Goal: Task Accomplishment & Management: Manage account settings

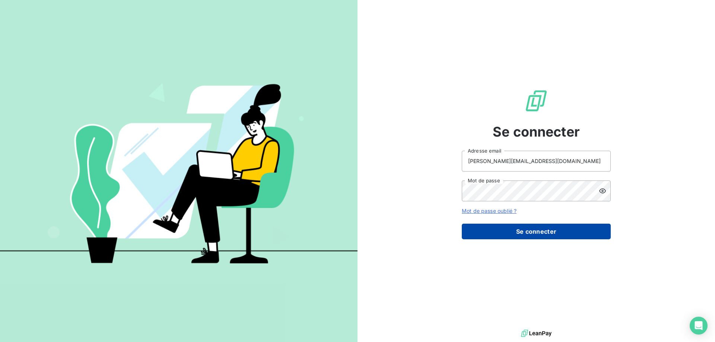
click at [597, 228] on button "Se connecter" at bounding box center [536, 232] width 149 height 16
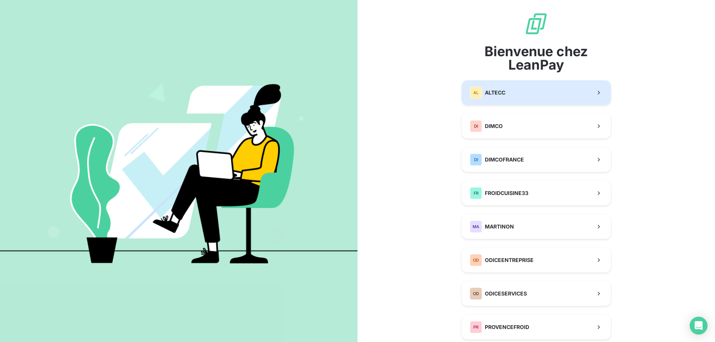
click at [539, 98] on button "AL ALTECC" at bounding box center [536, 92] width 149 height 25
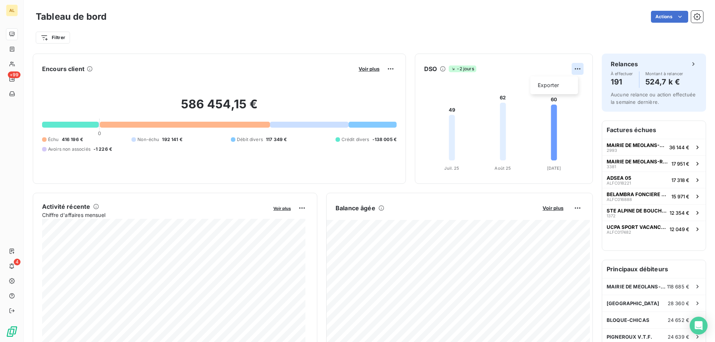
click at [575, 69] on html "AL +99 4 Tableau de bord Actions Filtrer Encours client Voir plus 586 454,15 € …" at bounding box center [357, 171] width 715 height 342
click at [428, 68] on html "AL +99 4 Tableau de bord Actions Filtrer Encours client Voir plus 586 454,15 € …" at bounding box center [357, 171] width 715 height 342
click at [440, 69] on icon at bounding box center [443, 69] width 6 height 6
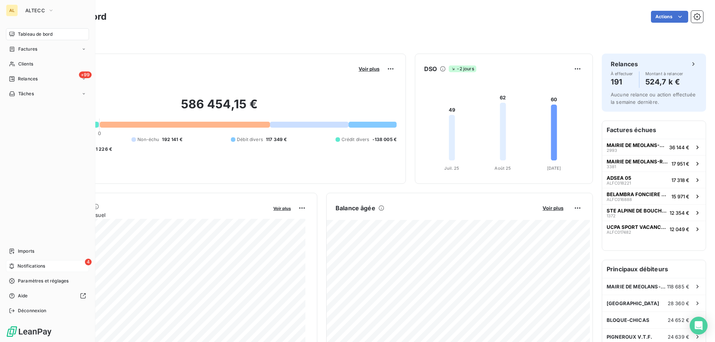
click at [29, 269] on span "Notifications" at bounding box center [32, 266] width 28 height 7
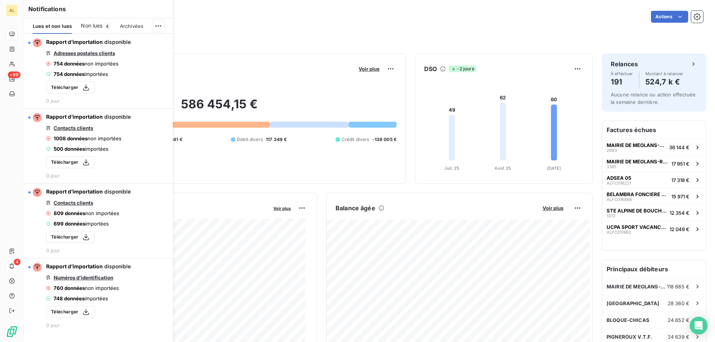
click at [103, 26] on div "Non lues 4" at bounding box center [96, 26] width 30 height 16
click at [55, 22] on div "Lues et non lues" at bounding box center [52, 26] width 39 height 16
click at [163, 25] on html "AL +99 4 Tableau de bord Actions Filtrer Encours client Voir plus 586 454,15 € …" at bounding box center [357, 171] width 715 height 342
click at [137, 39] on div "Tout marquer comme lu" at bounding box center [108, 43] width 104 height 12
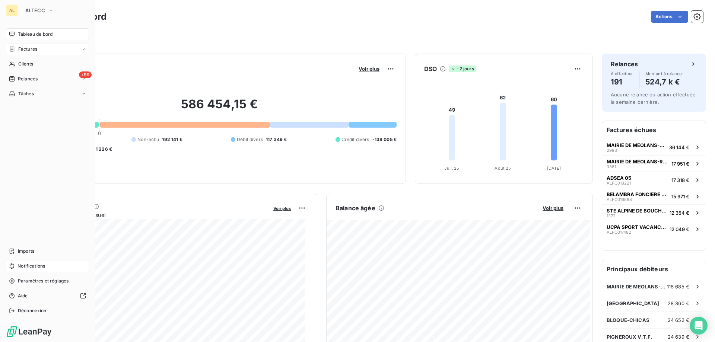
click at [67, 47] on div "Factures" at bounding box center [47, 49] width 83 height 12
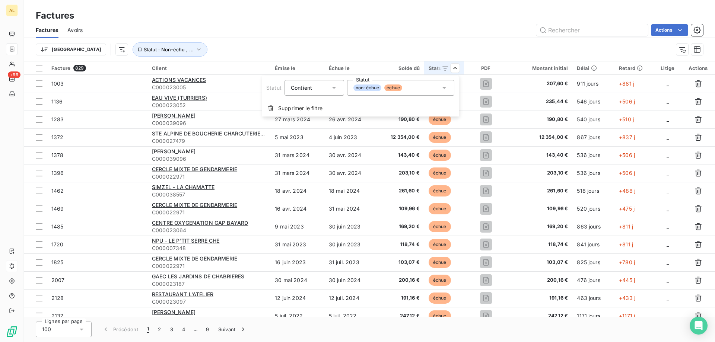
click at [426, 84] on div "non-échue échue" at bounding box center [400, 88] width 107 height 16
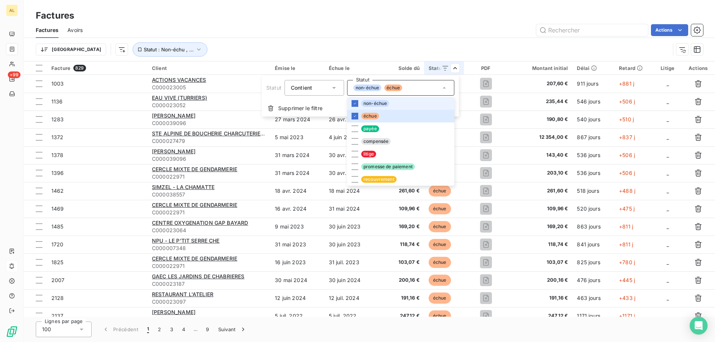
drag, startPoint x: 353, startPoint y: 103, endPoint x: 353, endPoint y: 109, distance: 5.6
click at [353, 104] on icon at bounding box center [355, 103] width 4 height 4
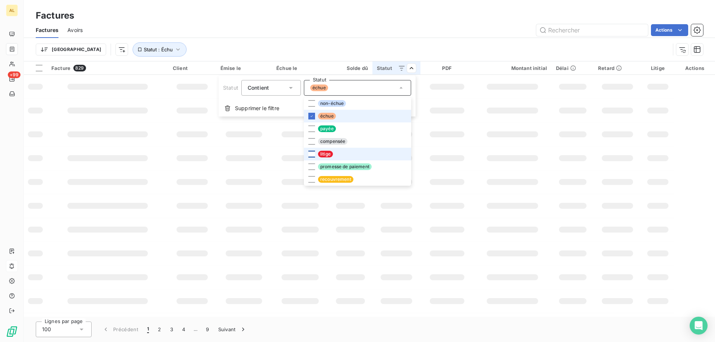
click at [310, 116] on icon at bounding box center [312, 116] width 4 height 4
click at [312, 153] on div at bounding box center [311, 154] width 7 height 7
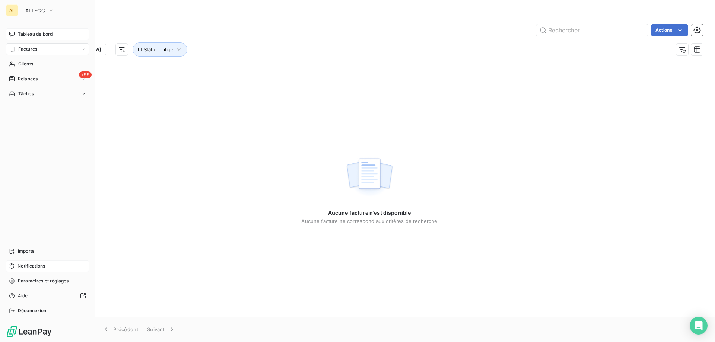
click at [33, 37] on span "Tableau de bord" at bounding box center [35, 34] width 35 height 7
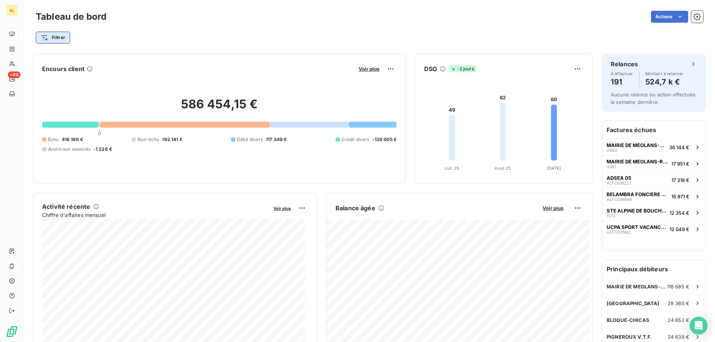
click at [47, 34] on html "AL +99 Tableau de bord Actions Filtrer Encours client Voir plus 586 454,15 € 0 …" at bounding box center [357, 171] width 715 height 342
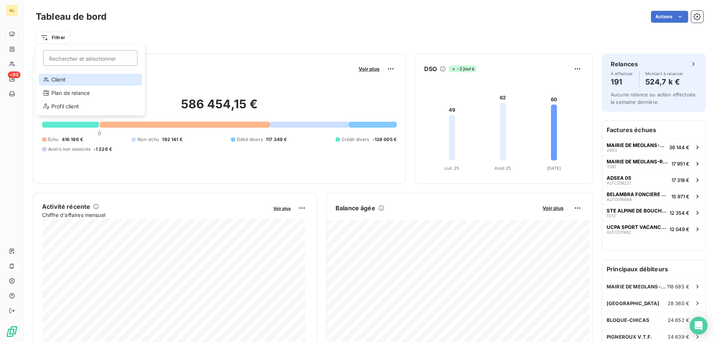
click at [63, 82] on div "Client" at bounding box center [90, 80] width 103 height 12
click at [312, 8] on div "Tableau de bord Actions Client" at bounding box center [369, 24] width 691 height 49
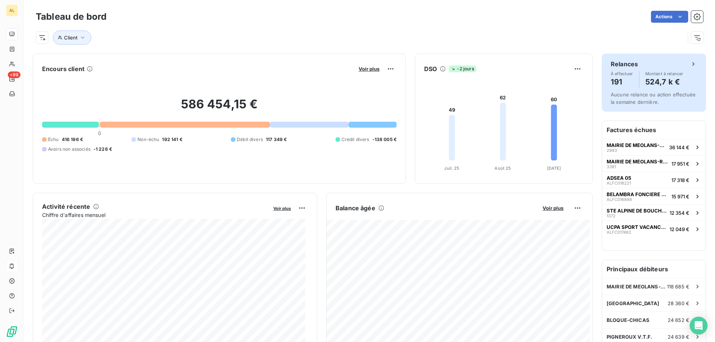
click at [673, 64] on div "Relances" at bounding box center [654, 64] width 86 height 9
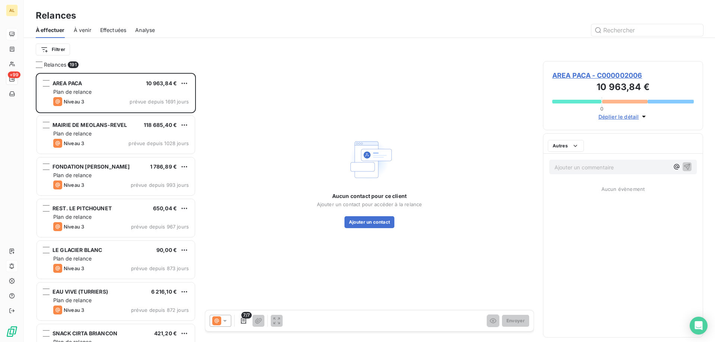
scroll to position [264, 155]
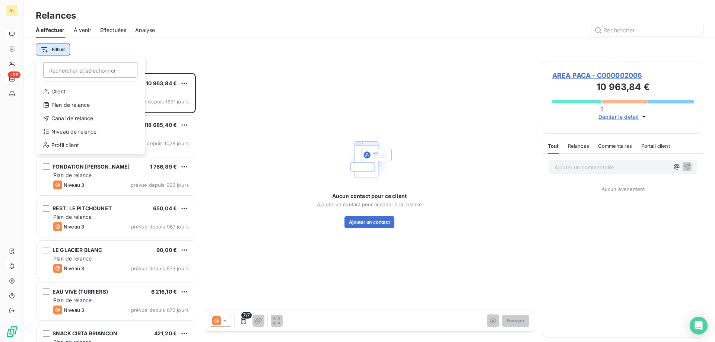
click at [51, 48] on html "AL +99 Relances À effectuer À venir Effectuées Analyse Filtrer Rechercher et sé…" at bounding box center [357, 171] width 715 height 342
click at [77, 132] on div "Niveau de relance" at bounding box center [90, 132] width 103 height 12
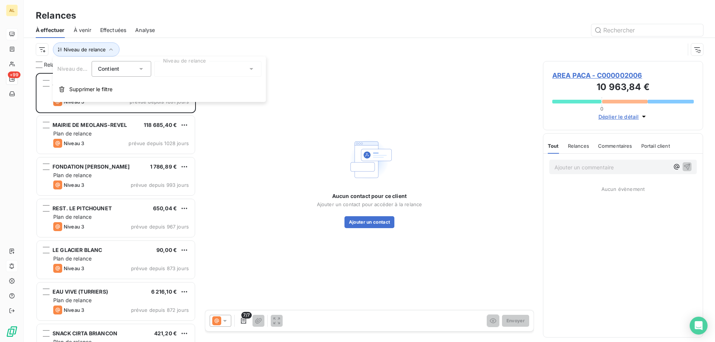
click at [173, 65] on div at bounding box center [207, 69] width 107 height 16
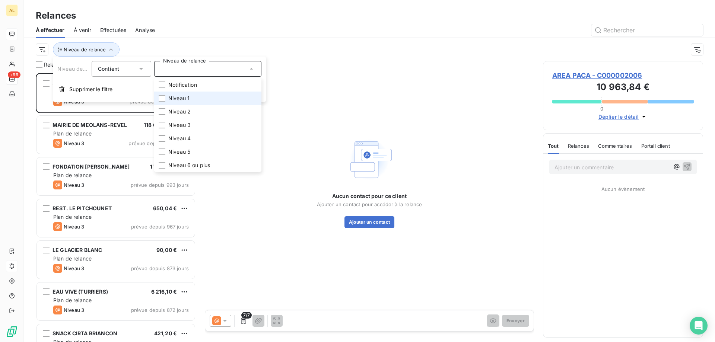
click at [171, 100] on span "Niveau 1" at bounding box center [178, 98] width 21 height 7
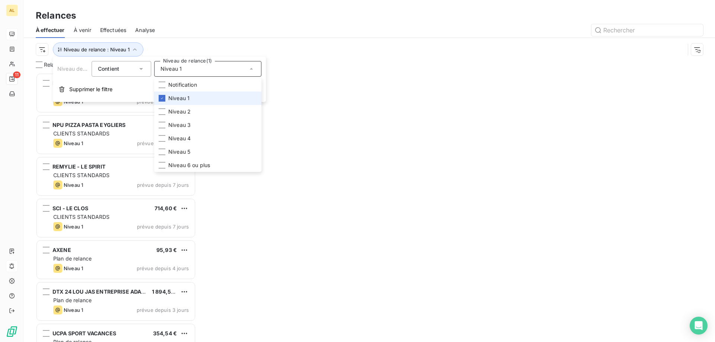
scroll to position [264, 155]
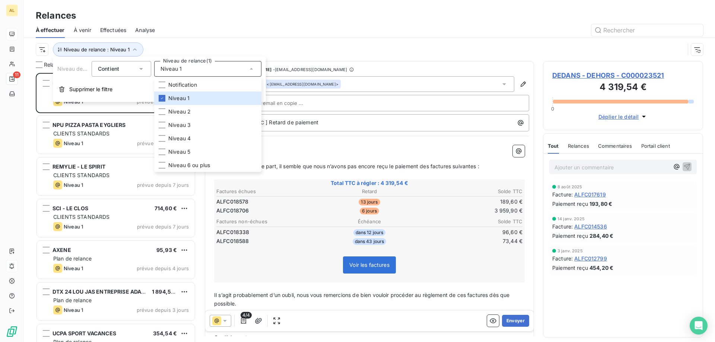
click at [244, 35] on div at bounding box center [433, 30] width 539 height 12
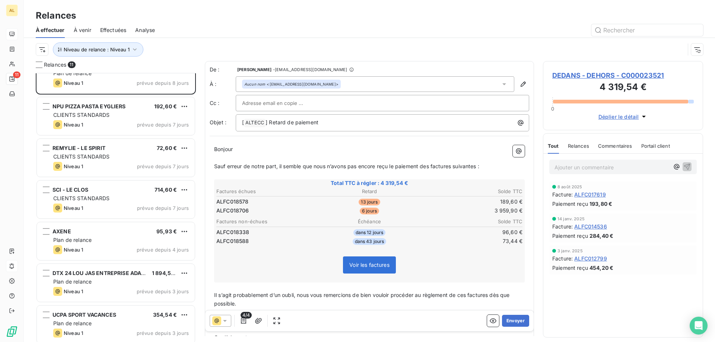
scroll to position [0, 0]
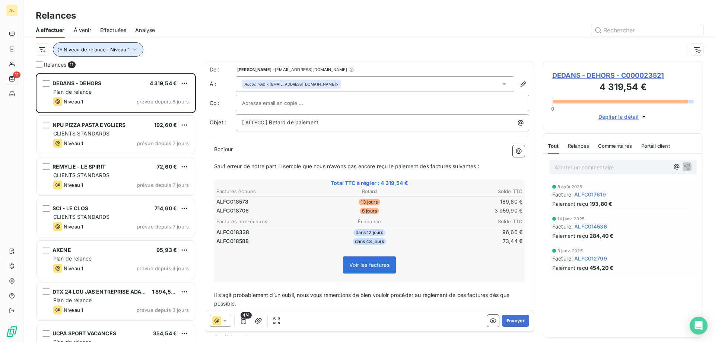
click at [132, 46] on icon "button" at bounding box center [134, 49] width 7 height 7
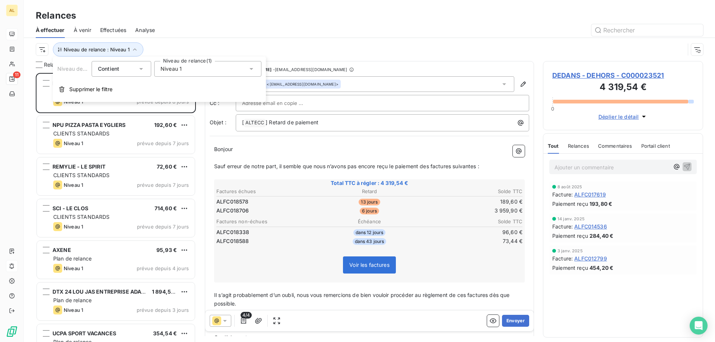
click at [164, 68] on span "Niveau 1" at bounding box center [171, 68] width 21 height 7
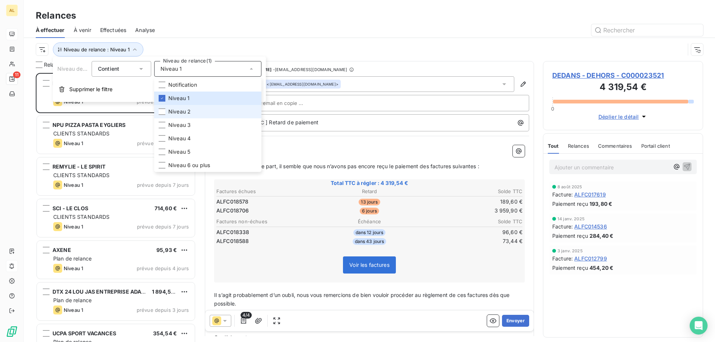
click at [171, 110] on span "Niveau 2" at bounding box center [179, 111] width 22 height 7
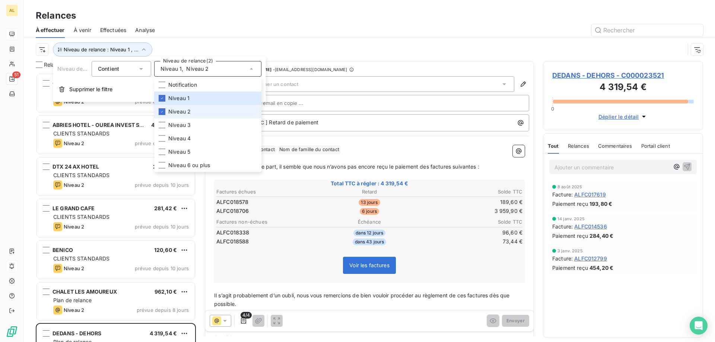
scroll to position [264, 155]
click at [159, 99] on div at bounding box center [162, 98] width 7 height 7
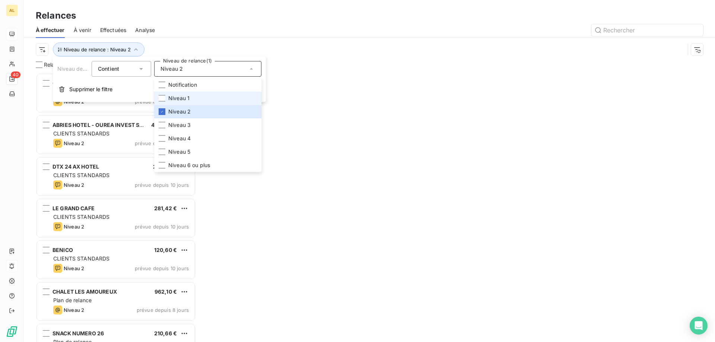
scroll to position [264, 155]
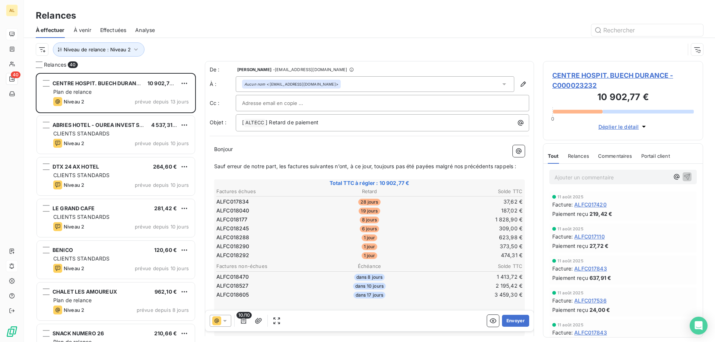
click at [216, 28] on div at bounding box center [433, 30] width 539 height 12
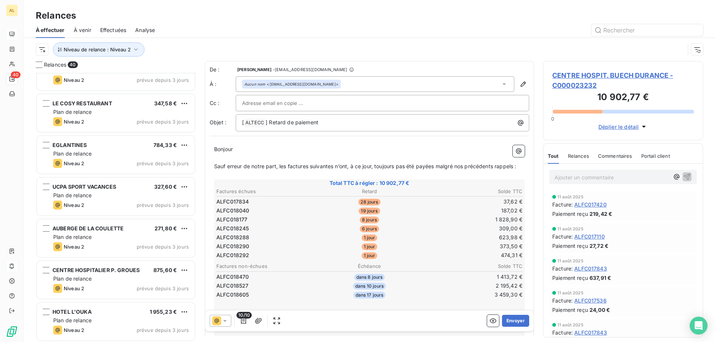
scroll to position [1155, 0]
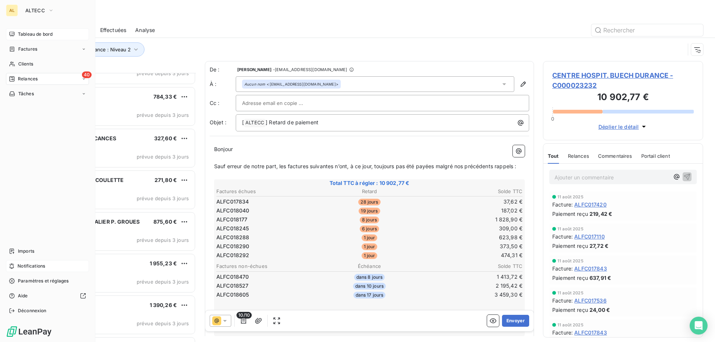
click at [36, 29] on div "Tableau de bord" at bounding box center [47, 34] width 83 height 12
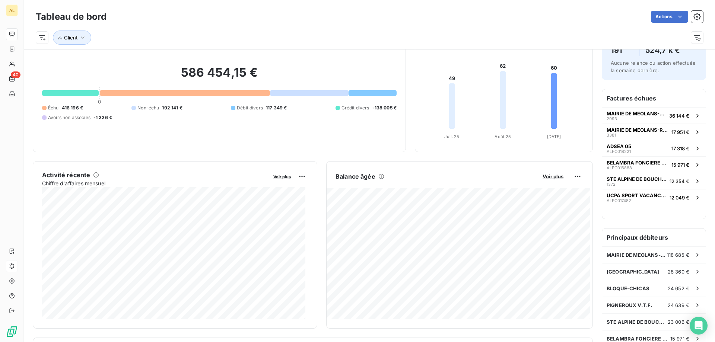
scroll to position [75, 0]
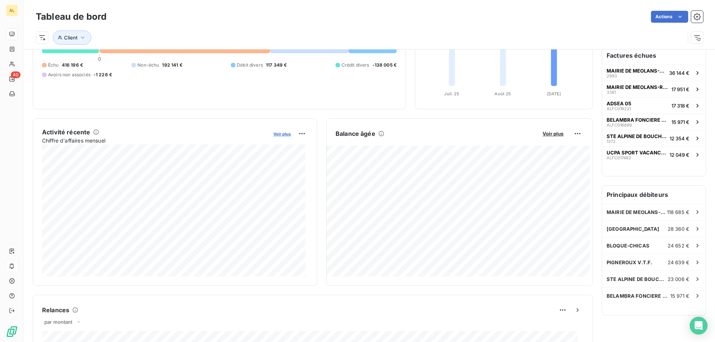
click at [282, 132] on span "Voir plus" at bounding box center [282, 133] width 18 height 5
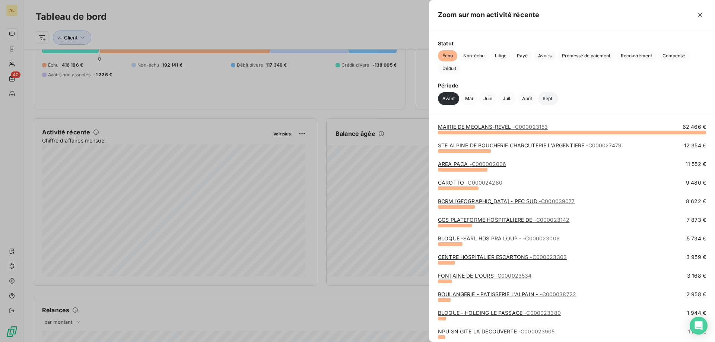
click at [548, 101] on button "Sept." at bounding box center [548, 98] width 20 height 13
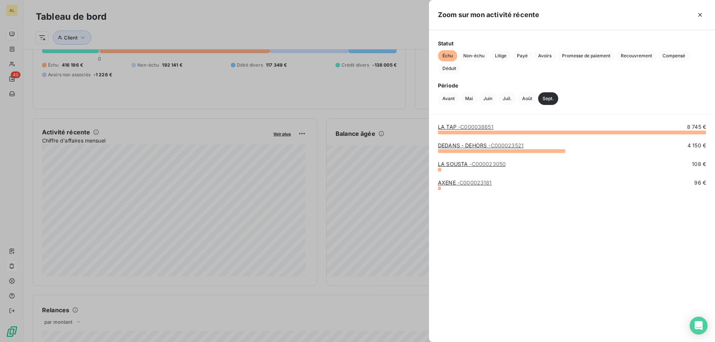
click at [272, 24] on div at bounding box center [357, 171] width 715 height 342
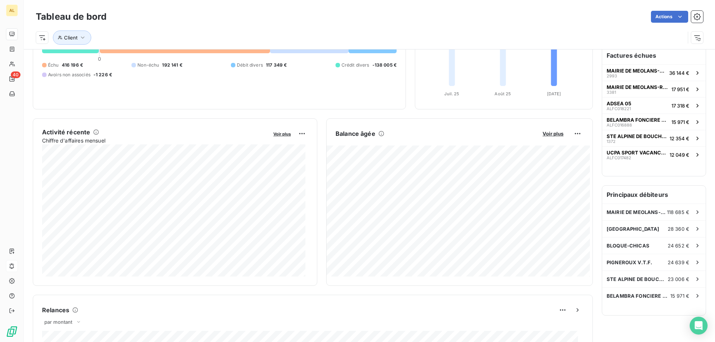
scroll to position [0, 0]
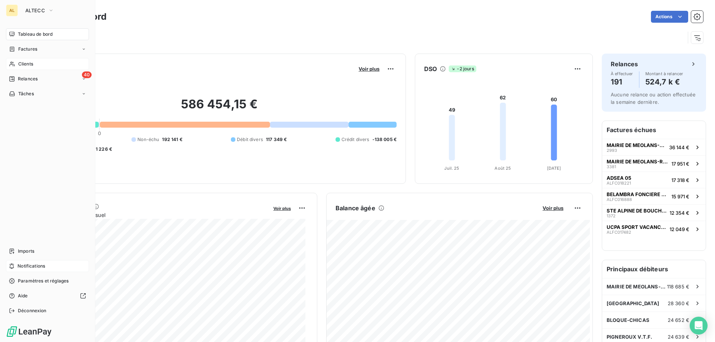
click at [26, 66] on span "Clients" at bounding box center [25, 64] width 15 height 7
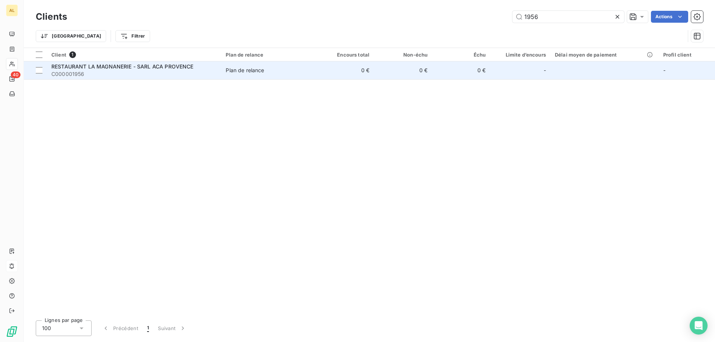
click at [85, 69] on span "RESTAURANT LA MAGNANERIE - SARL ACA PROVENCE" at bounding box center [122, 66] width 142 height 6
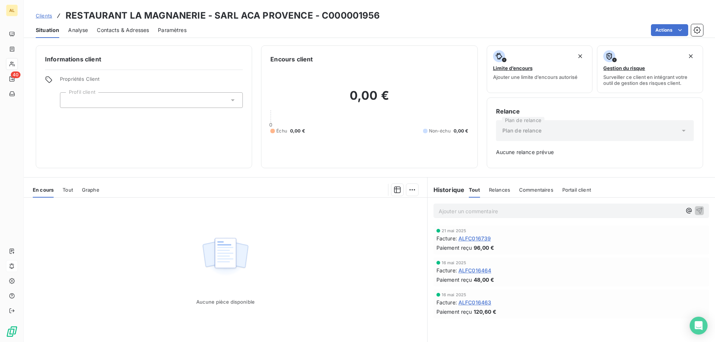
click at [153, 103] on div at bounding box center [151, 100] width 183 height 16
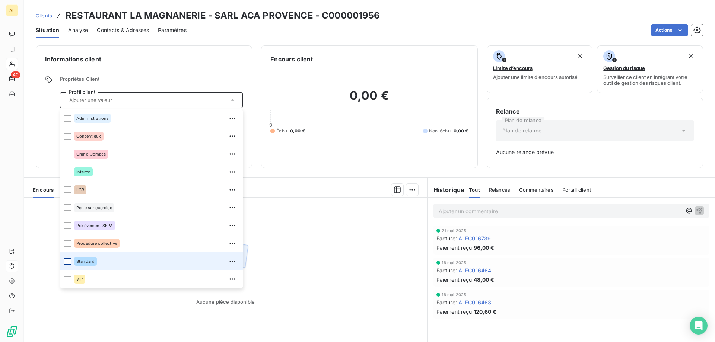
click at [68, 261] on div at bounding box center [67, 261] width 7 height 7
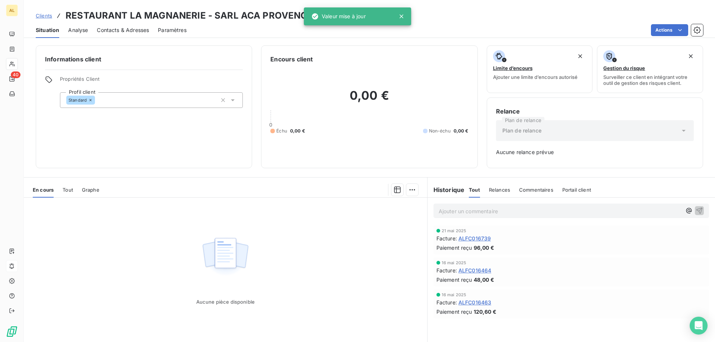
click at [182, 63] on h6 "Informations client" at bounding box center [144, 59] width 198 height 9
click at [400, 16] on icon at bounding box center [402, 17] width 4 height 4
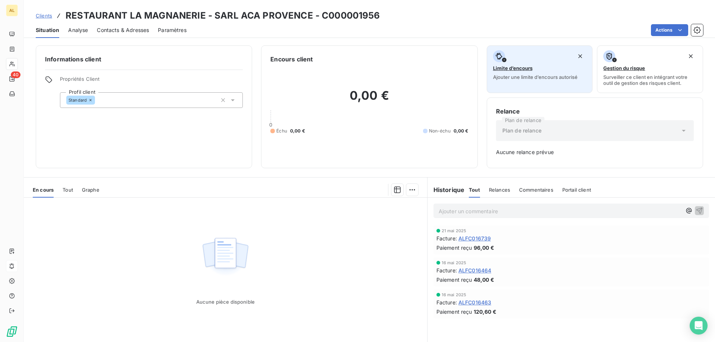
click at [515, 66] on span "Limite d’encours" at bounding box center [512, 68] width 39 height 6
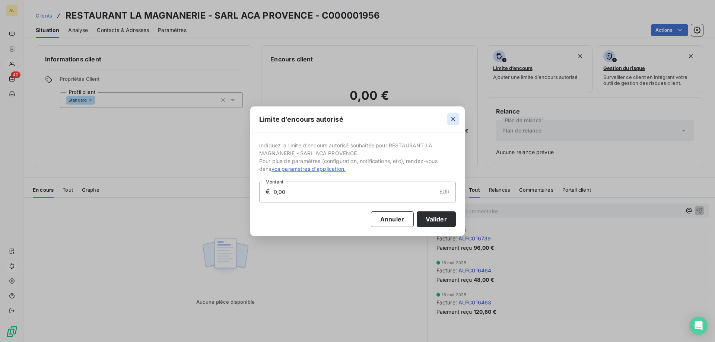
click at [451, 123] on button "button" at bounding box center [453, 119] width 12 height 12
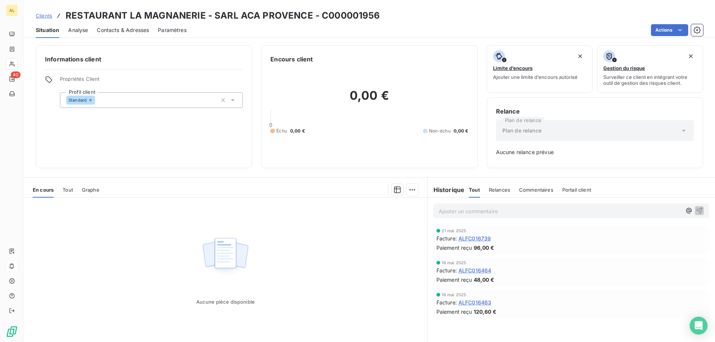
click at [548, 134] on div "Plan de relance" at bounding box center [595, 130] width 198 height 21
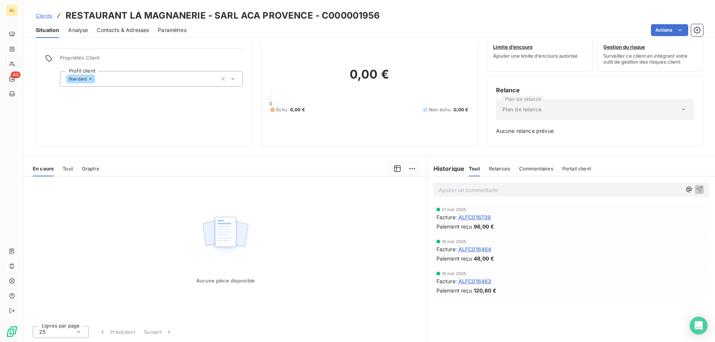
click at [491, 166] on span "Relances" at bounding box center [499, 169] width 21 height 6
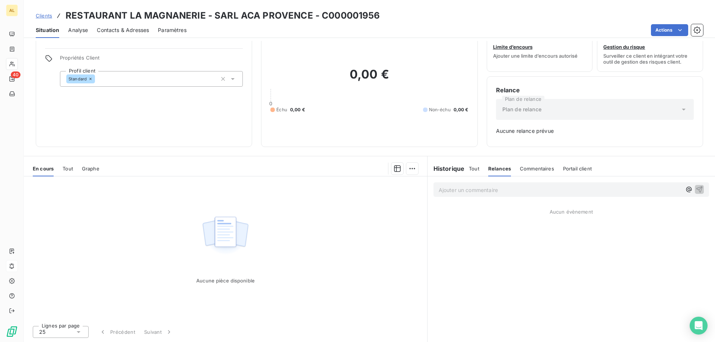
click at [520, 171] on span "Commentaires" at bounding box center [537, 169] width 34 height 6
click at [554, 171] on div "Tout Relances Commentaires Portail client" at bounding box center [530, 169] width 123 height 16
click at [568, 171] on span "Portail client" at bounding box center [578, 169] width 29 height 6
click at [472, 170] on span "Tout" at bounding box center [474, 169] width 10 height 6
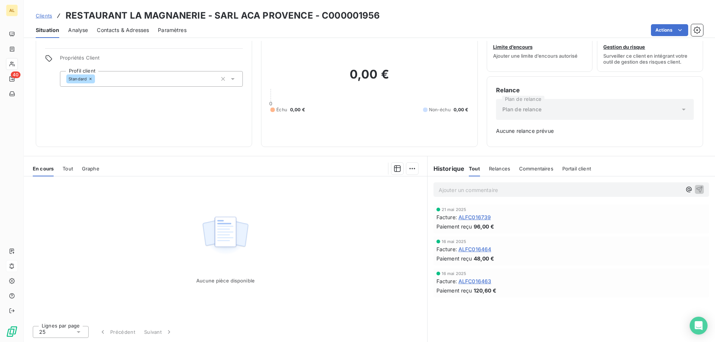
click at [70, 166] on span "Tout" at bounding box center [68, 169] width 10 height 6
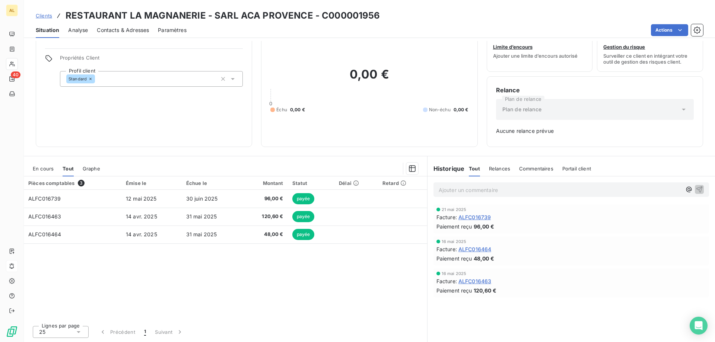
click at [93, 170] on span "Graphe" at bounding box center [92, 169] width 18 height 6
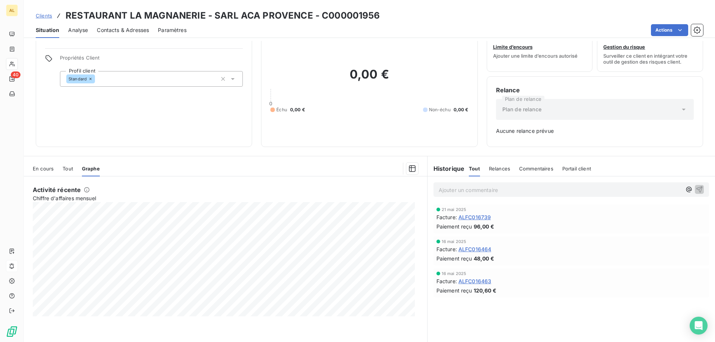
click at [66, 167] on span "Tout" at bounding box center [68, 169] width 10 height 6
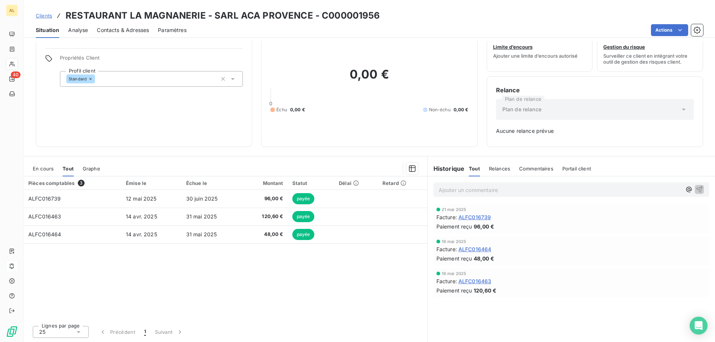
click at [42, 168] on span "En cours" at bounding box center [43, 169] width 21 height 6
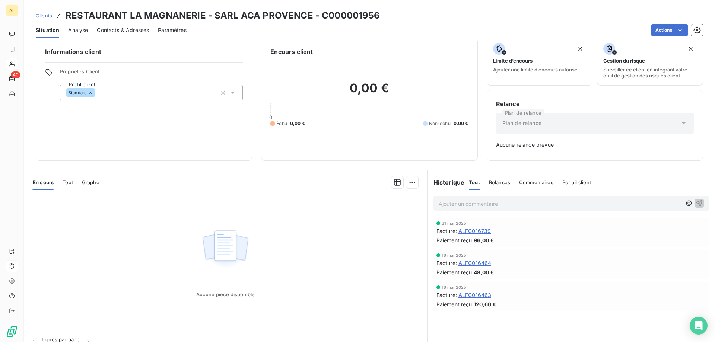
scroll to position [0, 0]
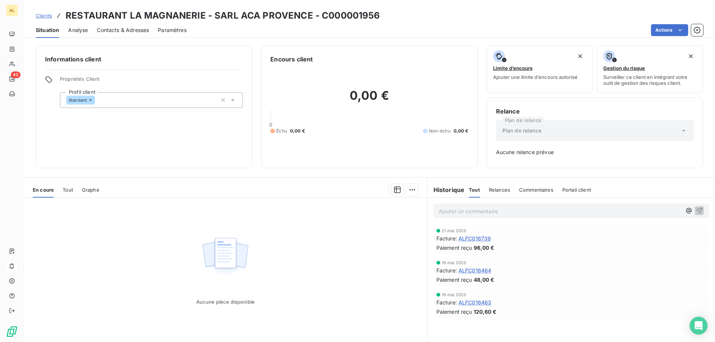
click at [77, 26] on div "Analyse" at bounding box center [78, 30] width 20 height 16
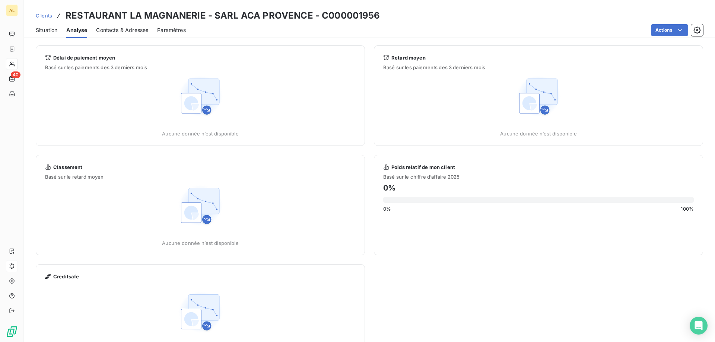
click at [133, 29] on span "Contacts & Adresses" at bounding box center [122, 29] width 52 height 7
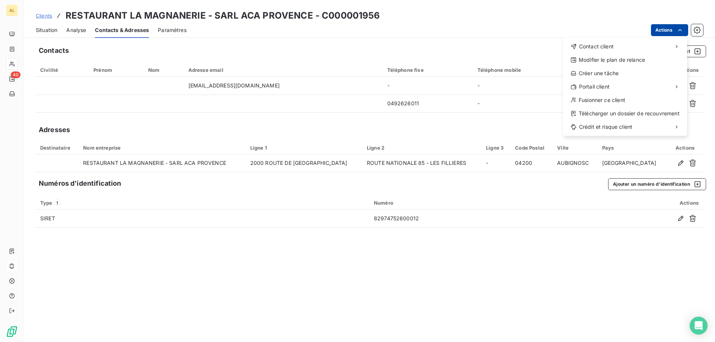
click at [669, 27] on html "AL 40 Clients RESTAURANT LA MAGNANERIE - SARL ACA PROVENCE - C000001956 Situati…" at bounding box center [357, 171] width 715 height 342
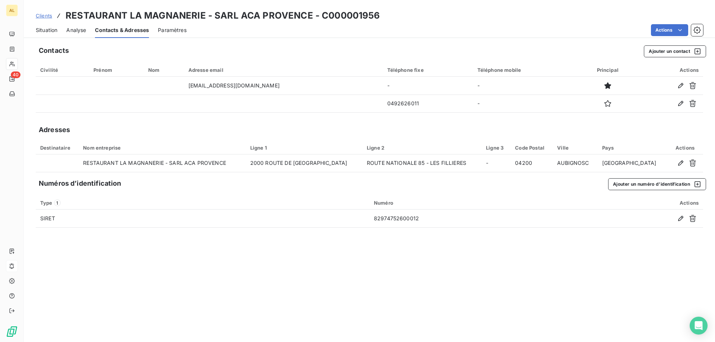
click at [697, 29] on html "AL 40 Clients RESTAURANT LA MAGNANERIE - SARL ACA PROVENCE - C000001956 Situati…" at bounding box center [357, 171] width 715 height 342
click at [697, 29] on icon "button" at bounding box center [697, 29] width 7 height 7
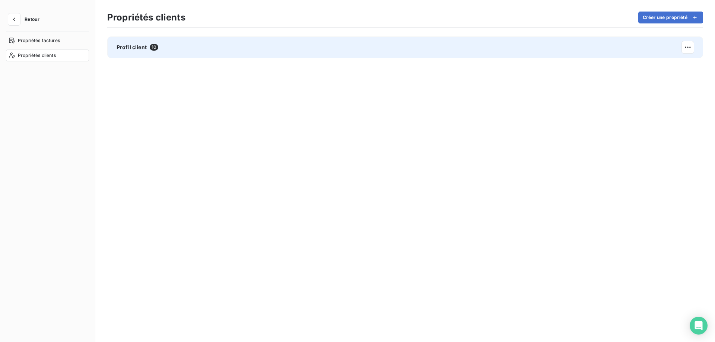
click at [164, 53] on div "Profil client 10" at bounding box center [405, 48] width 596 height 22
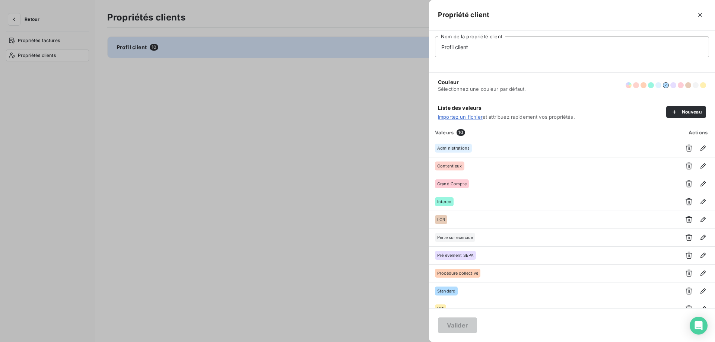
click at [174, 115] on div at bounding box center [357, 171] width 715 height 342
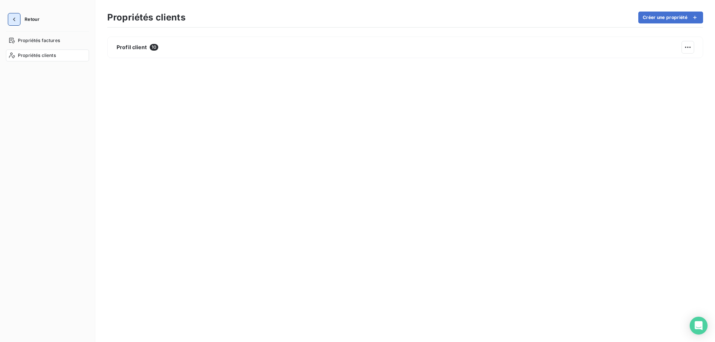
click at [14, 20] on icon "button" at bounding box center [14, 20] width 2 height 4
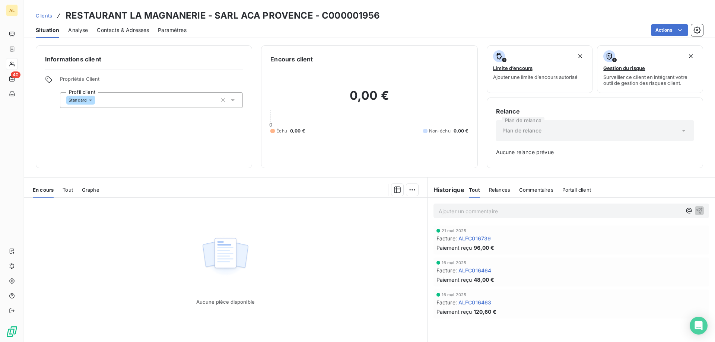
click at [112, 34] on span "Contacts & Adresses" at bounding box center [123, 29] width 52 height 7
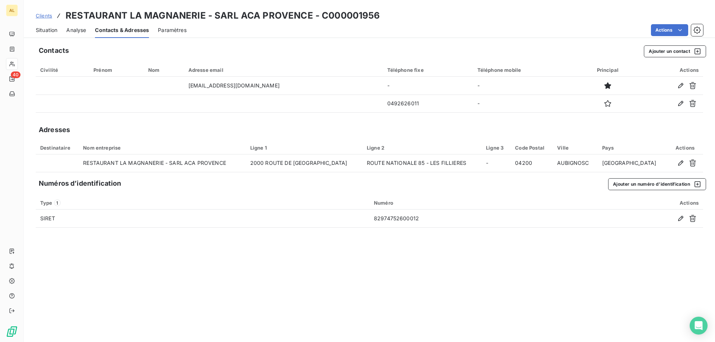
click at [180, 25] on div "Paramètres" at bounding box center [172, 30] width 29 height 16
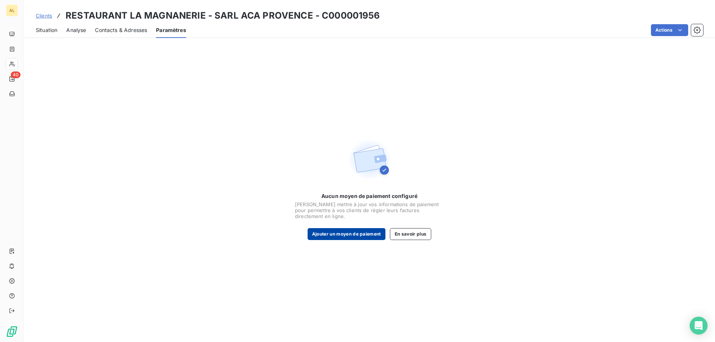
click at [349, 233] on button "Ajouter un moyen de paiement" at bounding box center [347, 234] width 78 height 12
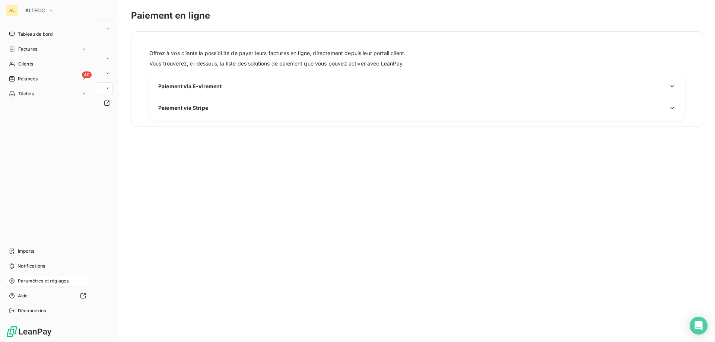
click at [51, 280] on span "Paramètres et réglages" at bounding box center [43, 281] width 51 height 7
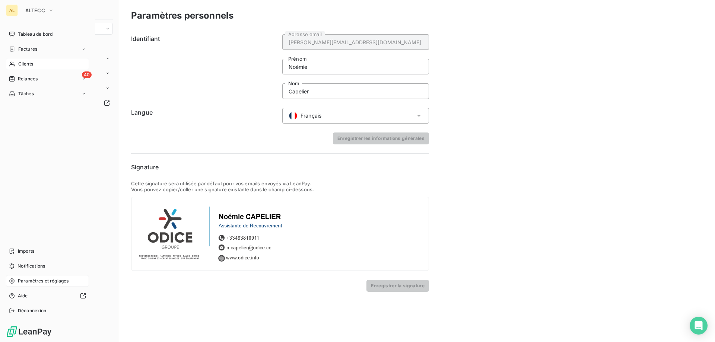
click at [52, 65] on div "Clients" at bounding box center [47, 64] width 83 height 12
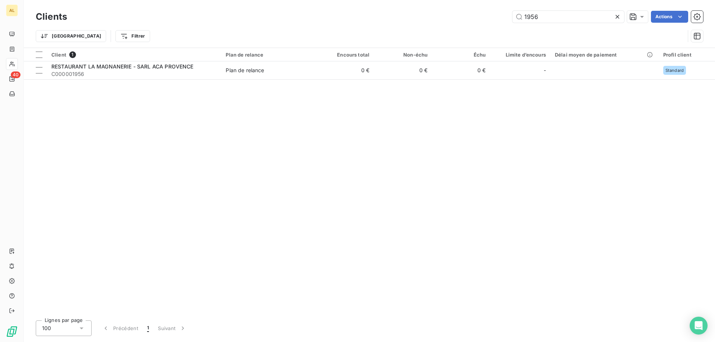
click at [168, 109] on div "Client 1 Plan de relance Encours total Non-échu Échu Limite d’encours Délai moy…" at bounding box center [369, 181] width 691 height 267
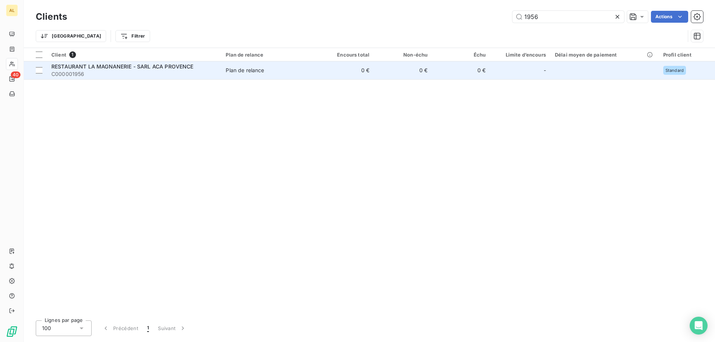
click at [151, 72] on span "C000001956" at bounding box center [133, 73] width 165 height 7
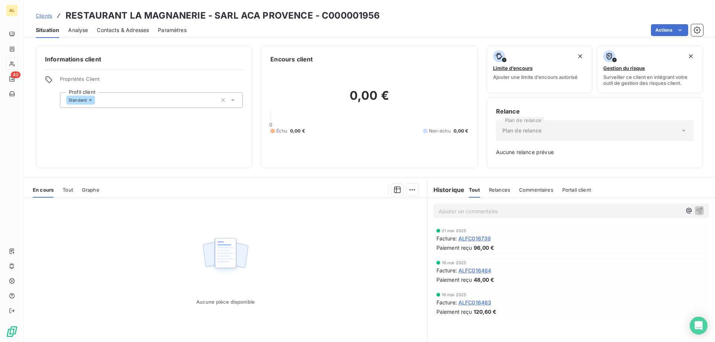
click at [72, 29] on span "Analyse" at bounding box center [78, 29] width 20 height 7
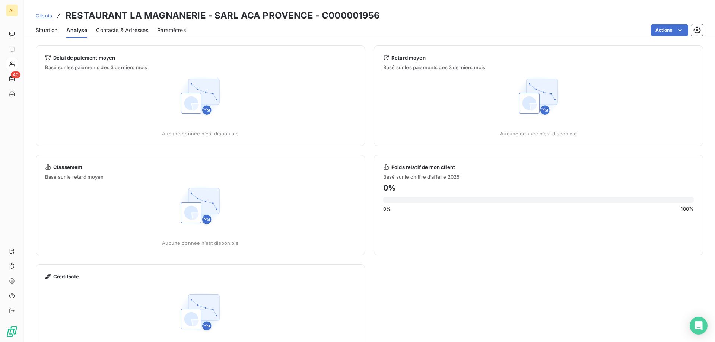
click at [110, 29] on span "Contacts & Adresses" at bounding box center [122, 29] width 52 height 7
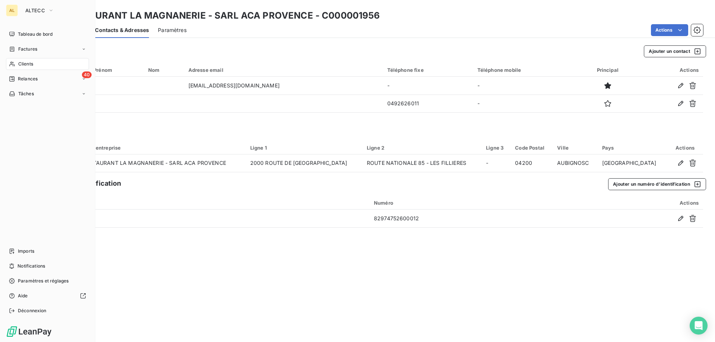
click at [17, 66] on div "Clients" at bounding box center [47, 64] width 83 height 12
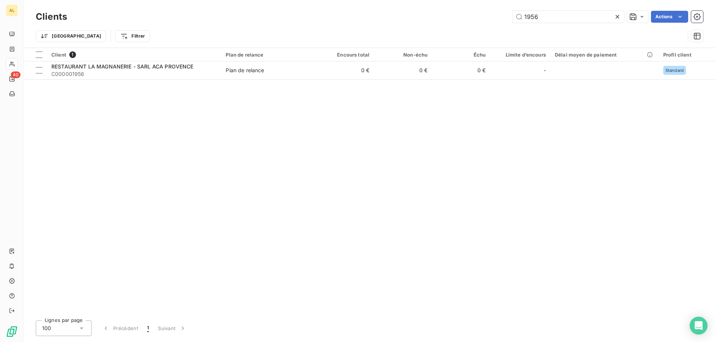
click at [616, 17] on icon at bounding box center [617, 16] width 7 height 7
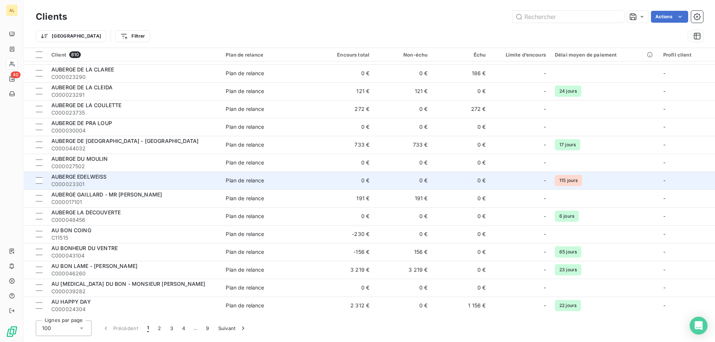
scroll to position [894, 0]
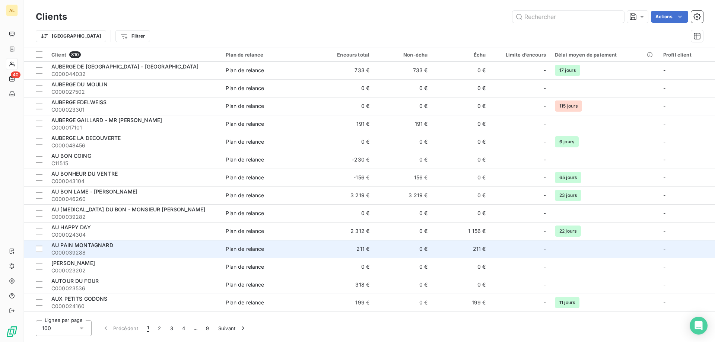
click at [105, 244] on span "AU PAIN MONTAGNARD" at bounding box center [82, 245] width 62 height 6
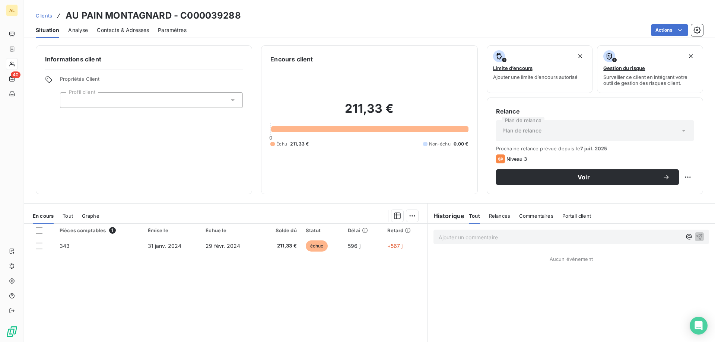
click at [43, 15] on span "Clients" at bounding box center [44, 16] width 16 height 6
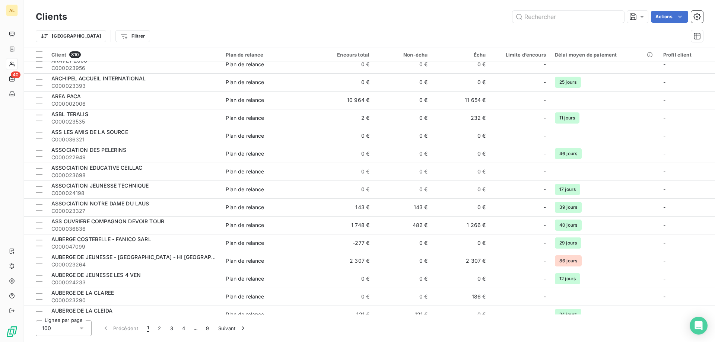
scroll to position [745, 0]
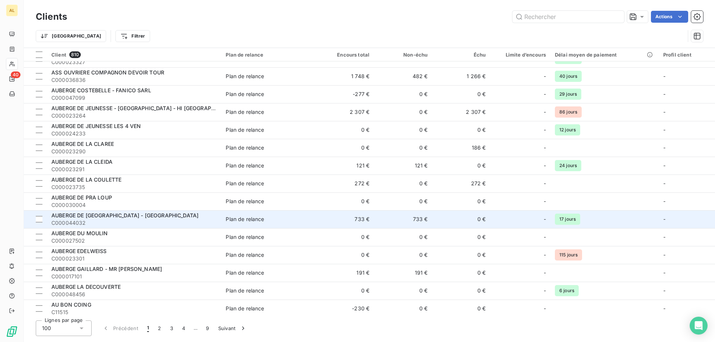
click at [140, 222] on span "C000044032" at bounding box center [133, 222] width 165 height 7
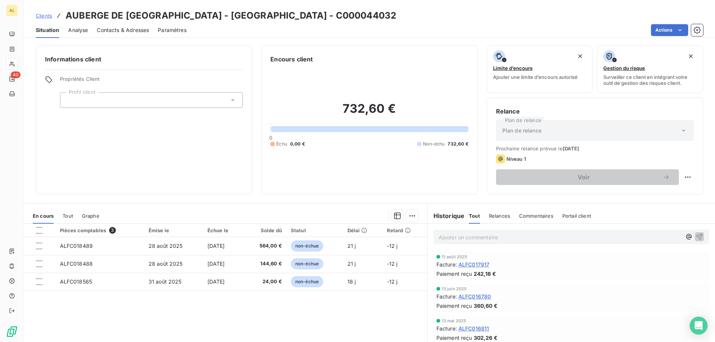
click at [231, 103] on icon at bounding box center [232, 99] width 7 height 7
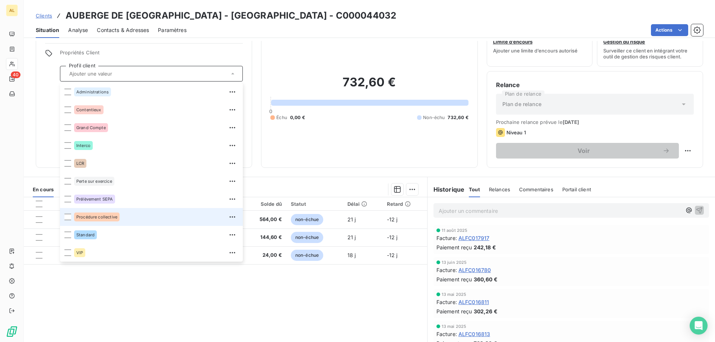
scroll to position [47, 0]
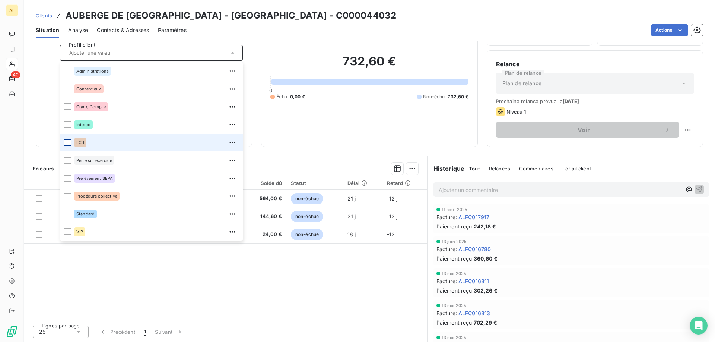
click at [69, 143] on div at bounding box center [67, 142] width 7 height 7
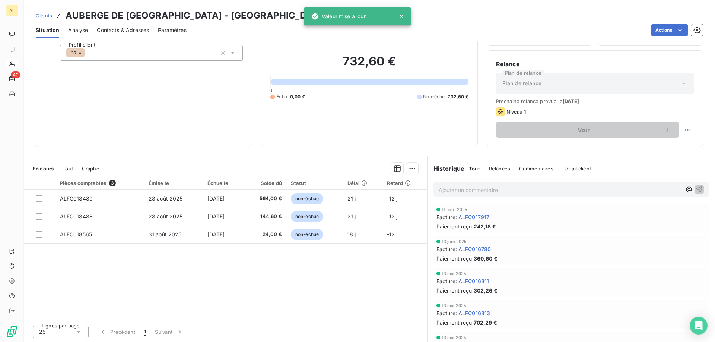
click at [41, 100] on div "Informations client Propriétés Client Profil client LCR" at bounding box center [144, 72] width 216 height 149
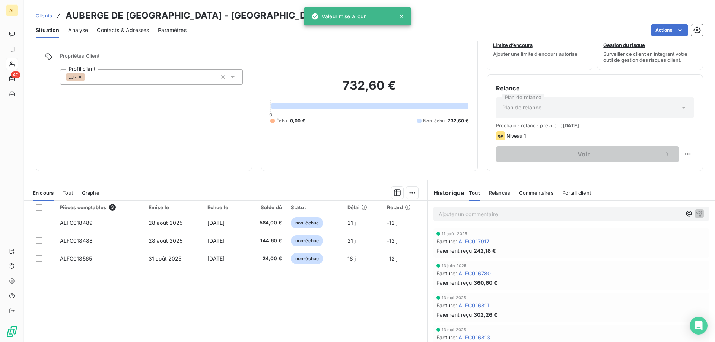
scroll to position [10, 0]
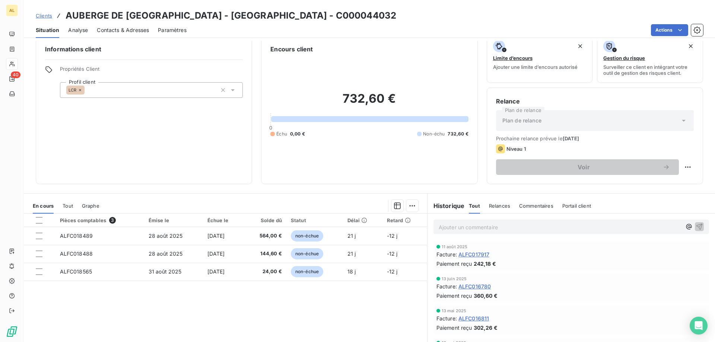
click at [41, 15] on span "Clients" at bounding box center [44, 16] width 16 height 6
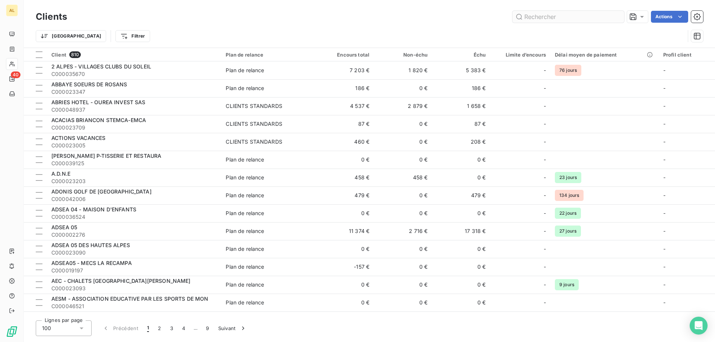
click at [597, 14] on input "text" at bounding box center [568, 17] width 112 height 12
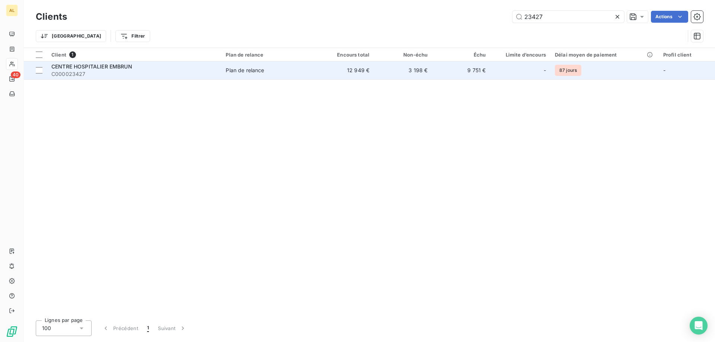
type input "23427"
click at [75, 69] on span "CENTRE HOSPITALIER EMBRUN" at bounding box center [91, 66] width 81 height 6
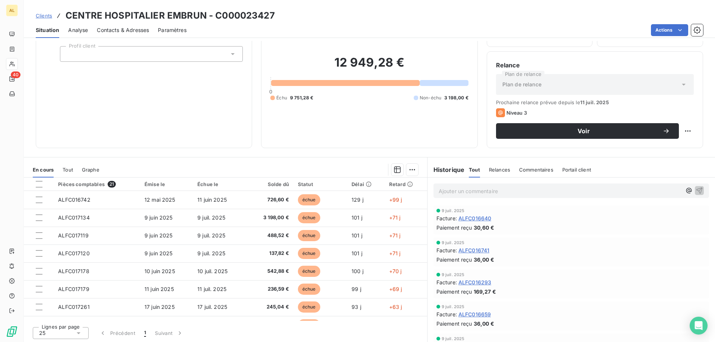
scroll to position [47, 0]
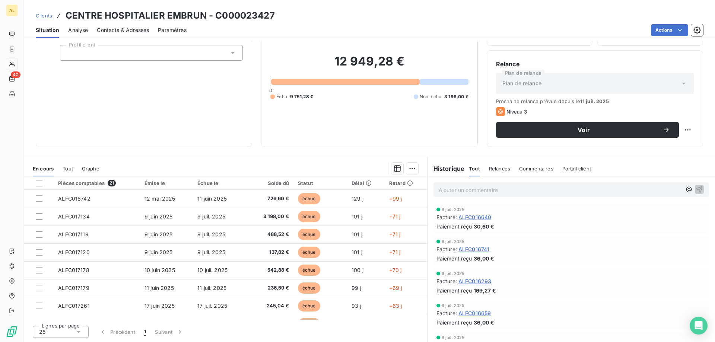
click at [219, 52] on div at bounding box center [151, 53] width 183 height 16
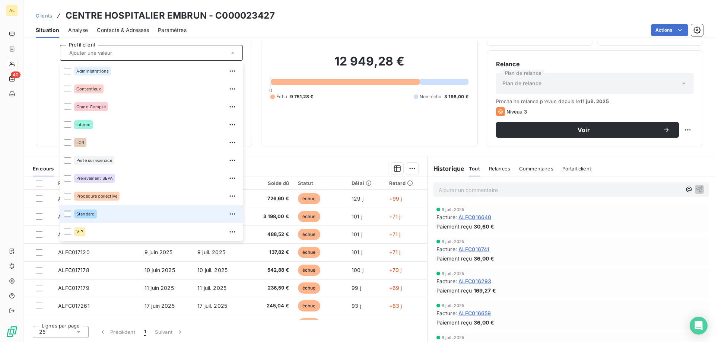
click at [67, 216] on div at bounding box center [67, 214] width 7 height 7
click at [445, 22] on div "Clients CENTRE HOSPITALIER EMBRUN - C000023427" at bounding box center [369, 15] width 691 height 13
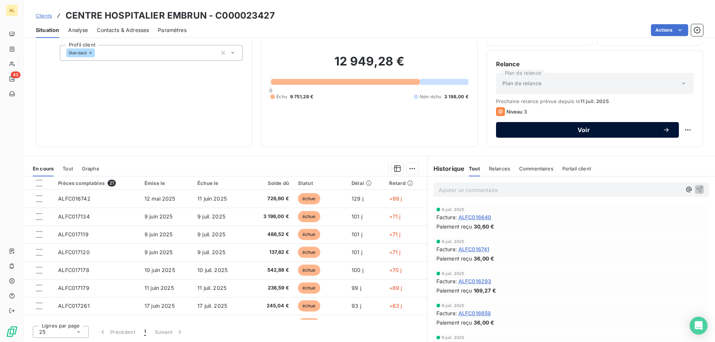
click at [642, 129] on span "Voir" at bounding box center [584, 130] width 158 height 6
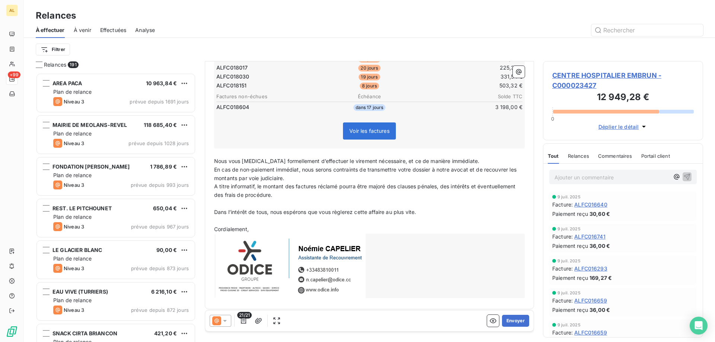
scroll to position [299, 0]
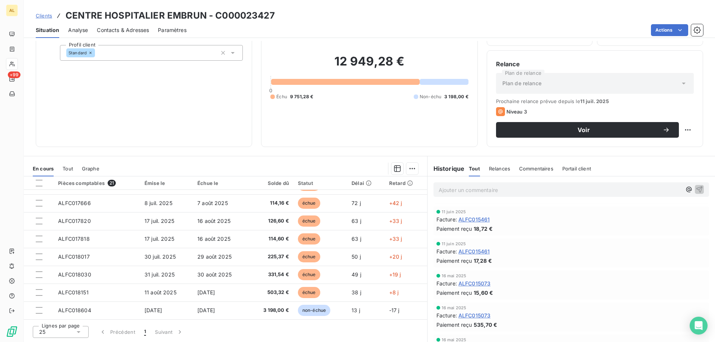
scroll to position [596, 0]
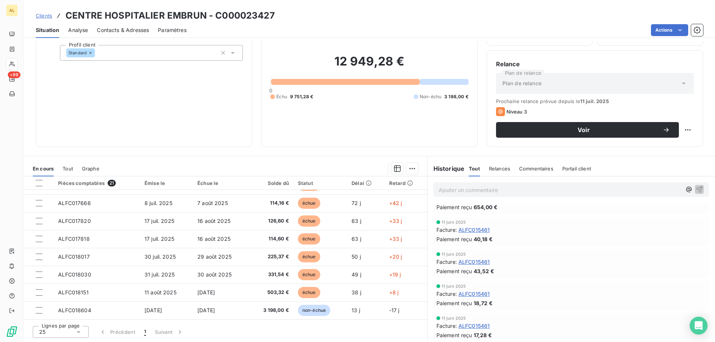
click at [528, 170] on span "Commentaires" at bounding box center [536, 169] width 34 height 6
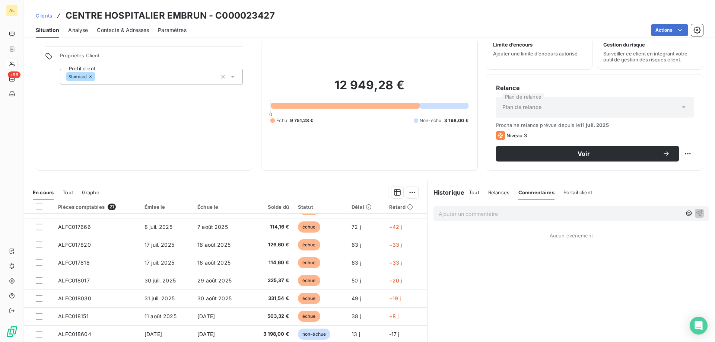
scroll to position [0, 0]
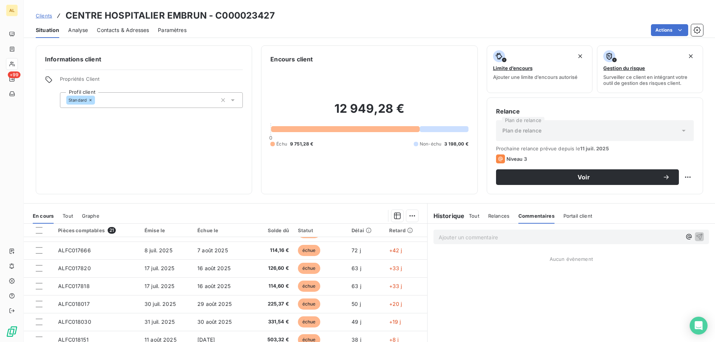
click at [73, 214] on span "Tout" at bounding box center [68, 216] width 10 height 6
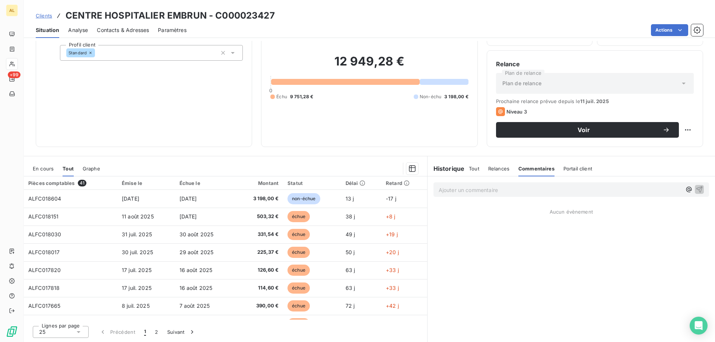
click at [51, 169] on span "En cours" at bounding box center [43, 169] width 21 height 6
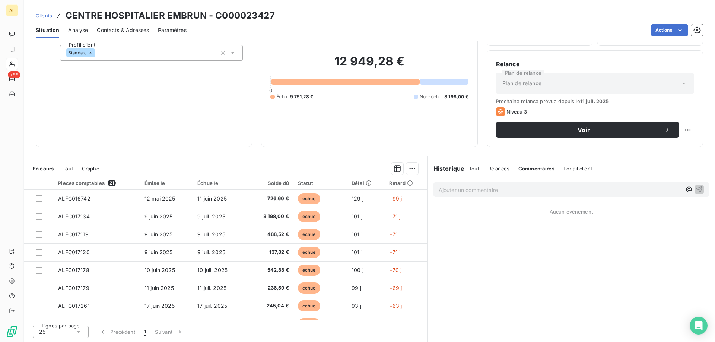
click at [80, 34] on span "Analyse" at bounding box center [78, 29] width 20 height 7
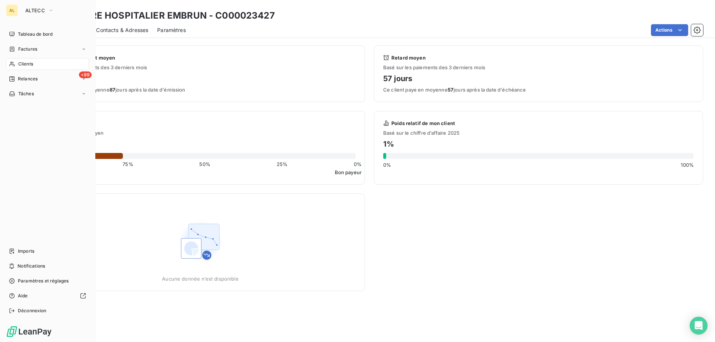
click at [14, 8] on div "AL" at bounding box center [12, 10] width 12 height 12
click at [37, 10] on span "ALTECC" at bounding box center [35, 10] width 20 height 6
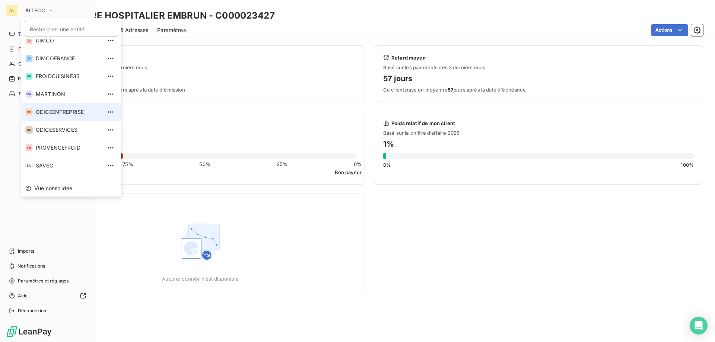
scroll to position [38, 0]
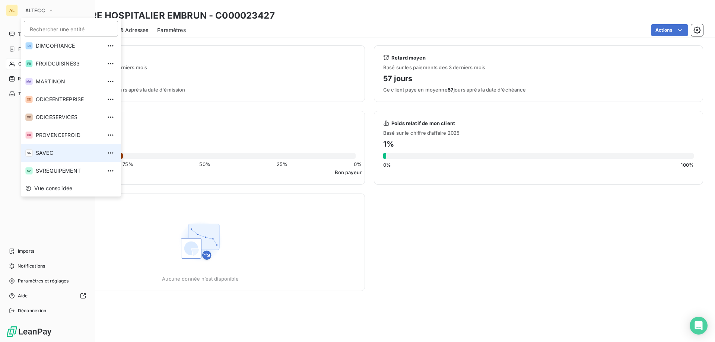
click at [53, 152] on span "SAVEC" at bounding box center [69, 152] width 66 height 7
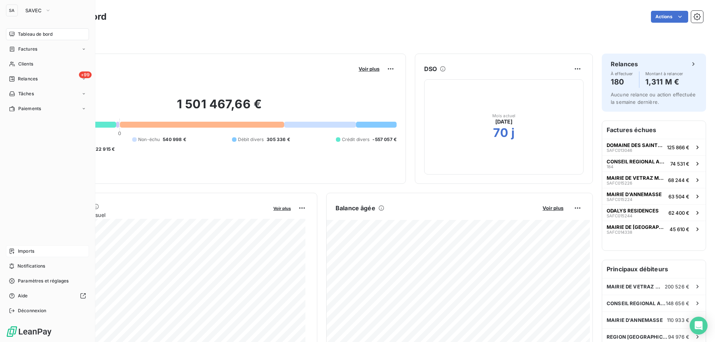
click at [27, 251] on span "Imports" at bounding box center [26, 251] width 16 height 7
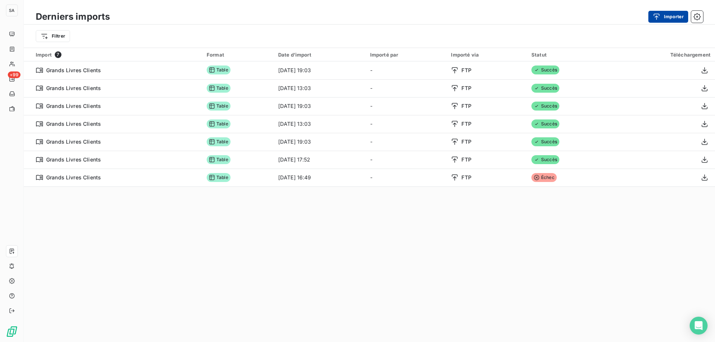
click at [659, 15] on icon "button" at bounding box center [657, 16] width 6 height 6
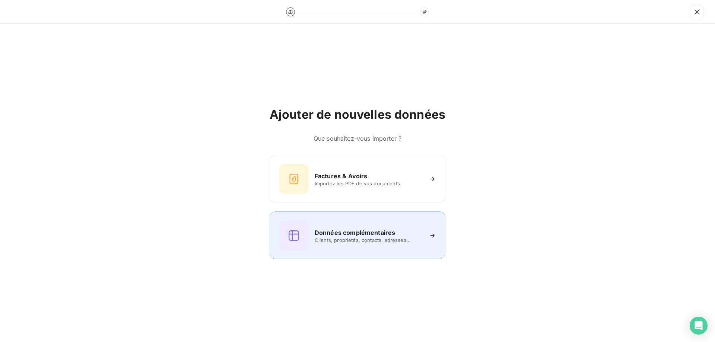
click at [355, 229] on h6 "Données complémentaires" at bounding box center [355, 232] width 80 height 9
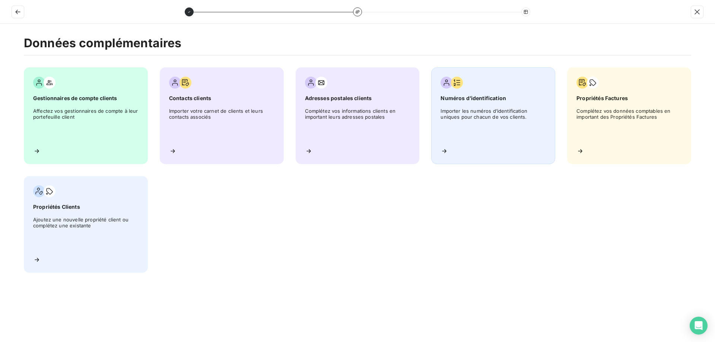
click at [450, 149] on div "Numéros d’identification Importer les numéros d’identification uniques pour cha…" at bounding box center [493, 115] width 124 height 97
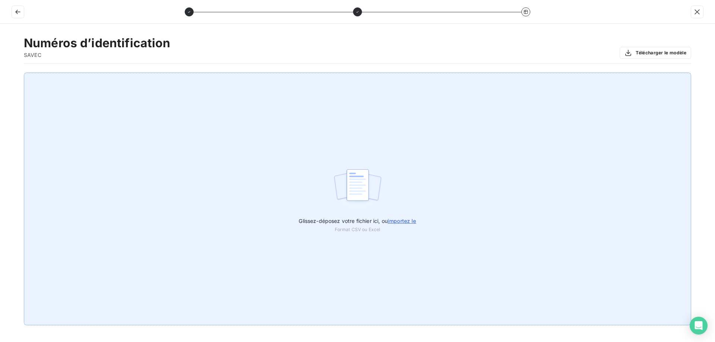
click at [411, 221] on span "importez le" at bounding box center [402, 221] width 29 height 6
click at [0, 73] on input "Glissez-déposez votre fichier ici, ou importez le" at bounding box center [0, 73] width 0 height 0
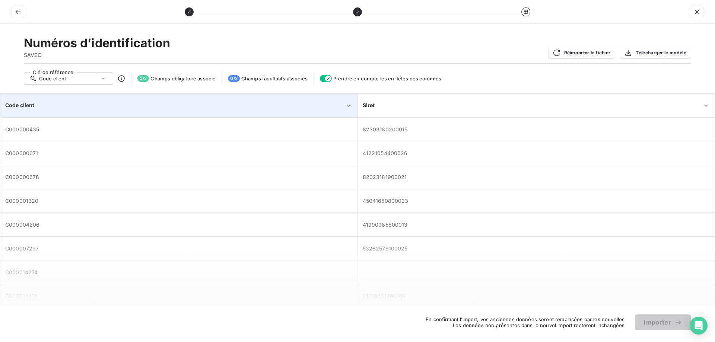
click at [131, 103] on div "Code client" at bounding box center [175, 105] width 340 height 7
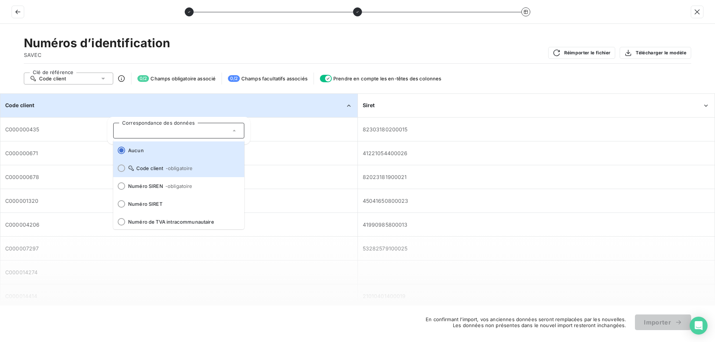
click at [128, 171] on icon at bounding box center [131, 168] width 6 height 6
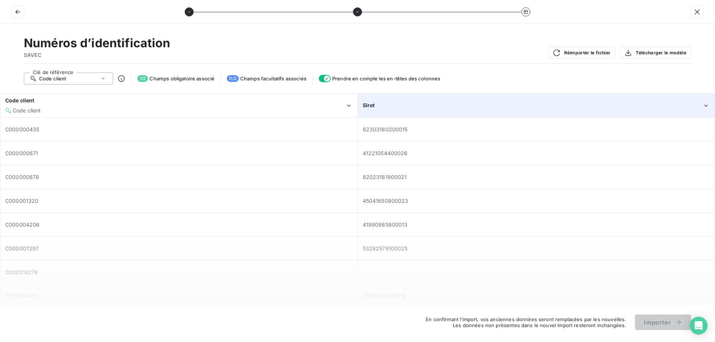
click at [388, 105] on div "Siret" at bounding box center [533, 105] width 340 height 7
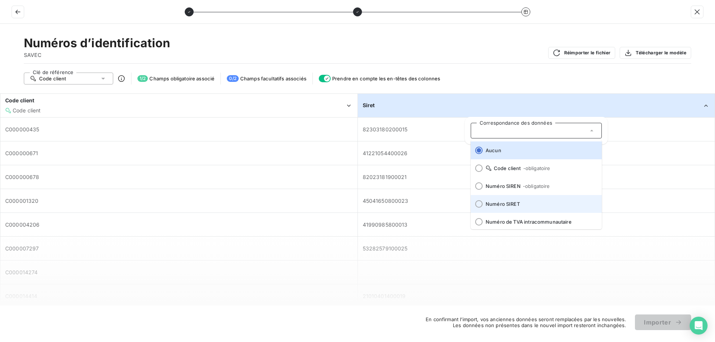
click at [524, 203] on span "Numéro SIRET" at bounding box center [541, 204] width 110 height 6
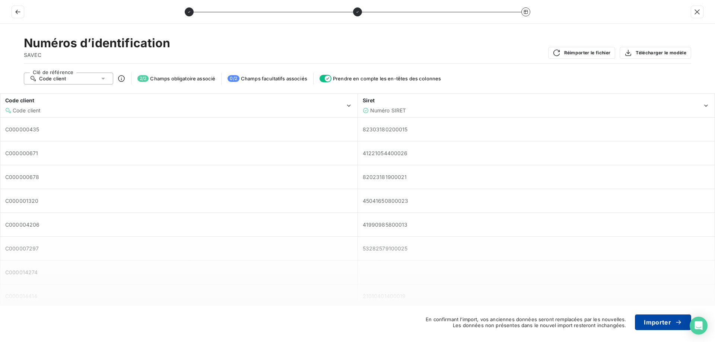
click at [654, 323] on button "Importer" at bounding box center [663, 323] width 56 height 16
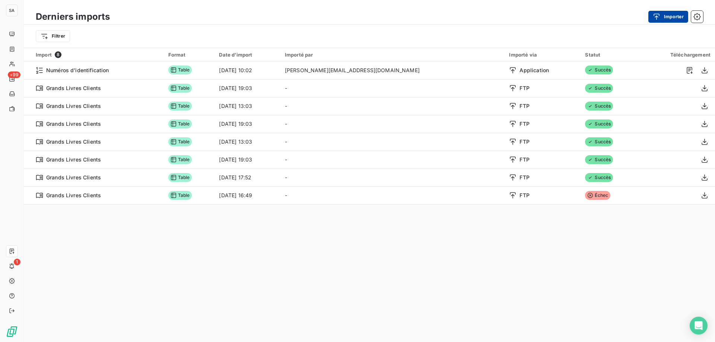
click at [671, 17] on button "Importer" at bounding box center [668, 17] width 40 height 12
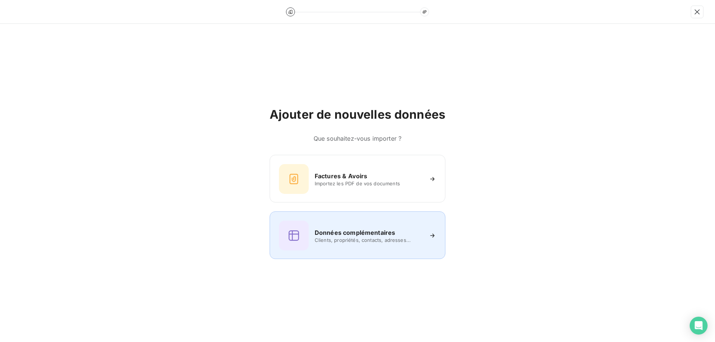
click at [375, 255] on div "Données complémentaires Clients, propriétés, contacts, adresses..." at bounding box center [358, 236] width 176 height 48
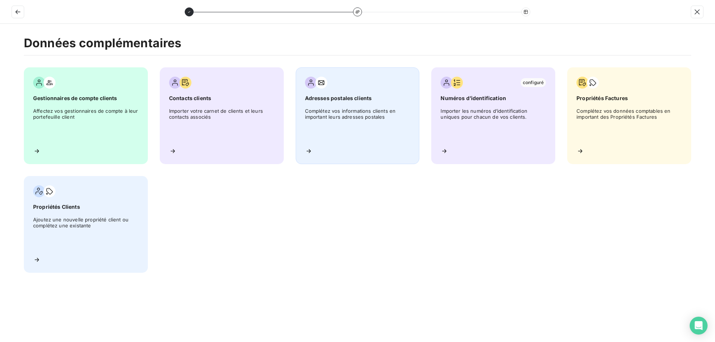
click at [312, 146] on div "Adresses postales clients Complétez vos informations clients en important leurs…" at bounding box center [358, 115] width 124 height 97
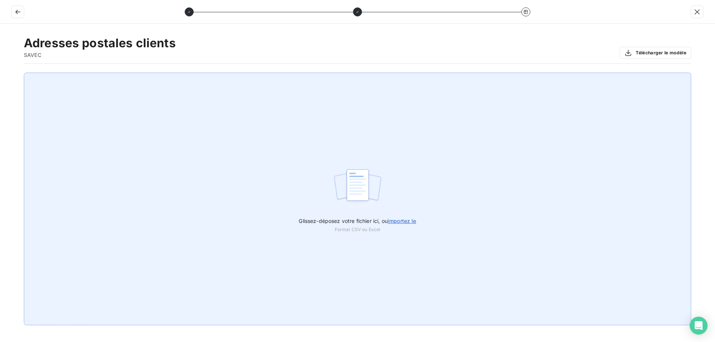
click at [394, 218] on span "importez le" at bounding box center [402, 221] width 29 height 6
click at [0, 73] on input "Glissez-déposez votre fichier ici, ou importez le" at bounding box center [0, 73] width 0 height 0
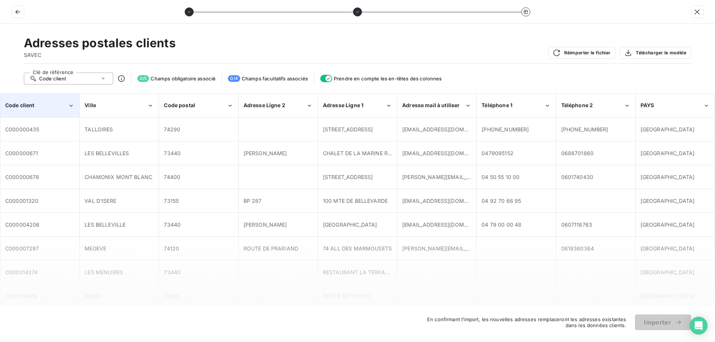
click at [66, 101] on div "Code client" at bounding box center [40, 105] width 78 height 23
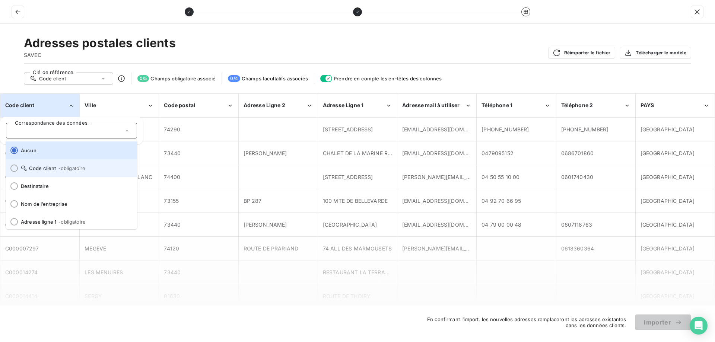
click at [65, 165] on li "Code client - obligatoire" at bounding box center [71, 168] width 131 height 18
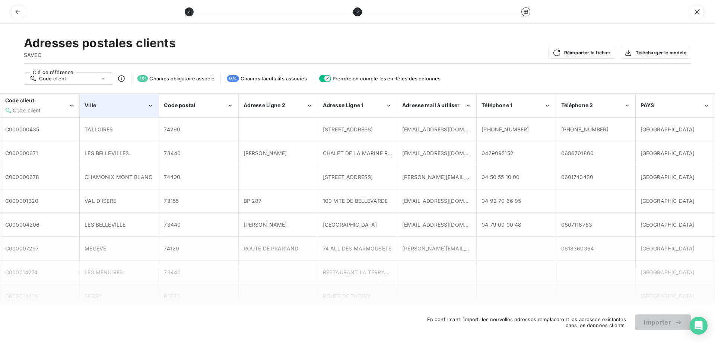
click at [96, 103] on span "Ville" at bounding box center [91, 105] width 12 height 6
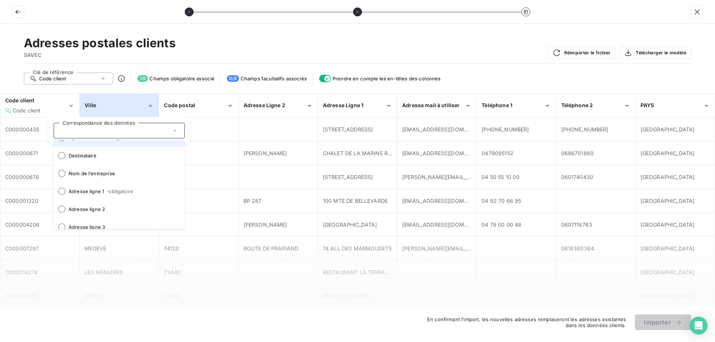
scroll to position [74, 0]
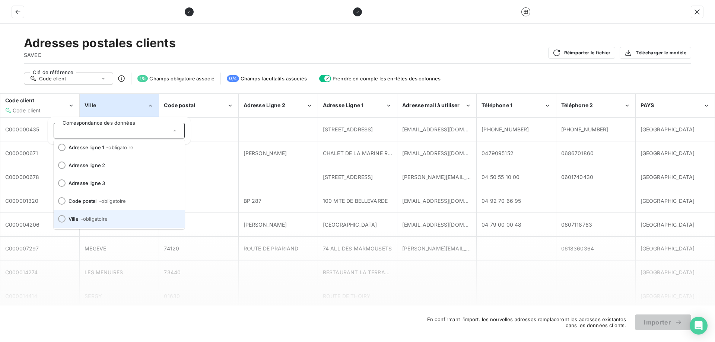
click at [98, 216] on span "- obligatoire" at bounding box center [94, 219] width 27 height 6
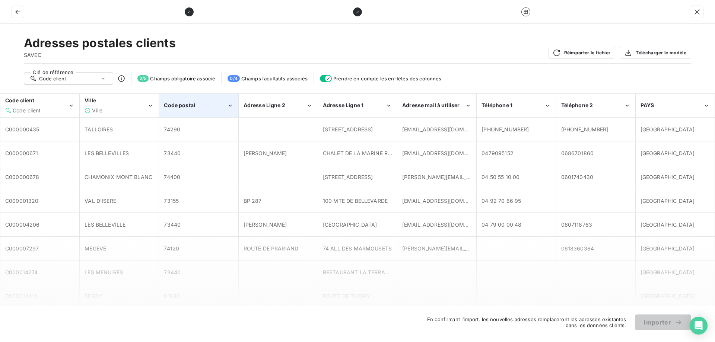
click at [184, 111] on div "Code postal" at bounding box center [198, 105] width 78 height 23
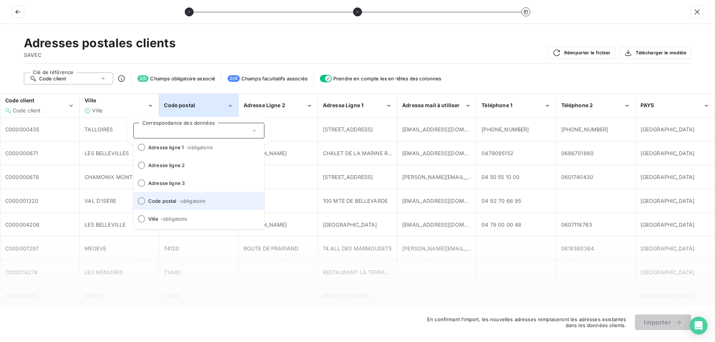
click at [191, 199] on span "- obligatoire" at bounding box center [192, 201] width 27 height 6
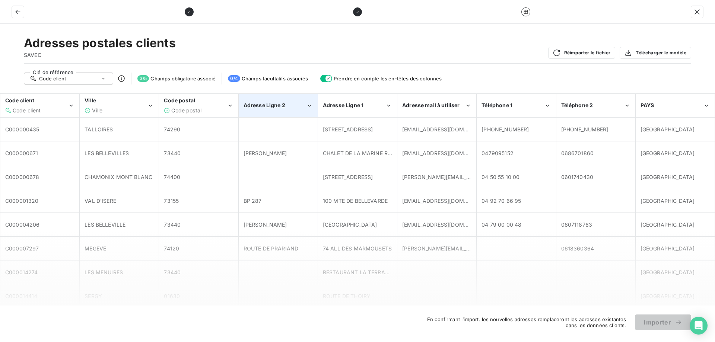
click at [273, 106] on span "Adresse Ligne 2" at bounding box center [265, 105] width 42 height 6
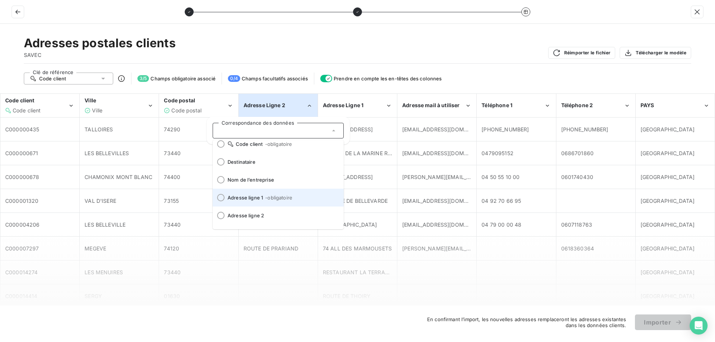
scroll to position [37, 0]
click at [267, 199] on li "Adresse ligne 2" at bounding box center [278, 203] width 131 height 18
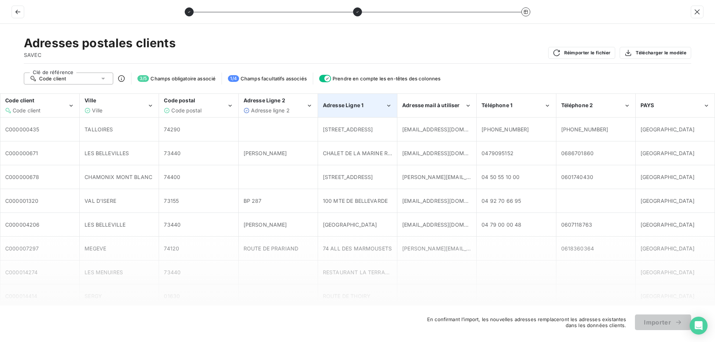
click at [354, 103] on span "Adresse Ligne 1" at bounding box center [343, 105] width 41 height 6
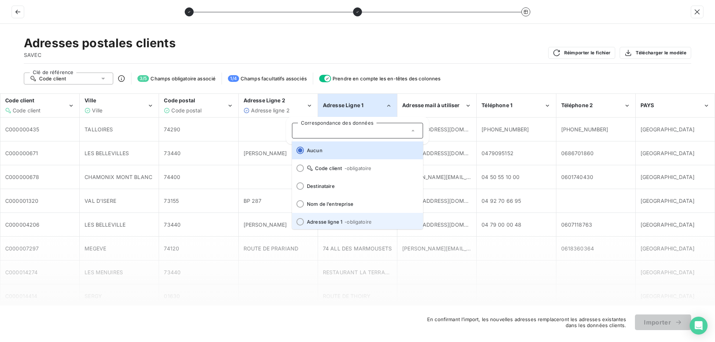
click at [346, 216] on li "Adresse ligne 1 - obligatoire" at bounding box center [357, 222] width 131 height 18
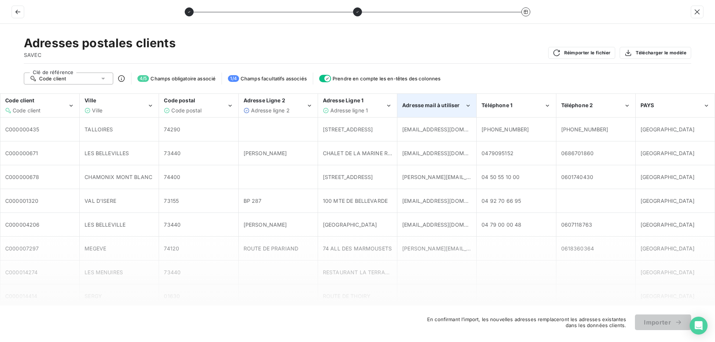
click at [441, 106] on span "Adresse mail à utiliser" at bounding box center [430, 105] width 57 height 6
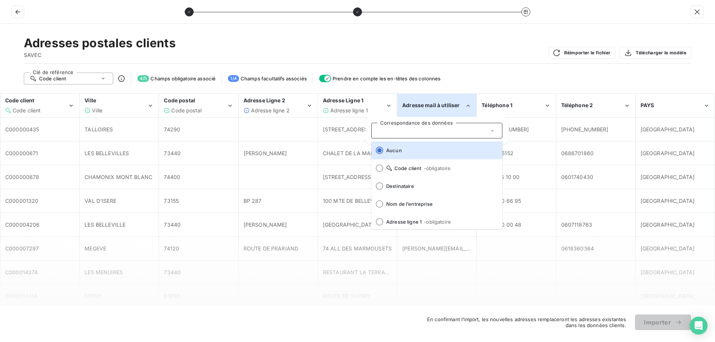
click at [414, 146] on li "Aucun" at bounding box center [436, 151] width 131 height 18
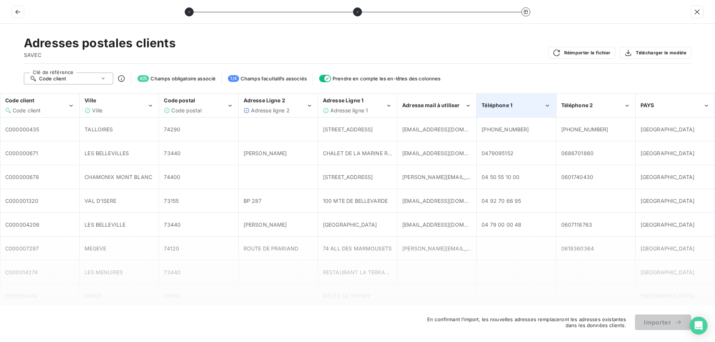
click at [531, 104] on div "Téléphone 1" at bounding box center [513, 105] width 63 height 7
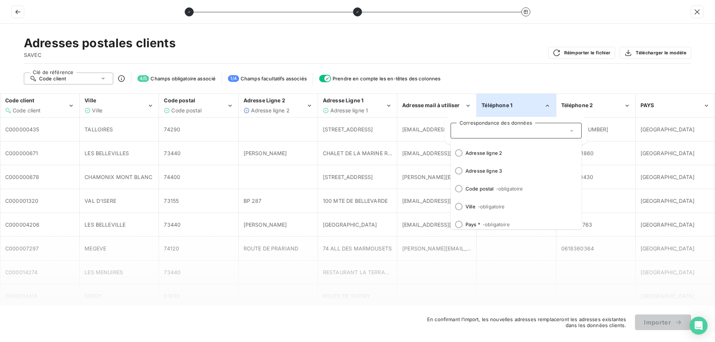
scroll to position [92, 0]
click at [552, 64] on div "Adresses postales clients SAVEC Réimporter le fichier Télécharger le modèle Clé…" at bounding box center [357, 183] width 715 height 318
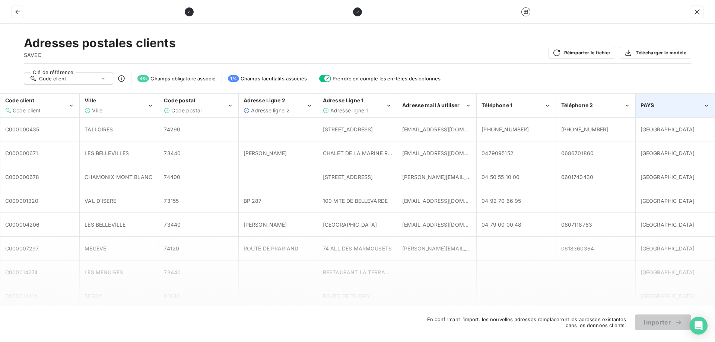
click at [694, 110] on div "PAYS" at bounding box center [675, 105] width 78 height 23
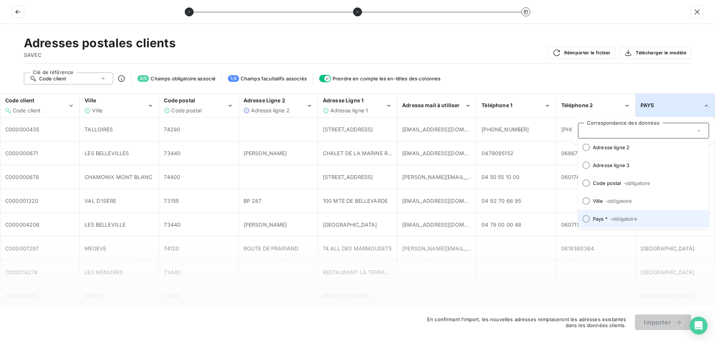
click at [628, 218] on span "- obligatoire" at bounding box center [623, 219] width 27 height 6
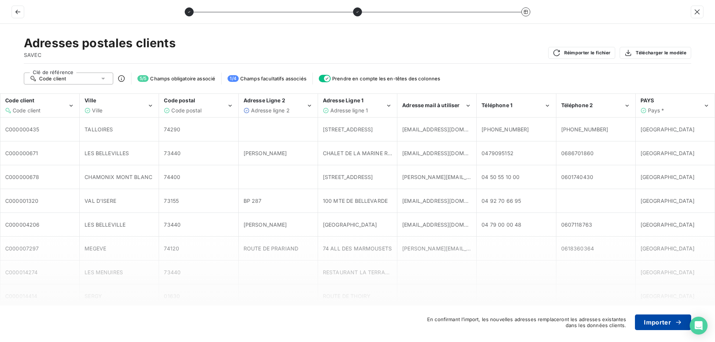
click at [666, 325] on button "Importer" at bounding box center [663, 323] width 56 height 16
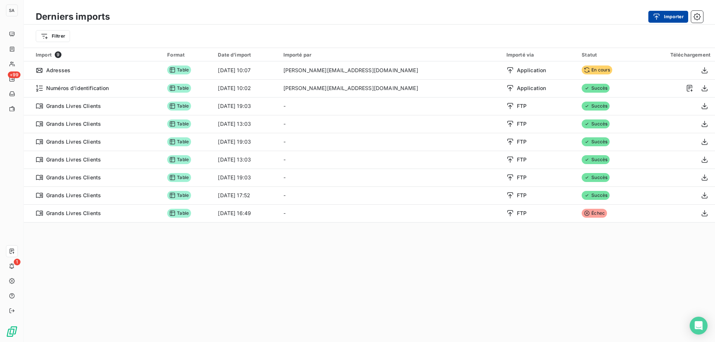
click at [672, 15] on button "Importer" at bounding box center [668, 17] width 40 height 12
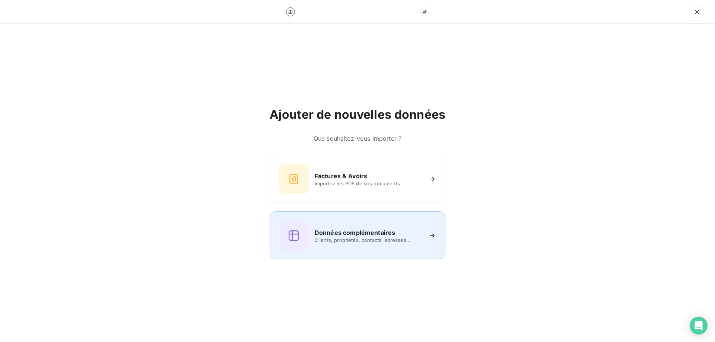
click at [370, 226] on div "Données complémentaires Clients, propriétés, contacts, adresses..." at bounding box center [357, 236] width 157 height 30
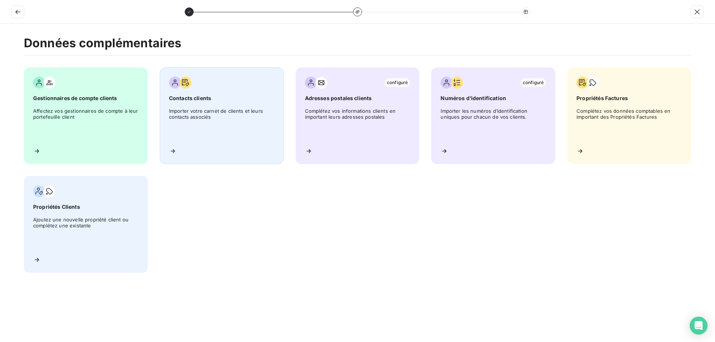
click at [178, 152] on div "Contacts clients Importer votre carnet de clients et leurs contacts associés" at bounding box center [222, 115] width 124 height 97
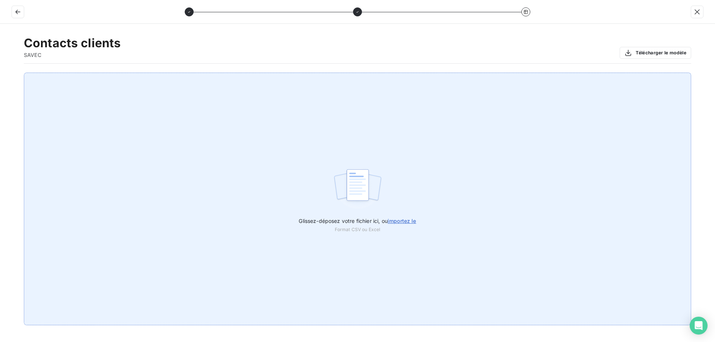
click at [393, 222] on span "importez le" at bounding box center [402, 221] width 29 height 6
click at [0, 73] on input "Glissez-déposez votre fichier ici, ou importez le" at bounding box center [0, 73] width 0 height 0
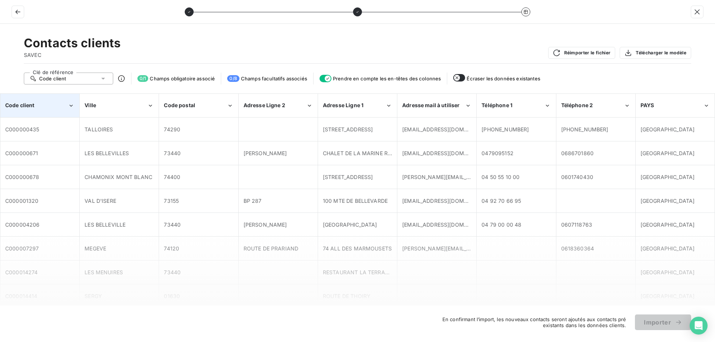
click at [63, 108] on div "Code client" at bounding box center [36, 105] width 63 height 7
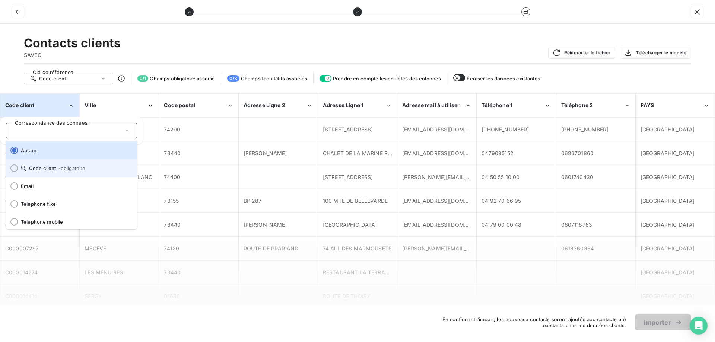
click at [53, 166] on span "Code client - obligatoire" at bounding box center [76, 168] width 110 height 6
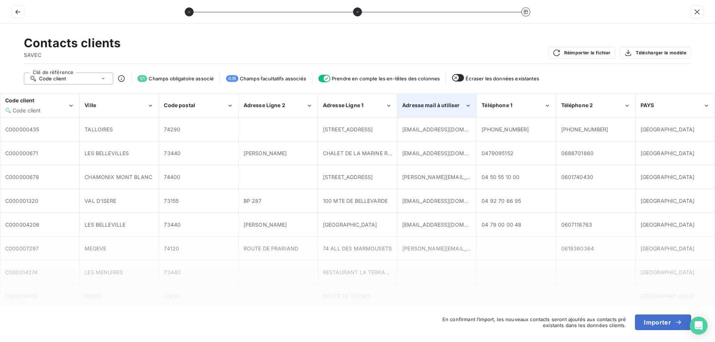
click at [460, 108] on div "Adresse mail à utiliser" at bounding box center [433, 105] width 63 height 7
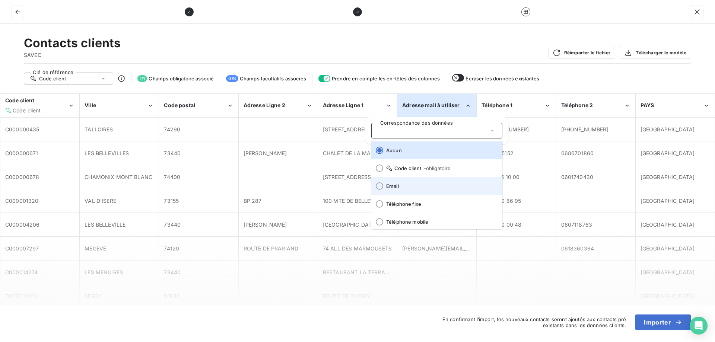
click at [415, 181] on li "Email" at bounding box center [436, 186] width 131 height 18
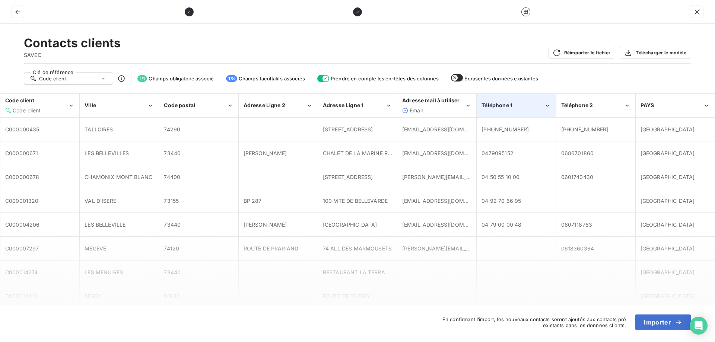
click at [509, 109] on div "Téléphone 1" at bounding box center [513, 105] width 63 height 7
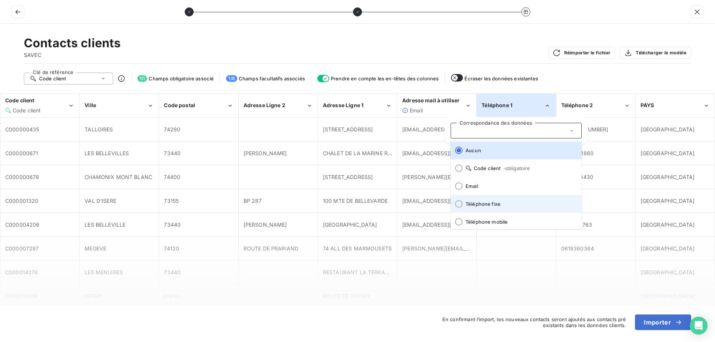
click at [494, 197] on li "Téléphone fixe" at bounding box center [516, 204] width 131 height 18
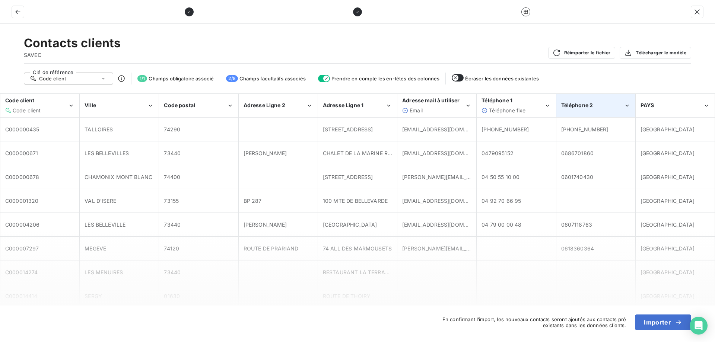
click at [600, 105] on div "Téléphone 2" at bounding box center [592, 105] width 63 height 7
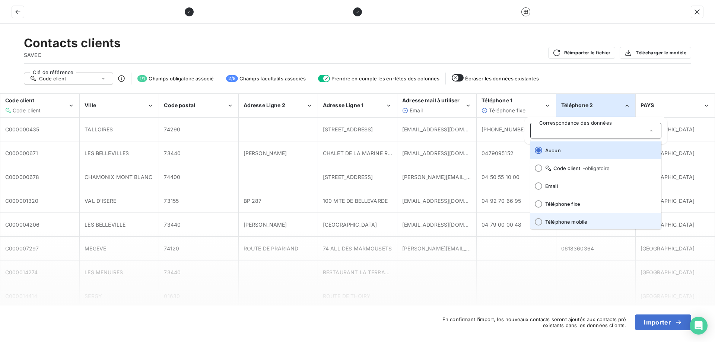
scroll to position [1, 0]
click at [565, 219] on li "Téléphone mobile" at bounding box center [595, 221] width 131 height 18
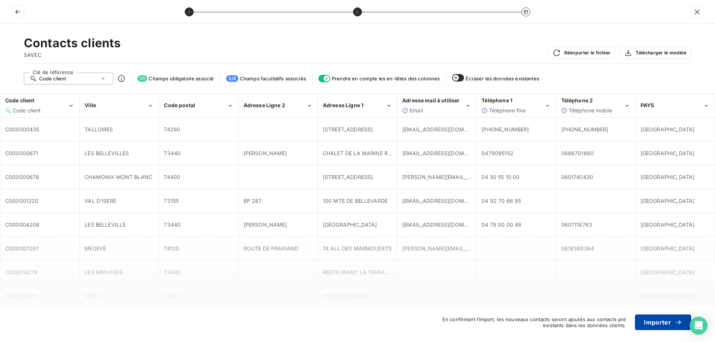
click at [647, 320] on button "Importer" at bounding box center [663, 323] width 56 height 16
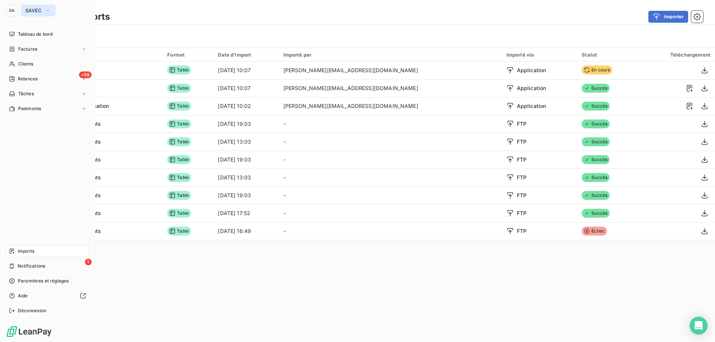
click at [39, 9] on span "SAVEC" at bounding box center [33, 10] width 17 height 6
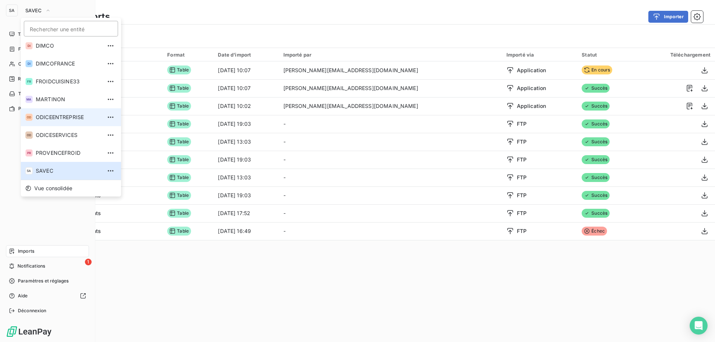
scroll to position [0, 0]
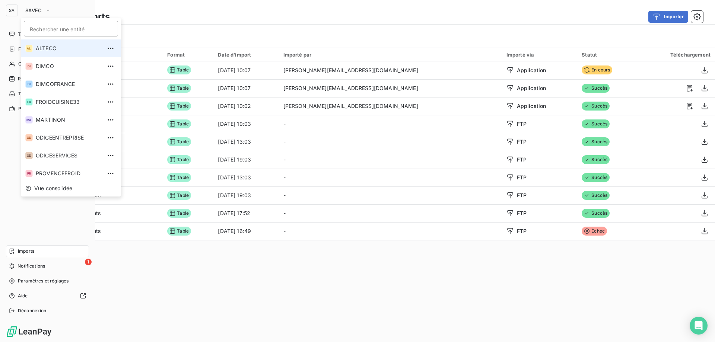
click at [42, 47] on span "ALTECC" at bounding box center [69, 48] width 66 height 7
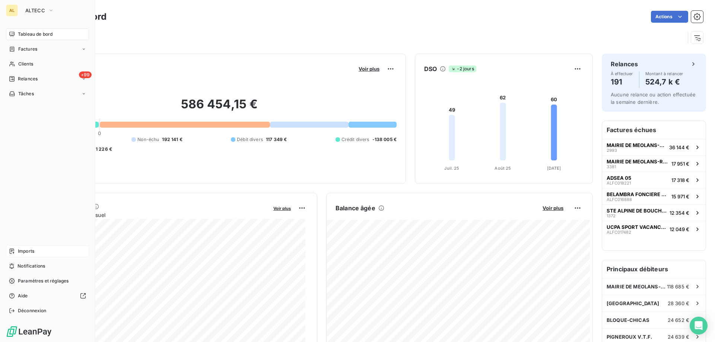
click at [32, 253] on span "Imports" at bounding box center [26, 251] width 16 height 7
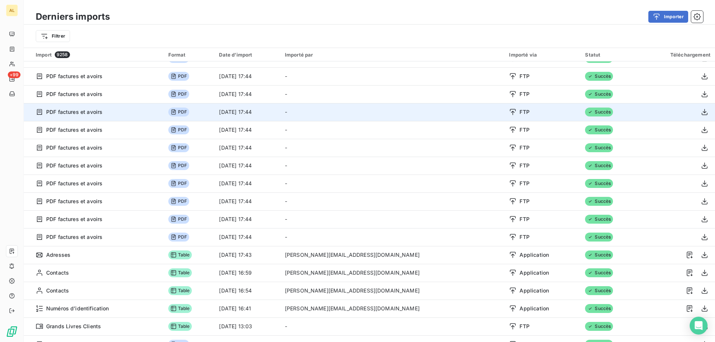
scroll to position [894, 0]
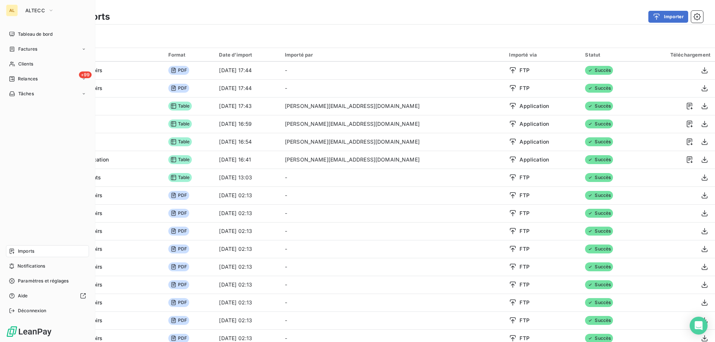
click at [13, 10] on div "AL" at bounding box center [12, 10] width 12 height 12
click at [35, 6] on button "ALTECC" at bounding box center [40, 10] width 38 height 12
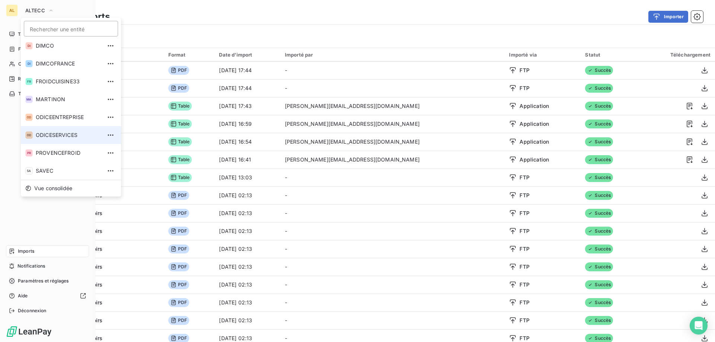
scroll to position [38, 0]
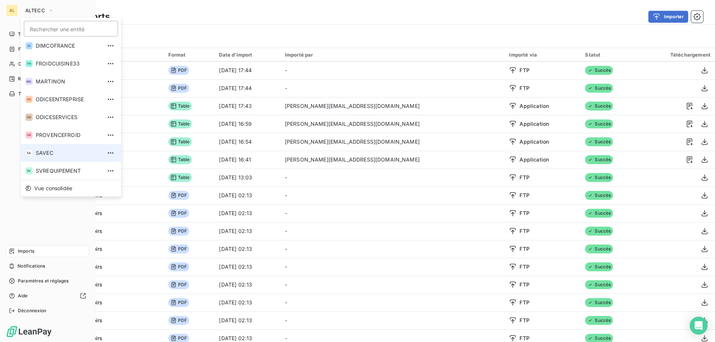
click at [53, 150] on span "SAVEC" at bounding box center [69, 152] width 66 height 7
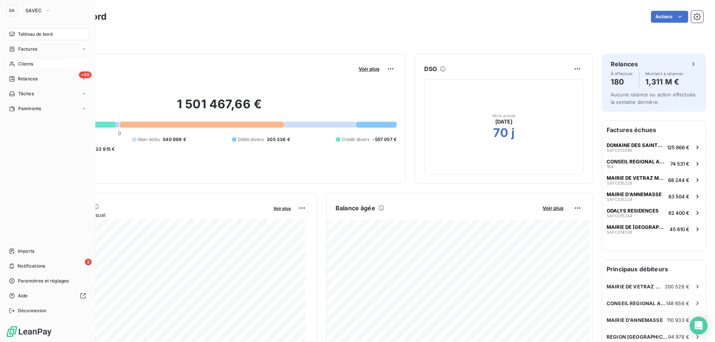
click at [45, 63] on div "Clients" at bounding box center [47, 64] width 83 height 12
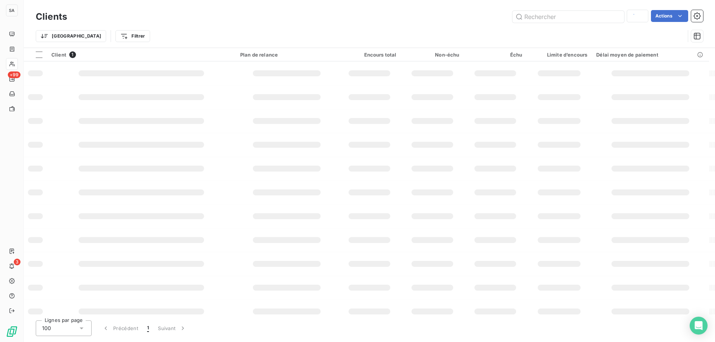
type input "23427"
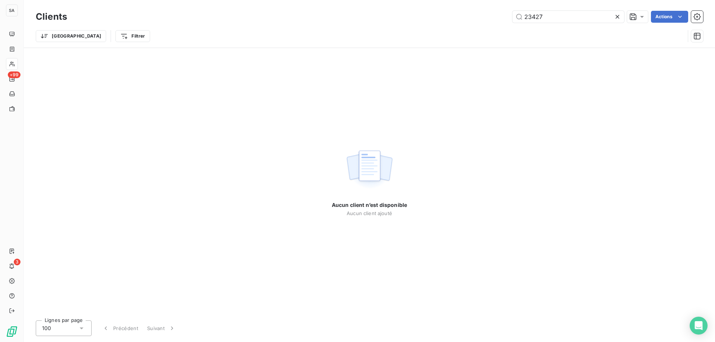
drag, startPoint x: 499, startPoint y: 19, endPoint x: 460, endPoint y: 20, distance: 39.1
click at [460, 20] on div "23427 Actions" at bounding box center [389, 17] width 627 height 12
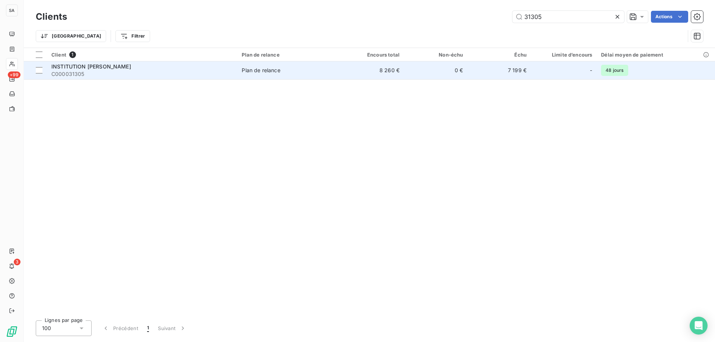
type input "31305"
click at [107, 69] on span "INSTITUTION [PERSON_NAME]" at bounding box center [91, 66] width 80 height 6
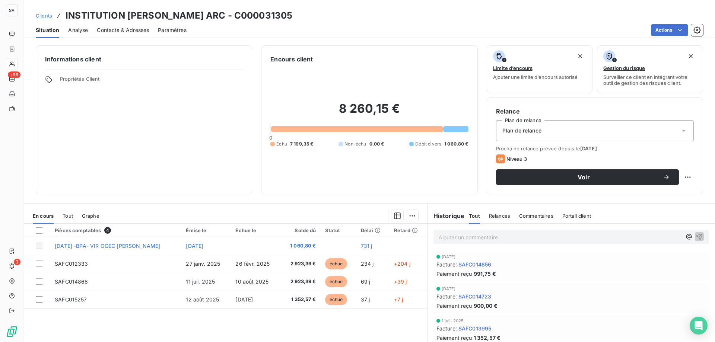
click at [122, 29] on span "Contacts & Adresses" at bounding box center [123, 29] width 52 height 7
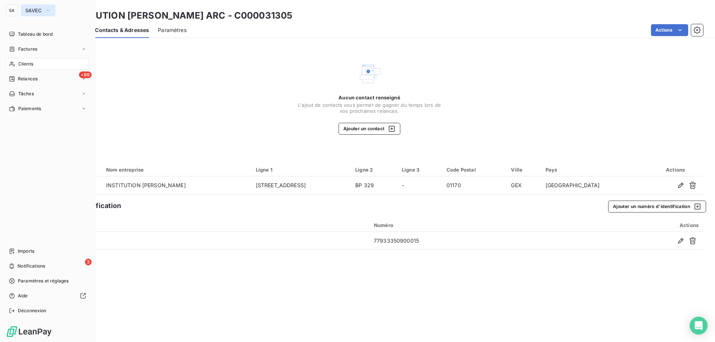
click at [34, 11] on span "SAVEC" at bounding box center [33, 10] width 17 height 6
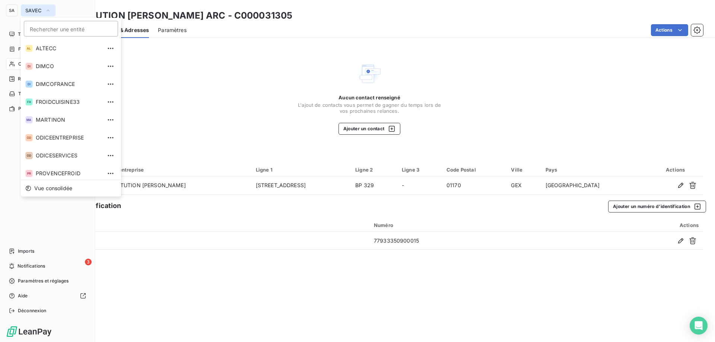
scroll to position [20, 0]
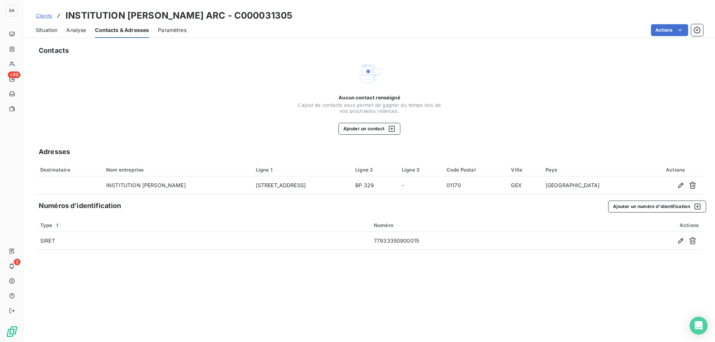
click at [147, 96] on div "Aucun contact renseigné L'ajout de contacts vous permet de gagner du temps lors…" at bounding box center [369, 98] width 667 height 73
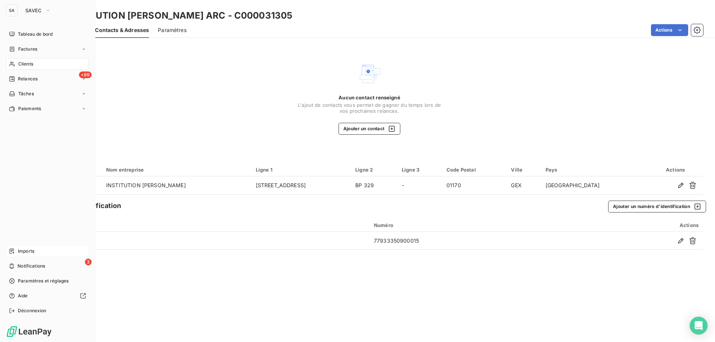
click at [40, 256] on div "Imports" at bounding box center [47, 251] width 83 height 12
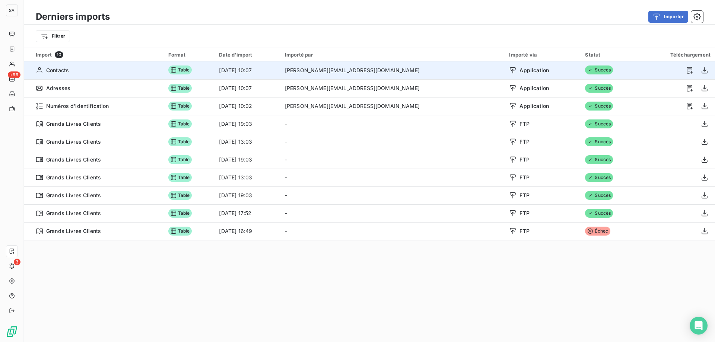
click at [108, 73] on div "Contacts" at bounding box center [98, 70] width 124 height 7
click at [85, 71] on div "Contacts" at bounding box center [98, 70] width 124 height 7
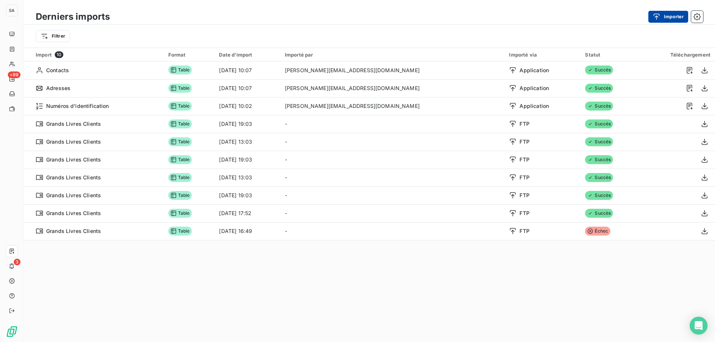
click at [673, 18] on button "Importer" at bounding box center [668, 17] width 40 height 12
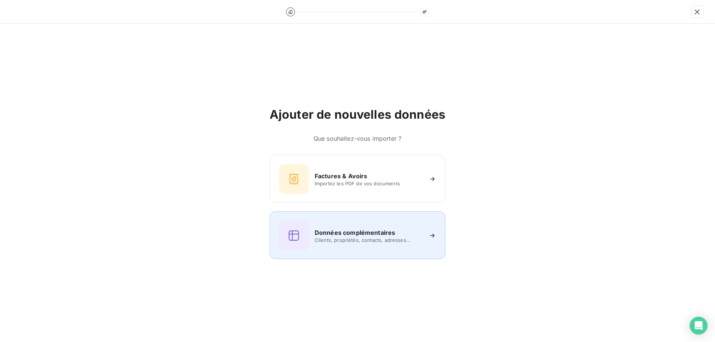
click at [375, 252] on div "Données complémentaires Clients, propriétés, contacts, adresses..." at bounding box center [358, 236] width 176 height 48
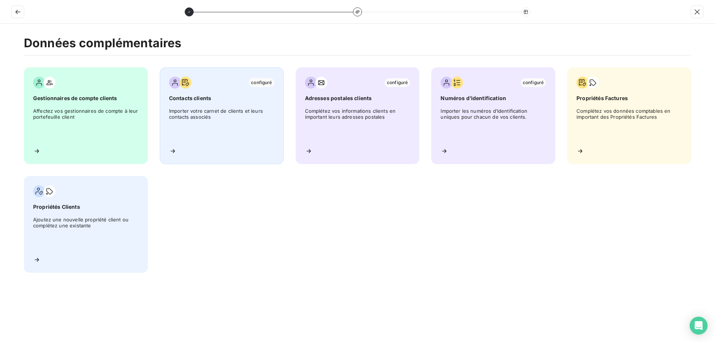
click at [201, 134] on span "Importer votre carnet de clients et leurs contacts associés" at bounding box center [221, 125] width 105 height 34
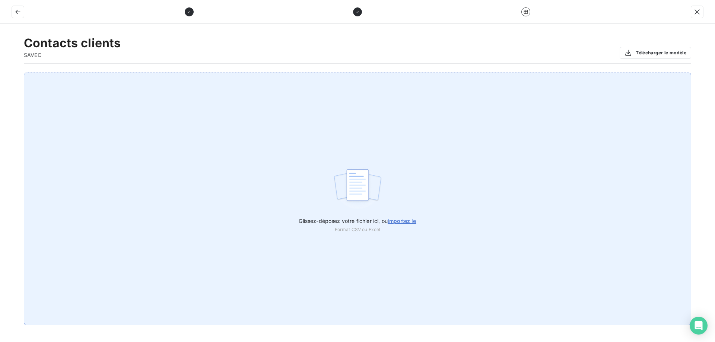
click at [413, 217] on label "Glissez-déposez votre fichier ici, ou importez le" at bounding box center [357, 220] width 117 height 14
click at [0, 73] on input "Glissez-déposez votre fichier ici, ou importez le" at bounding box center [0, 73] width 0 height 0
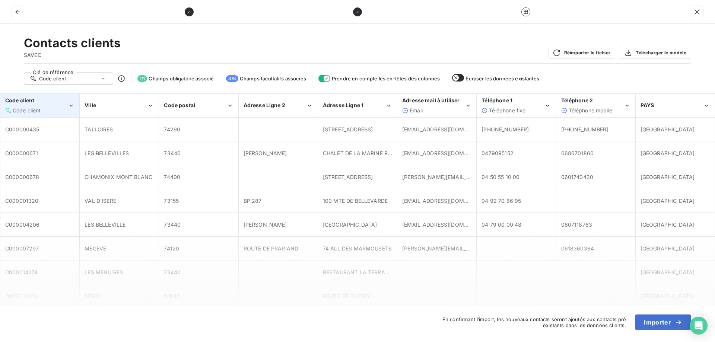
click at [60, 110] on div "Code client" at bounding box center [36, 110] width 63 height 7
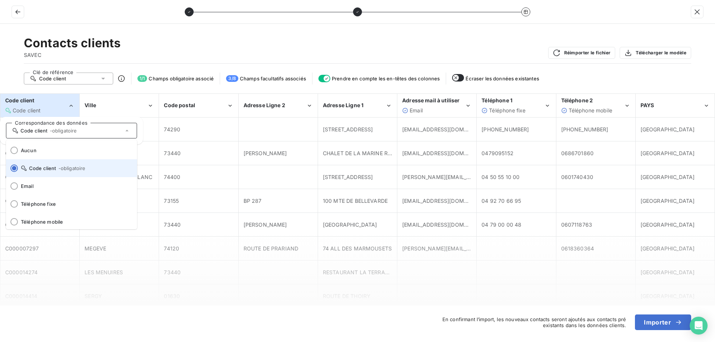
click at [58, 170] on span "- obligatoire" at bounding box center [71, 168] width 27 height 6
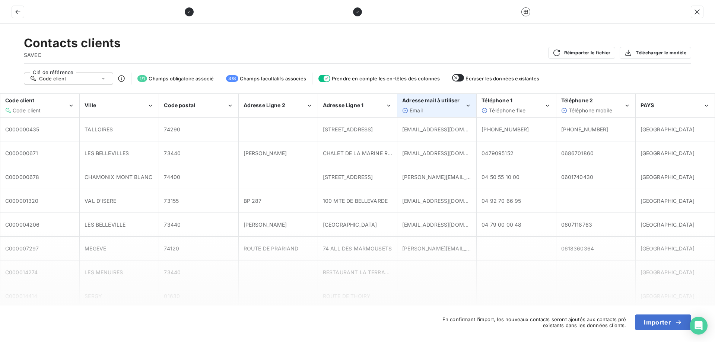
click at [456, 110] on div "Email" at bounding box center [433, 110] width 63 height 7
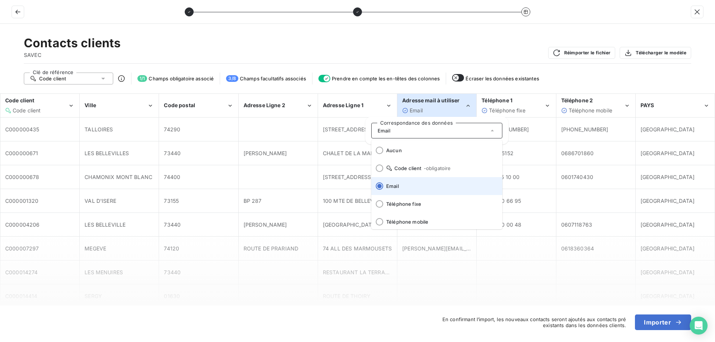
click at [417, 184] on span "Email" at bounding box center [441, 186] width 110 height 6
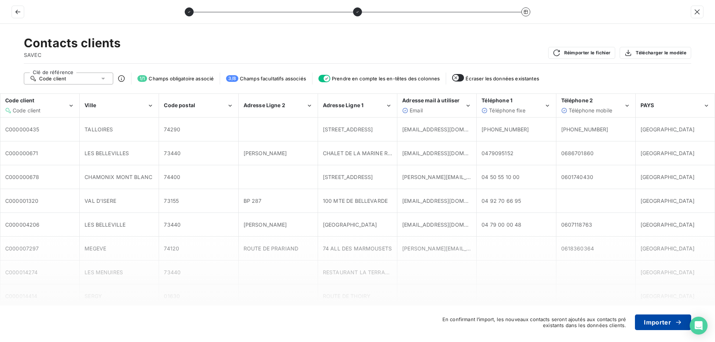
click at [669, 326] on button "Importer" at bounding box center [663, 323] width 56 height 16
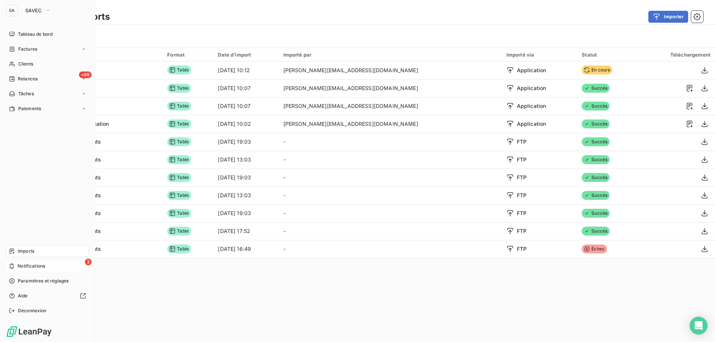
click at [34, 270] on div "3 Notifications" at bounding box center [47, 266] width 83 height 12
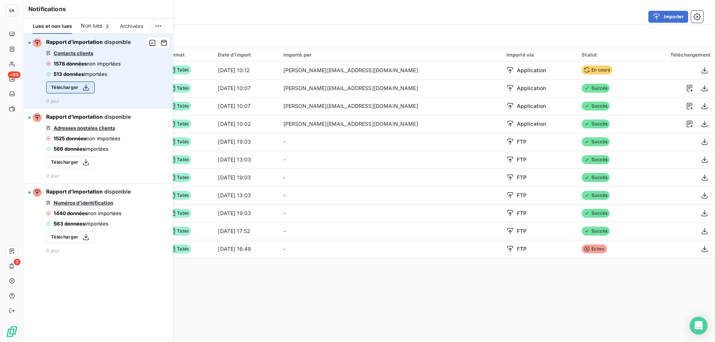
click at [82, 92] on button "Télécharger" at bounding box center [70, 88] width 48 height 12
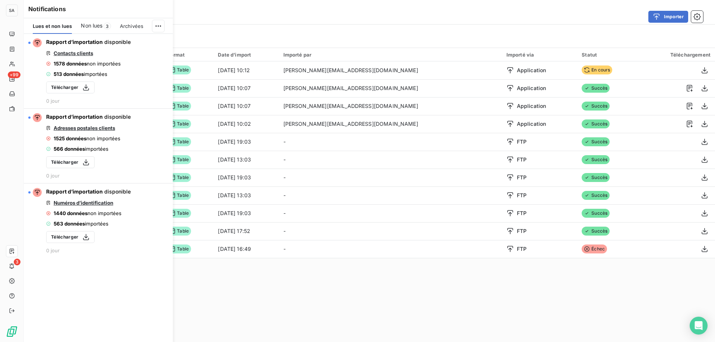
click at [227, 20] on div "Importer" at bounding box center [411, 17] width 584 height 12
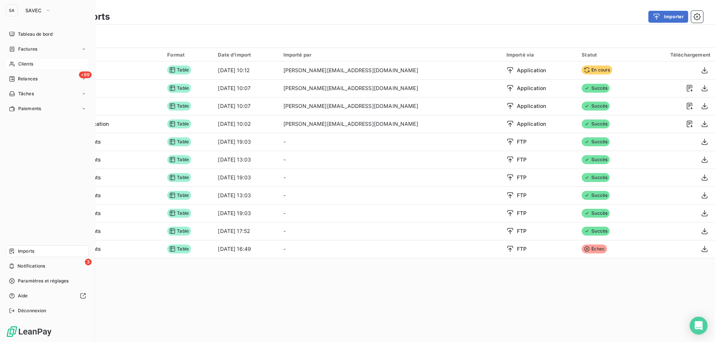
drag, startPoint x: 52, startPoint y: 67, endPoint x: 81, endPoint y: 65, distance: 29.5
click at [52, 67] on div "Clients" at bounding box center [47, 64] width 83 height 12
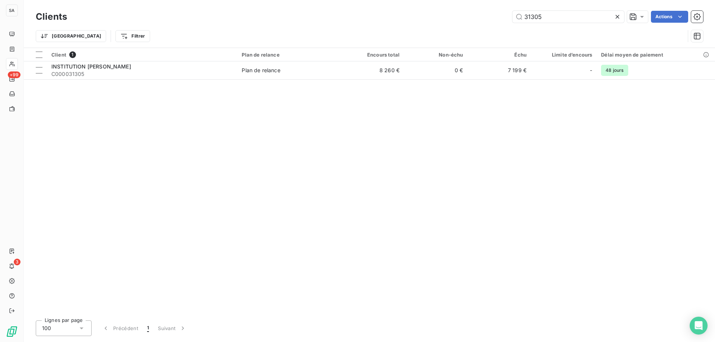
click at [444, 15] on div "31305 Actions" at bounding box center [389, 17] width 627 height 12
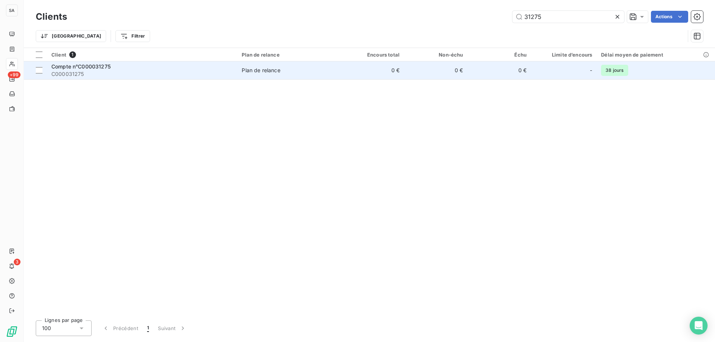
type input "31275"
click at [93, 72] on span "C000031275" at bounding box center [141, 73] width 181 height 7
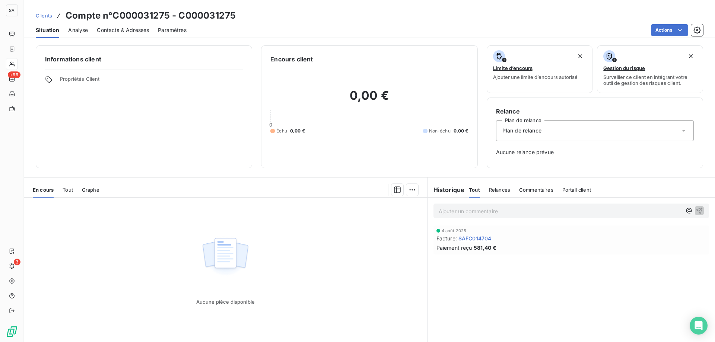
click at [114, 29] on span "Contacts & Adresses" at bounding box center [123, 29] width 52 height 7
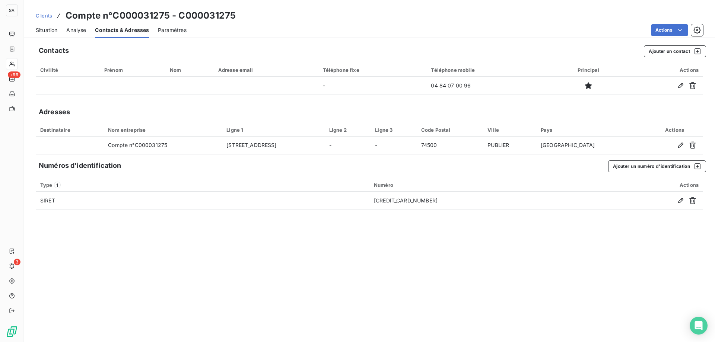
click at [44, 32] on span "Situation" at bounding box center [47, 29] width 22 height 7
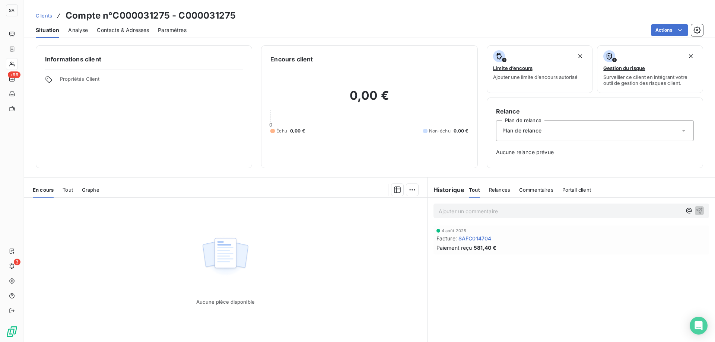
click at [177, 19] on h3 "Compte n°C000031275 - C000031275" at bounding box center [151, 15] width 170 height 13
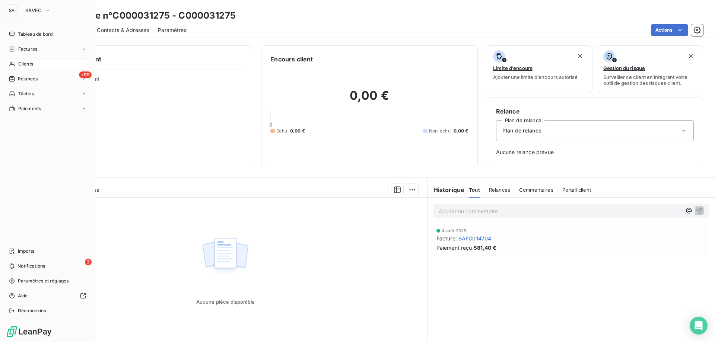
click at [9, 9] on div "SA" at bounding box center [12, 10] width 12 height 12
click at [24, 8] on button "SAVEC" at bounding box center [38, 10] width 35 height 12
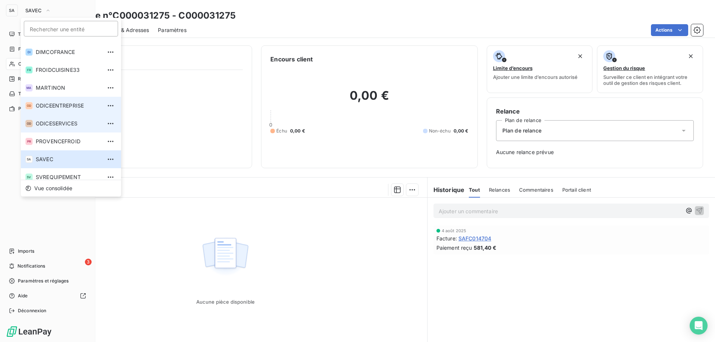
scroll to position [38, 0]
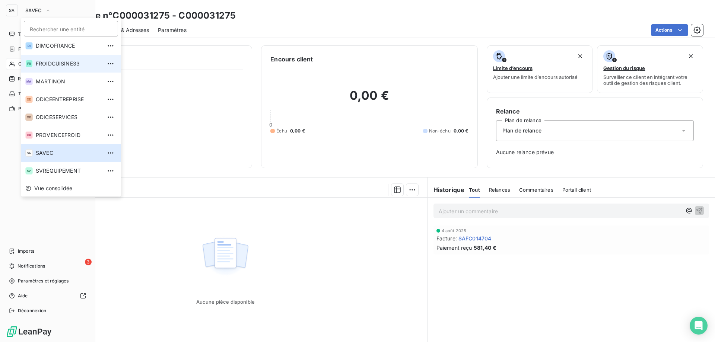
click at [62, 66] on span "FROIDCUISINE33" at bounding box center [69, 63] width 66 height 7
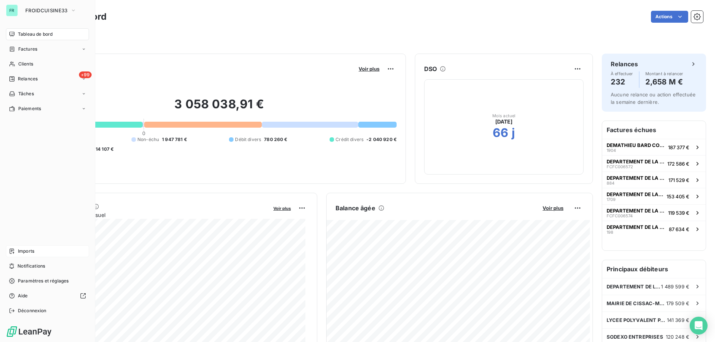
click at [25, 252] on span "Imports" at bounding box center [26, 251] width 16 height 7
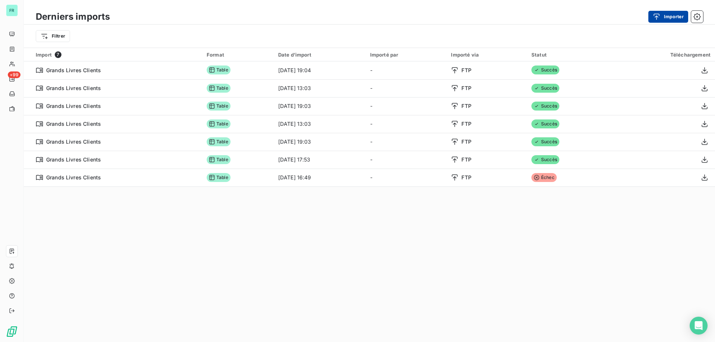
click at [682, 18] on button "Importer" at bounding box center [668, 17] width 40 height 12
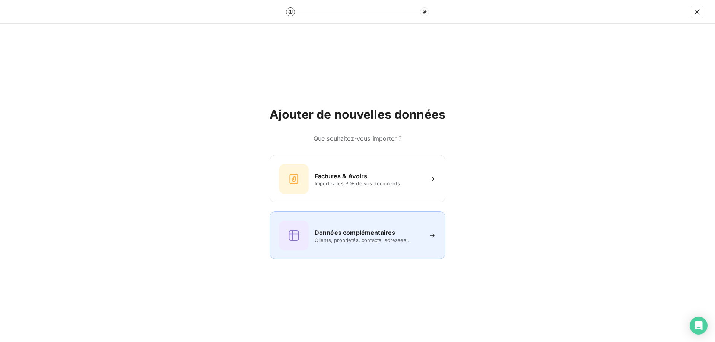
click at [350, 229] on h6 "Données complémentaires" at bounding box center [355, 232] width 80 height 9
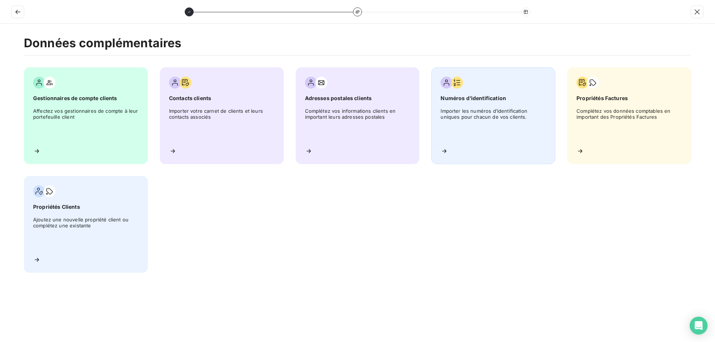
click at [470, 142] on div "Numéros d’identification Importer les numéros d’identification uniques pour cha…" at bounding box center [493, 115] width 124 height 97
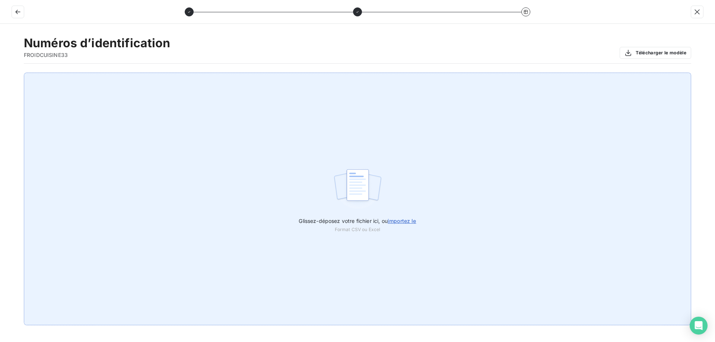
click at [394, 218] on span "importez le" at bounding box center [402, 221] width 29 height 6
click at [0, 73] on input "Glissez-déposez votre fichier ici, ou importez le" at bounding box center [0, 73] width 0 height 0
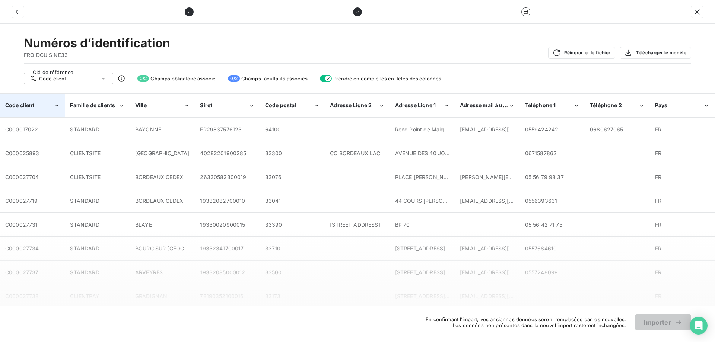
click at [50, 108] on div "Code client" at bounding box center [29, 105] width 48 height 7
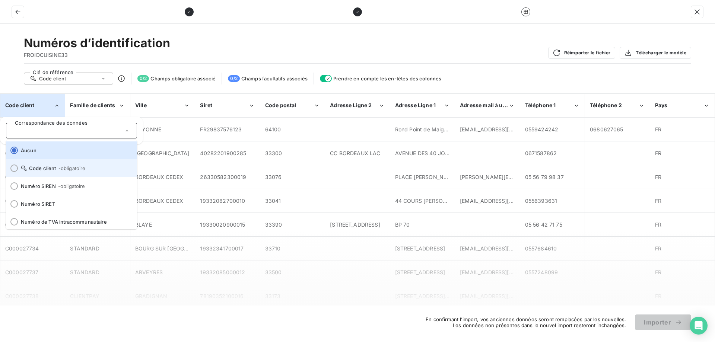
click at [96, 171] on span "Code client - obligatoire" at bounding box center [76, 168] width 110 height 6
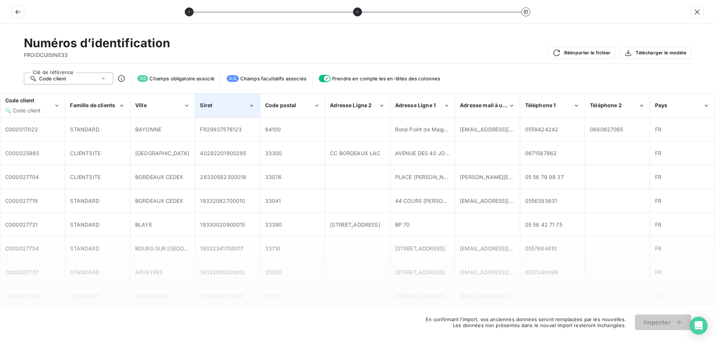
click at [228, 103] on div "Siret" at bounding box center [224, 105] width 48 height 7
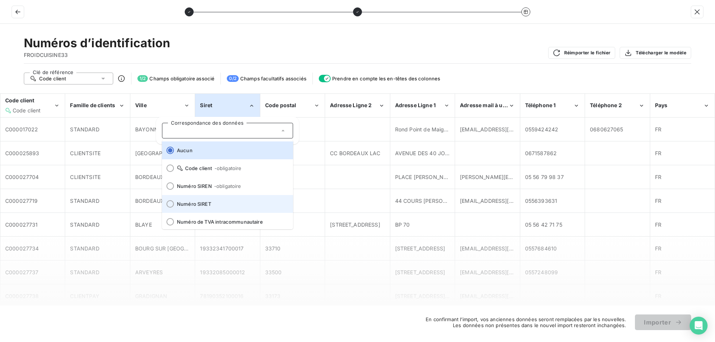
click at [219, 203] on span "Numéro SIRET" at bounding box center [232, 204] width 110 height 6
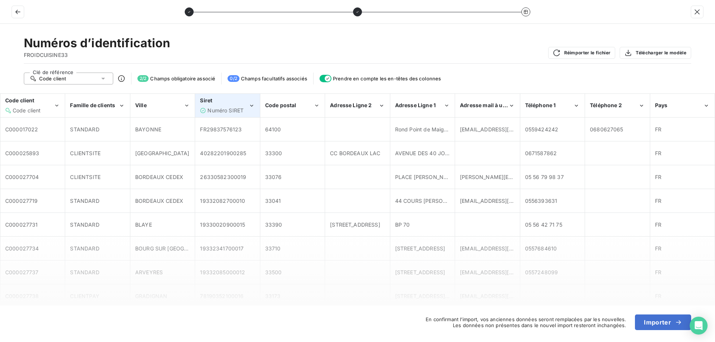
click at [223, 105] on div "Siret Numéro SIRET" at bounding box center [224, 105] width 48 height 17
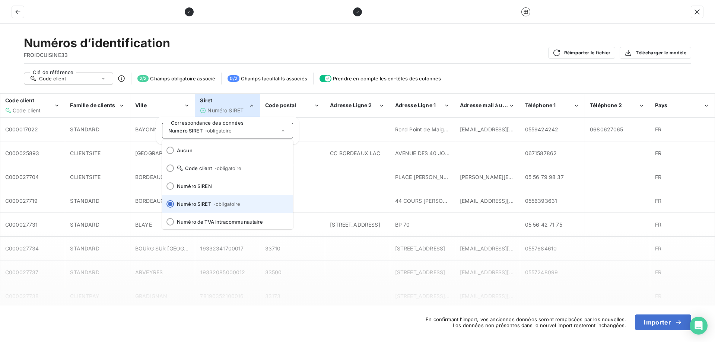
scroll to position [3, 0]
click at [314, 49] on div "Numéros d’identification FROIDCUISINE33 Réimporter le fichier Télécharger le mo…" at bounding box center [357, 50] width 667 height 28
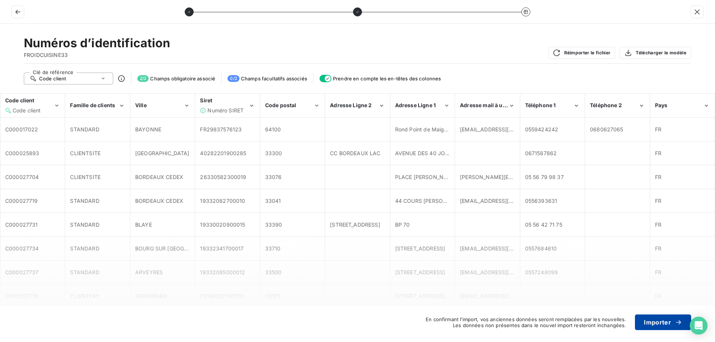
click at [663, 318] on button "Importer" at bounding box center [663, 323] width 56 height 16
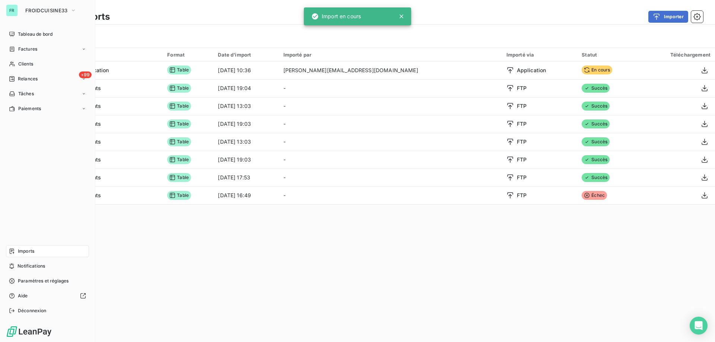
click at [23, 253] on span "Imports" at bounding box center [26, 251] width 16 height 7
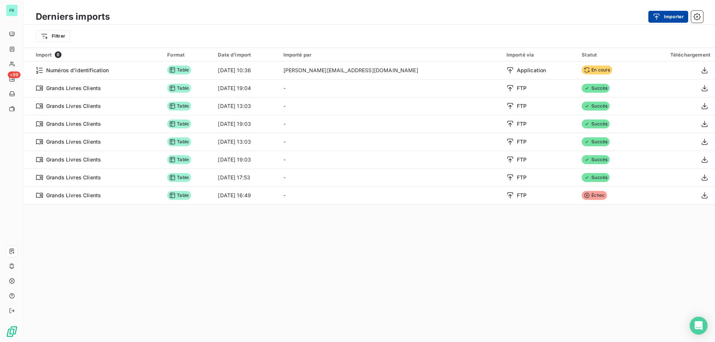
click at [658, 16] on icon "button" at bounding box center [656, 16] width 7 height 7
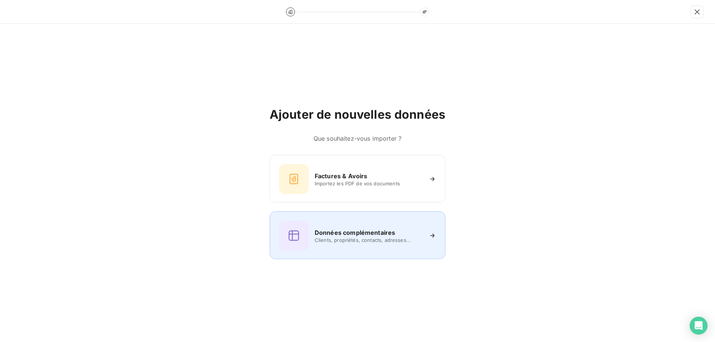
click at [339, 235] on h6 "Données complémentaires" at bounding box center [355, 232] width 80 height 9
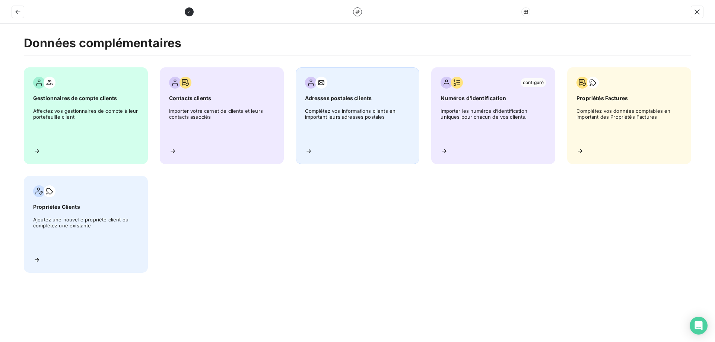
click at [335, 143] on div "Adresses postales clients Complétez vos informations clients en important leurs…" at bounding box center [358, 115] width 124 height 97
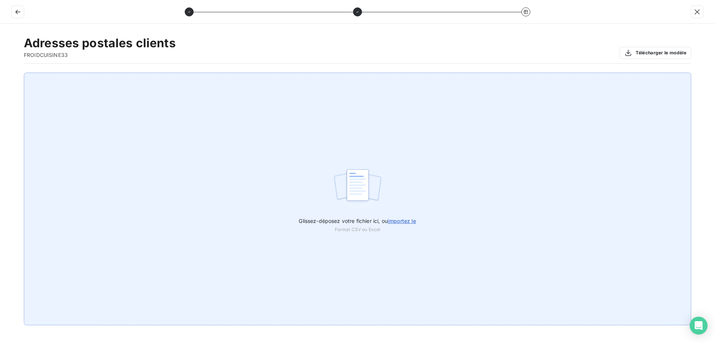
click at [391, 221] on span "importez le" at bounding box center [402, 221] width 29 height 6
click at [0, 73] on input "Glissez-déposez votre fichier ici, ou importez le" at bounding box center [0, 73] width 0 height 0
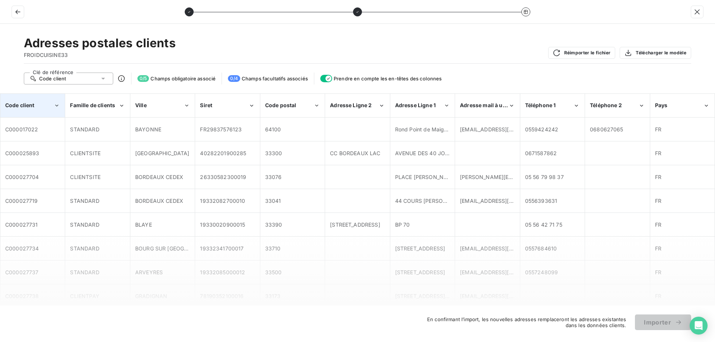
click at [48, 110] on div "Code client" at bounding box center [33, 105] width 64 height 23
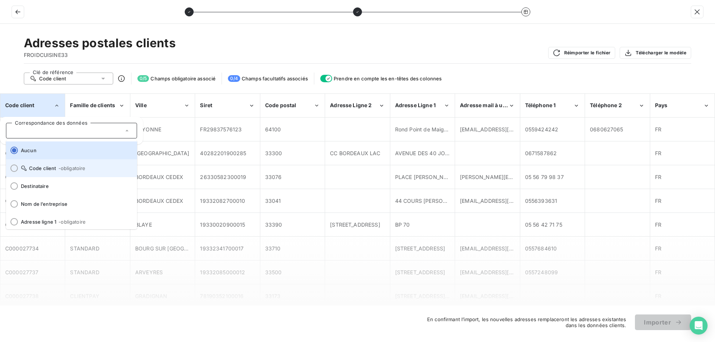
click at [53, 172] on li "Code client - obligatoire" at bounding box center [71, 168] width 131 height 18
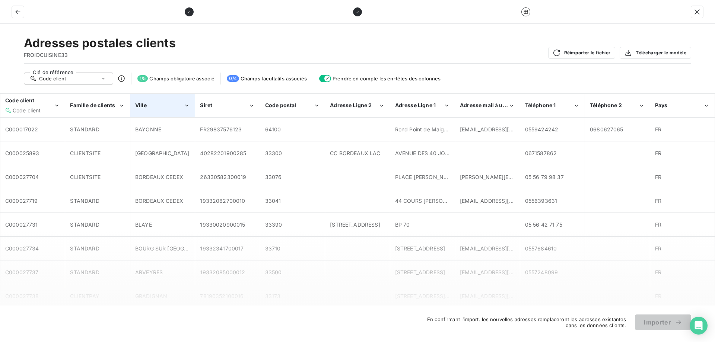
click at [162, 108] on div "Ville" at bounding box center [159, 105] width 48 height 7
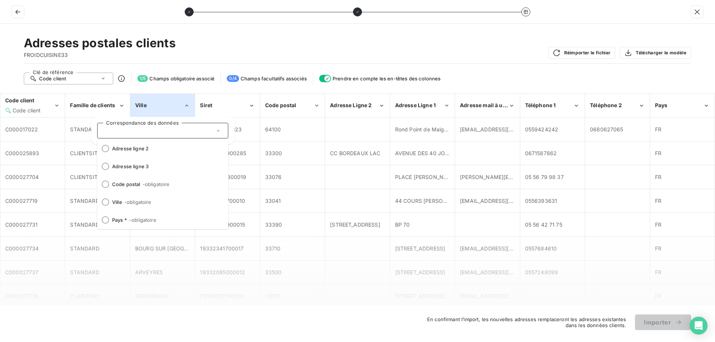
scroll to position [92, 0]
click at [133, 198] on li "Ville - obligatoire" at bounding box center [162, 201] width 131 height 18
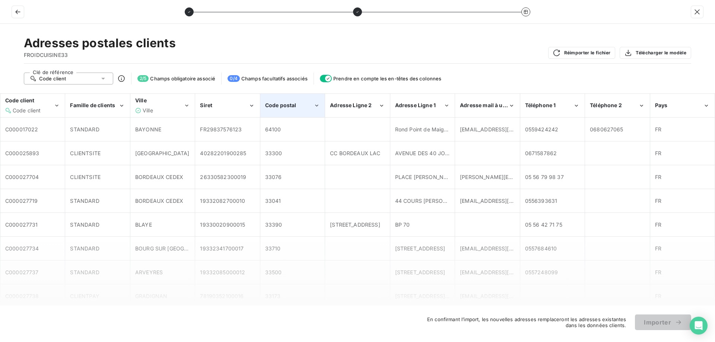
click at [298, 110] on div "Code postal" at bounding box center [293, 105] width 64 height 23
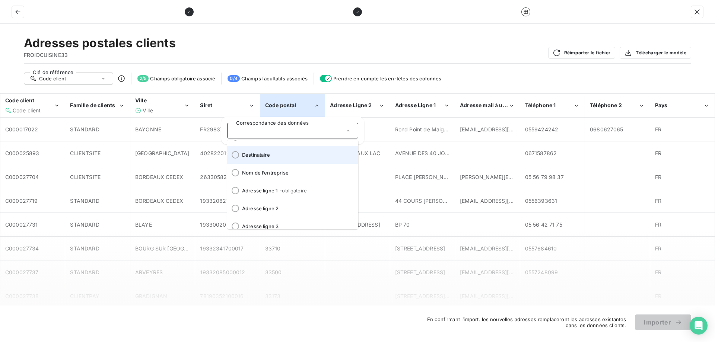
scroll to position [74, 0]
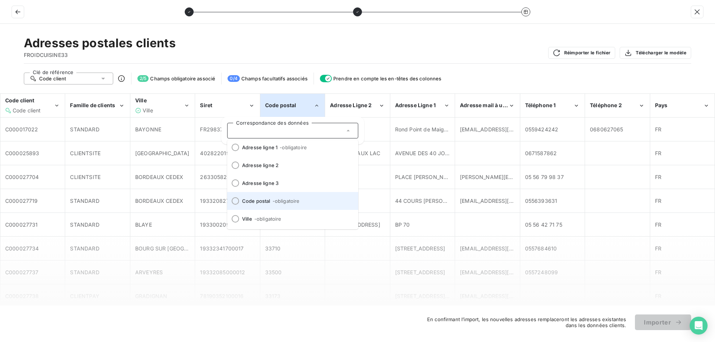
click at [280, 206] on li "Code postal - obligatoire" at bounding box center [292, 201] width 131 height 18
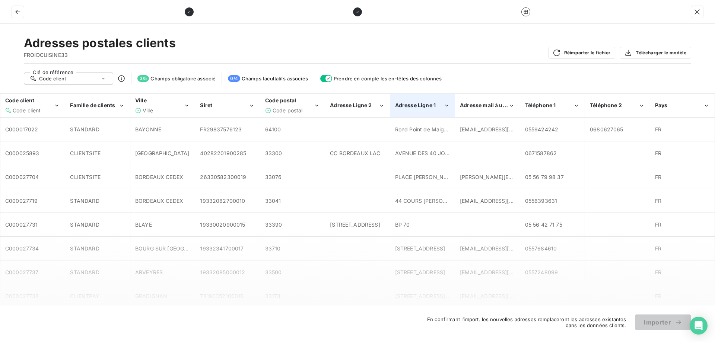
click at [424, 109] on div "Adresse Ligne 1" at bounding box center [419, 105] width 48 height 7
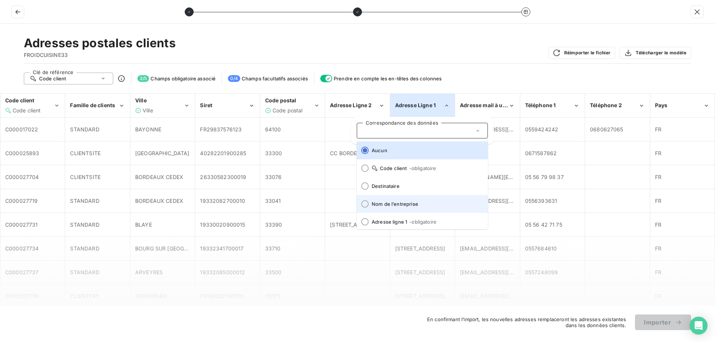
scroll to position [37, 0]
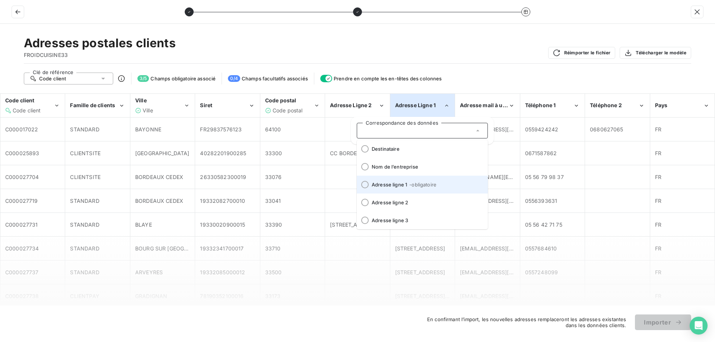
click at [415, 184] on span "- obligatoire" at bounding box center [422, 185] width 27 height 6
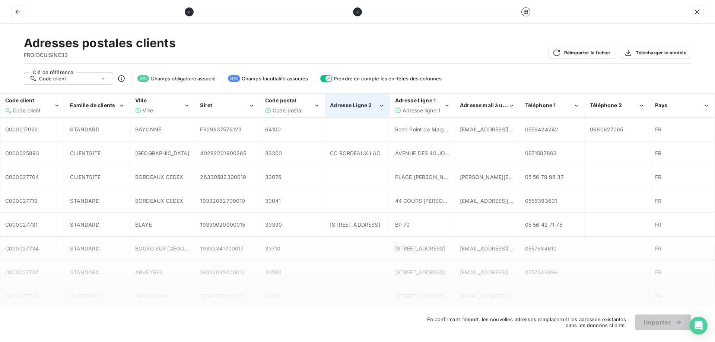
click at [373, 105] on div "Adresse Ligne 2" at bounding box center [354, 105] width 48 height 7
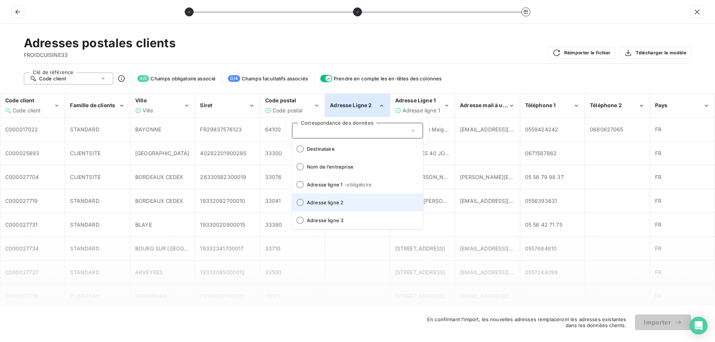
click at [356, 197] on li "Adresse ligne 2" at bounding box center [357, 203] width 131 height 18
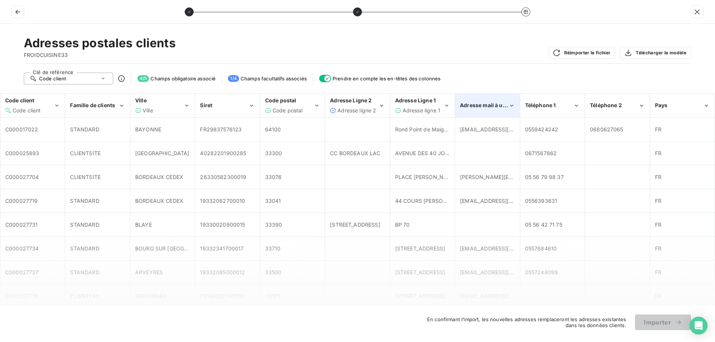
click at [496, 110] on div "Adresse mail à utiliser" at bounding box center [488, 105] width 64 height 23
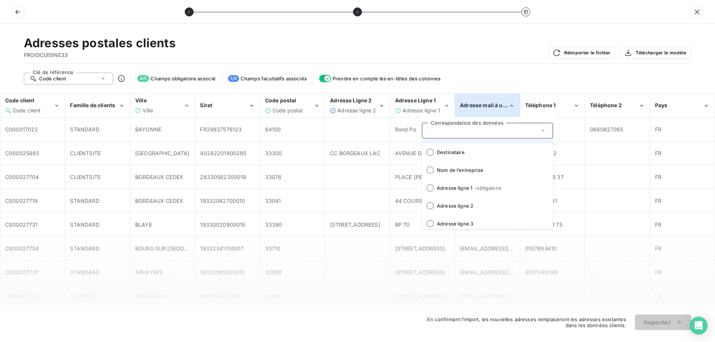
scroll to position [92, 0]
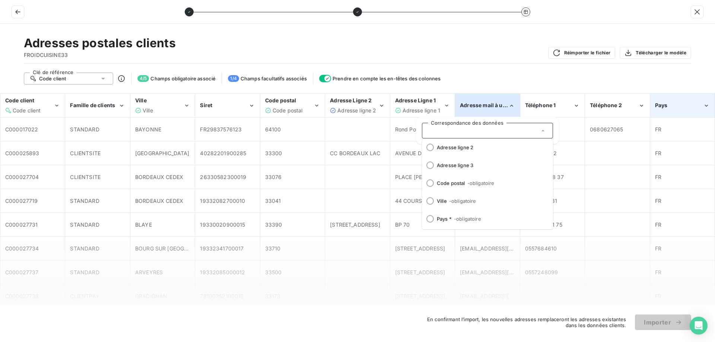
click at [663, 107] on span "Pays" at bounding box center [661, 105] width 13 height 6
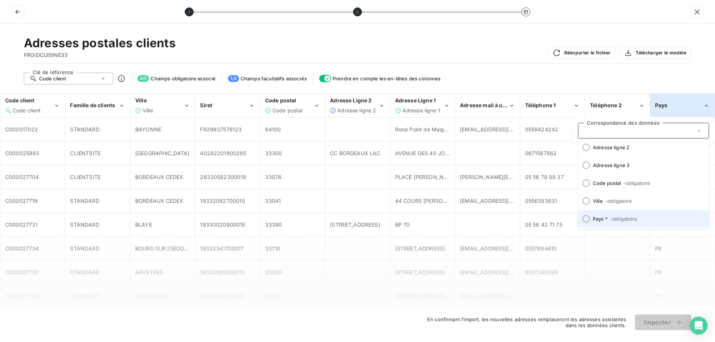
click at [627, 216] on li "Pays * - obligatoire" at bounding box center [643, 219] width 131 height 18
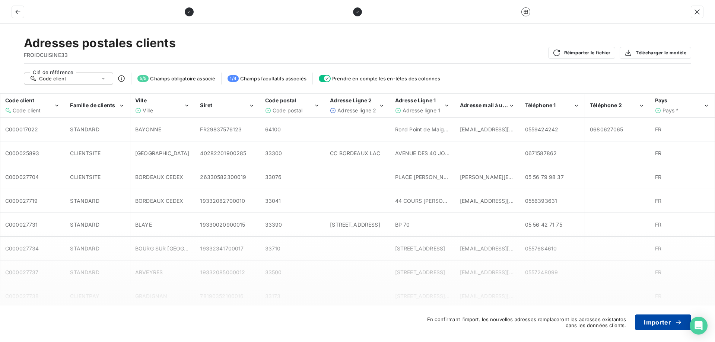
click at [664, 326] on button "Importer" at bounding box center [663, 323] width 56 height 16
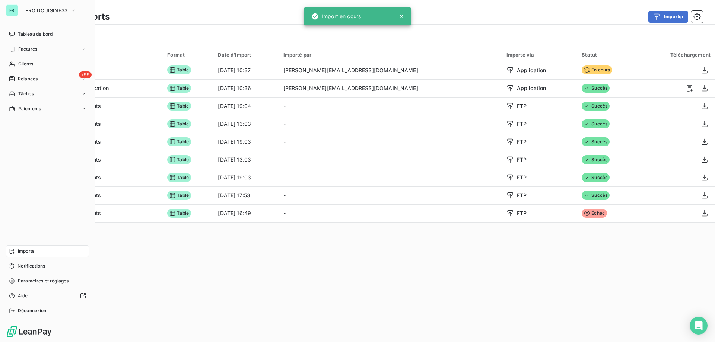
click at [26, 248] on div "Imports" at bounding box center [47, 251] width 83 height 12
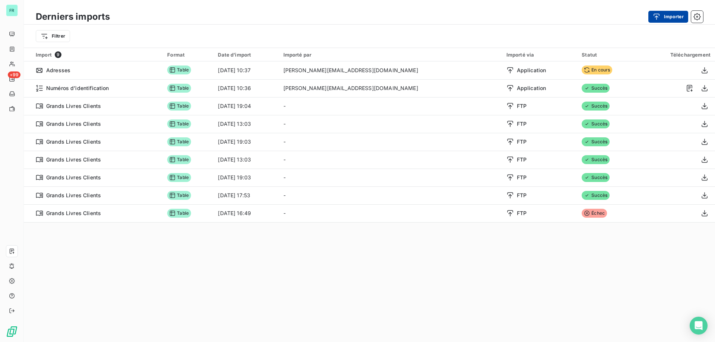
click at [673, 19] on button "Importer" at bounding box center [668, 17] width 40 height 12
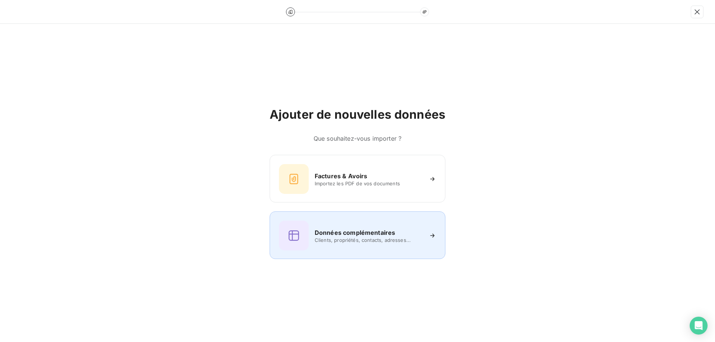
click at [414, 252] on div "Données complémentaires Clients, propriétés, contacts, adresses..." at bounding box center [358, 236] width 176 height 48
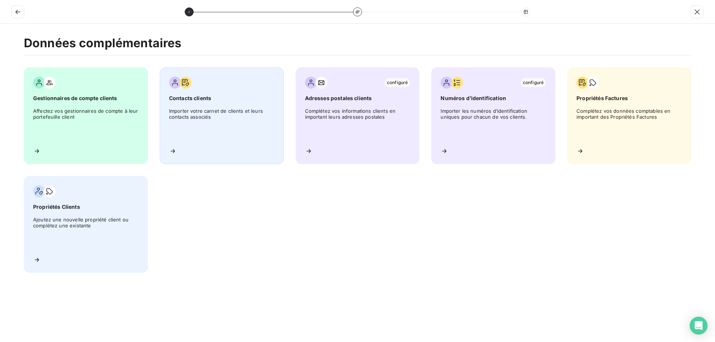
click at [201, 134] on span "Importer votre carnet de clients et leurs contacts associés" at bounding box center [221, 125] width 105 height 34
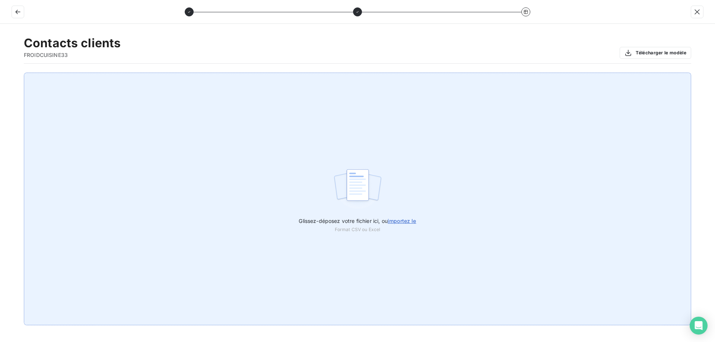
click at [409, 221] on span "importez le" at bounding box center [402, 221] width 29 height 6
click at [0, 73] on input "Glissez-déposez votre fichier ici, ou importez le" at bounding box center [0, 73] width 0 height 0
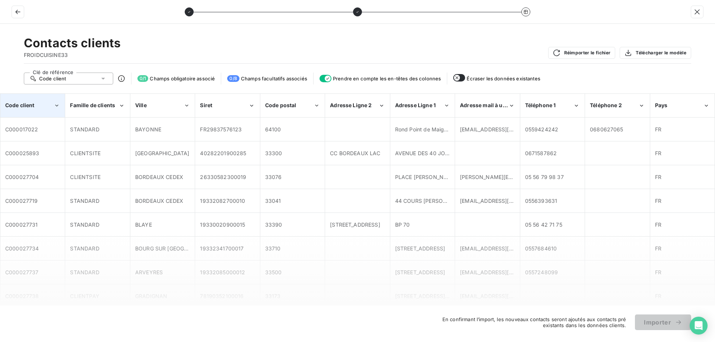
click at [61, 105] on div "Code client" at bounding box center [33, 105] width 64 height 23
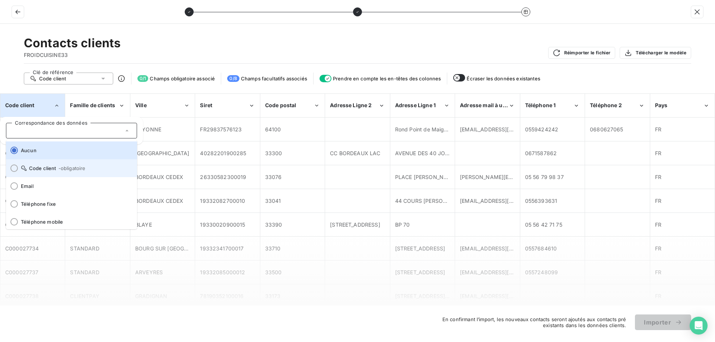
click at [56, 172] on li "Code client - obligatoire" at bounding box center [71, 168] width 131 height 18
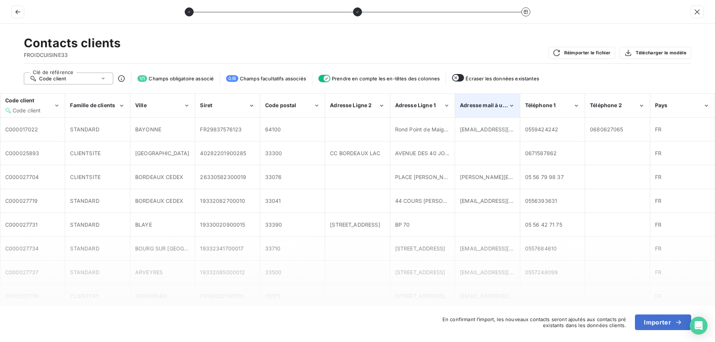
click at [498, 108] on span "Adresse mail à utiliser" at bounding box center [488, 105] width 57 height 6
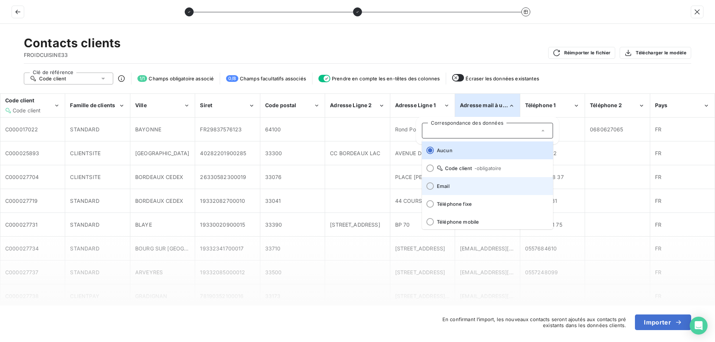
click at [472, 191] on li "Email" at bounding box center [487, 186] width 131 height 18
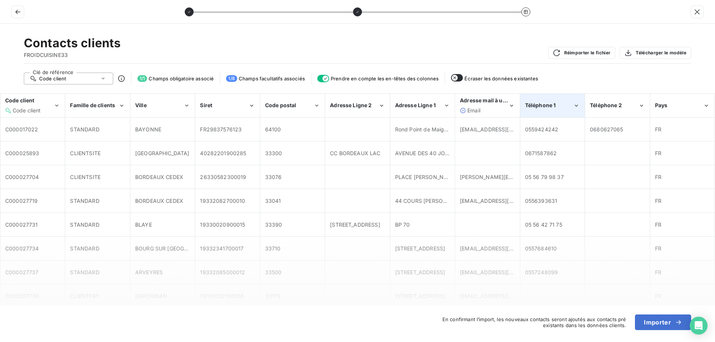
click at [575, 109] on icon "Téléphone 1" at bounding box center [576, 105] width 7 height 7
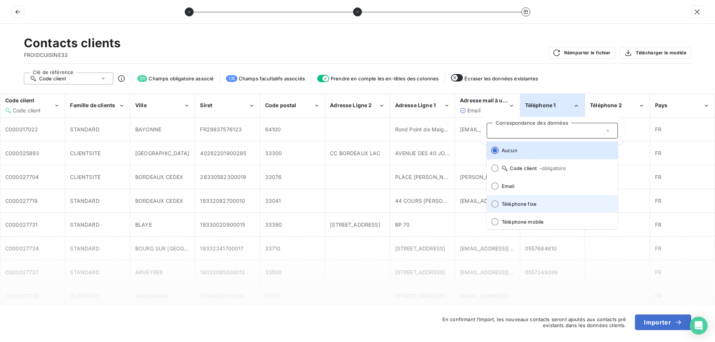
click at [533, 199] on li "Téléphone fixe" at bounding box center [552, 204] width 131 height 18
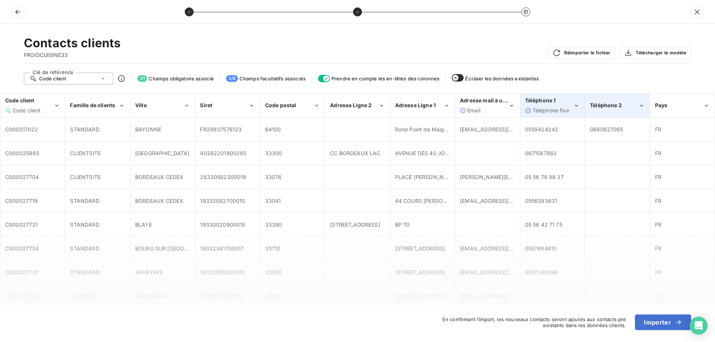
click at [609, 111] on div "Téléphone 2" at bounding box center [617, 105] width 64 height 23
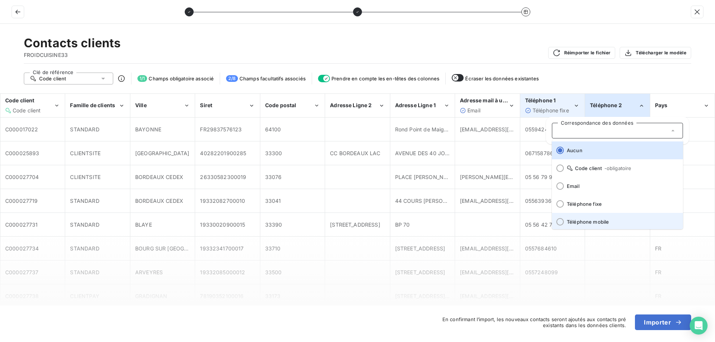
click at [587, 217] on li "Téléphone mobile" at bounding box center [617, 222] width 131 height 18
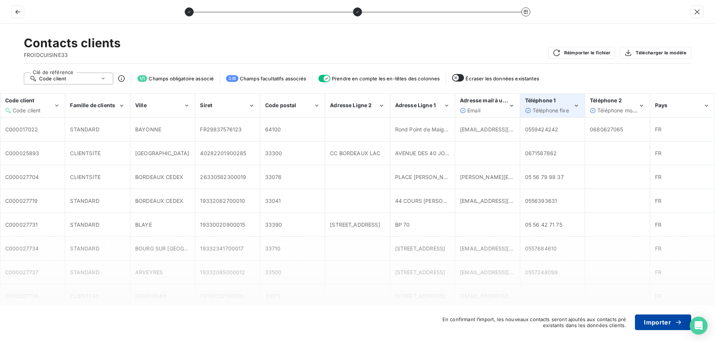
click at [659, 320] on button "Importer" at bounding box center [663, 323] width 56 height 16
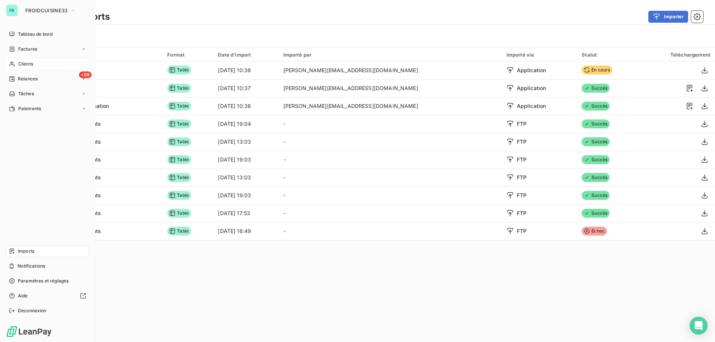
click at [39, 66] on div "Clients" at bounding box center [47, 64] width 83 height 12
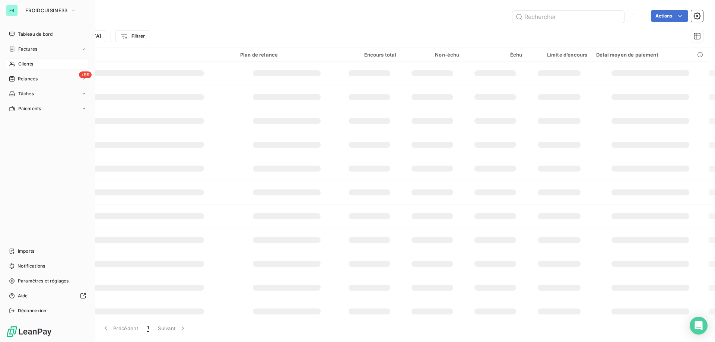
type input "31275"
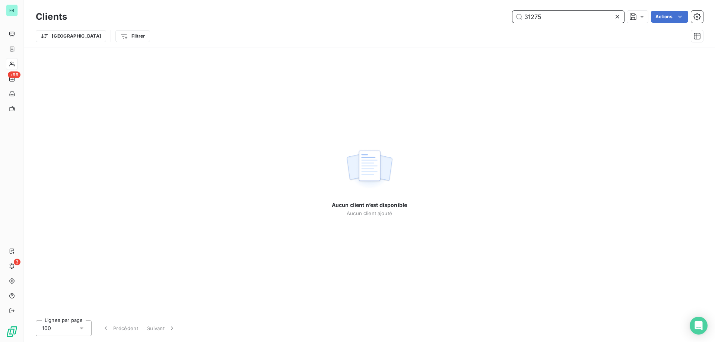
click at [489, 25] on div "Clients 31275 Actions Trier Filtrer" at bounding box center [369, 28] width 667 height 39
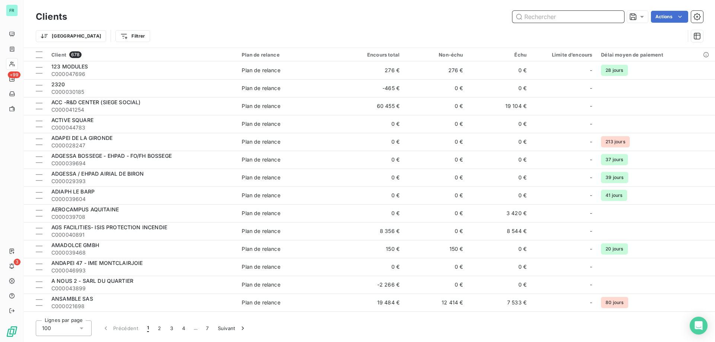
click at [595, 19] on input "text" at bounding box center [568, 17] width 112 height 12
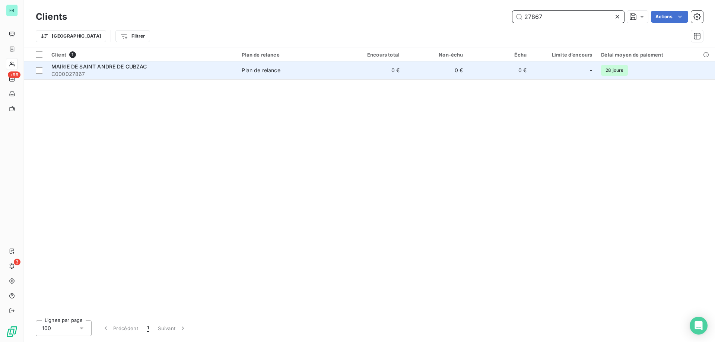
type input "27867"
click at [154, 68] on div "MAIRIE DE SAINT ANDRE DE CUBZAC" at bounding box center [141, 66] width 181 height 7
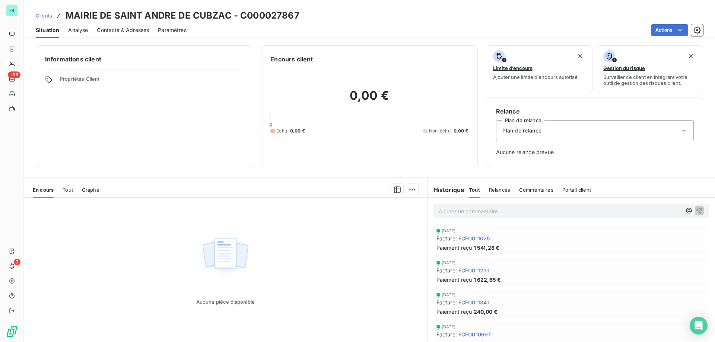
click at [110, 33] on span "Contacts & Adresses" at bounding box center [123, 29] width 52 height 7
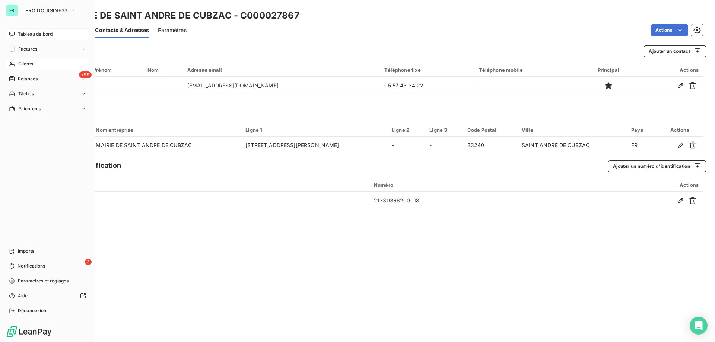
click at [37, 33] on span "Tableau de bord" at bounding box center [35, 34] width 35 height 7
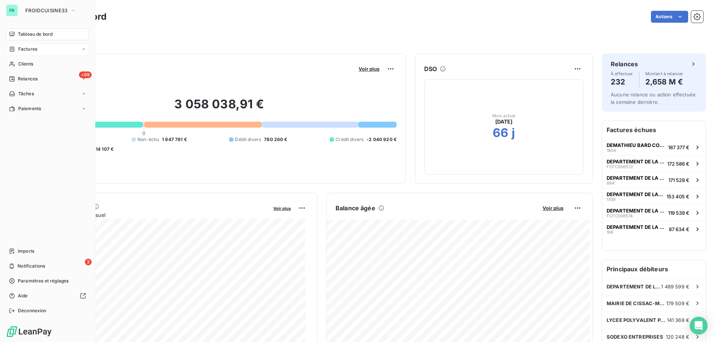
click at [82, 49] on icon at bounding box center [84, 49] width 4 height 4
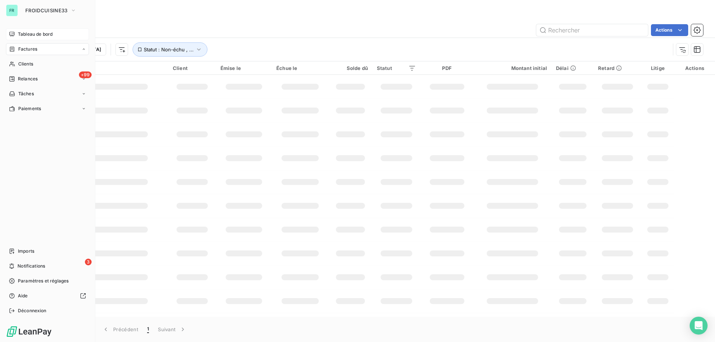
click at [82, 49] on icon at bounding box center [84, 49] width 4 height 4
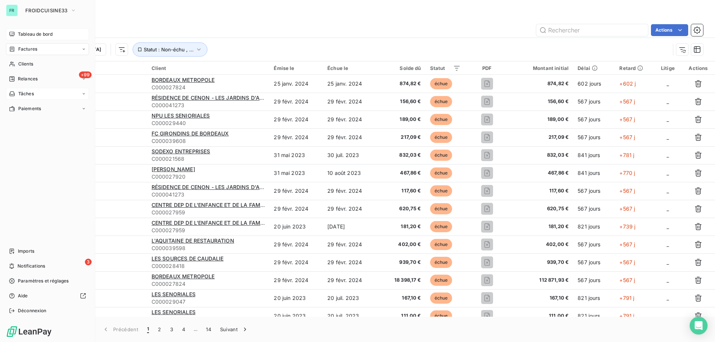
click at [76, 96] on div "Tâches" at bounding box center [47, 94] width 83 height 12
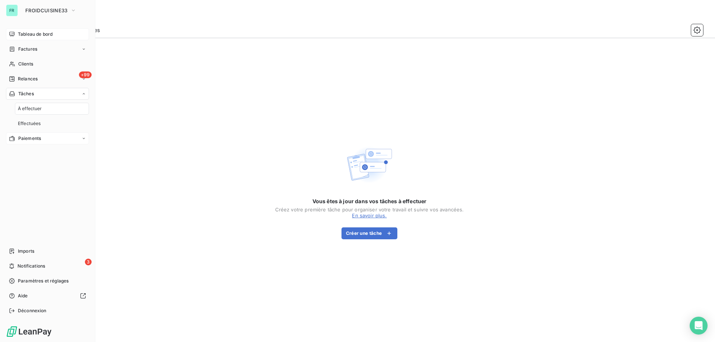
click at [69, 137] on div "Paiements" at bounding box center [47, 139] width 83 height 12
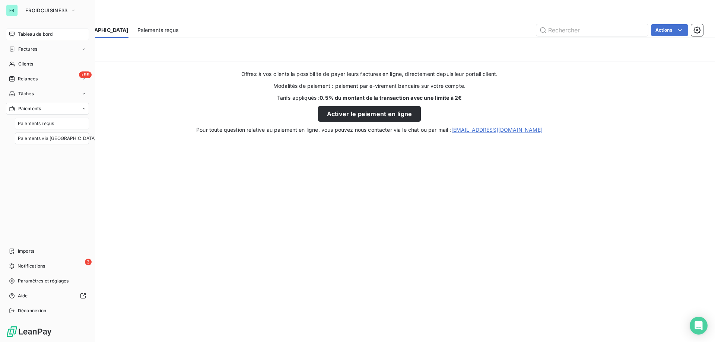
click at [54, 128] on div "Paiements reçus" at bounding box center [52, 124] width 74 height 12
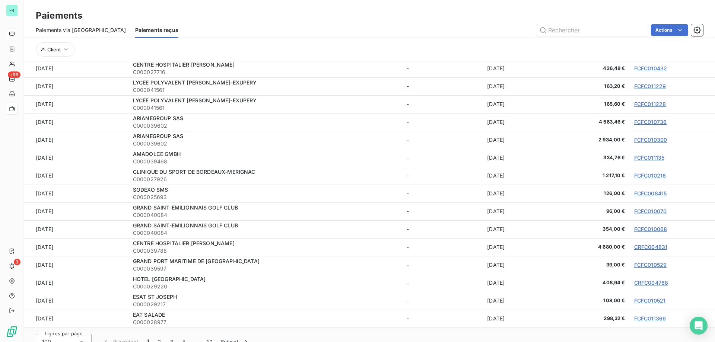
scroll to position [28, 0]
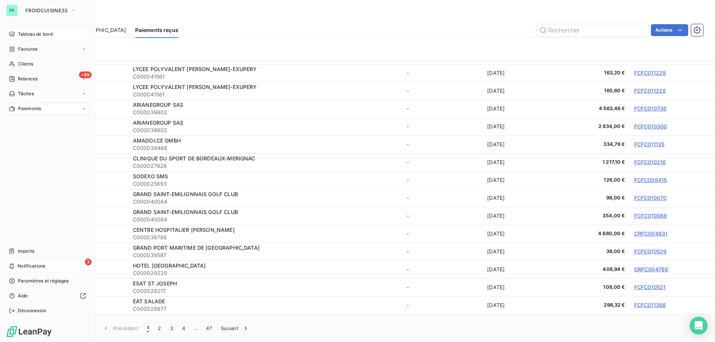
click at [26, 262] on div "3 Notifications" at bounding box center [47, 266] width 83 height 12
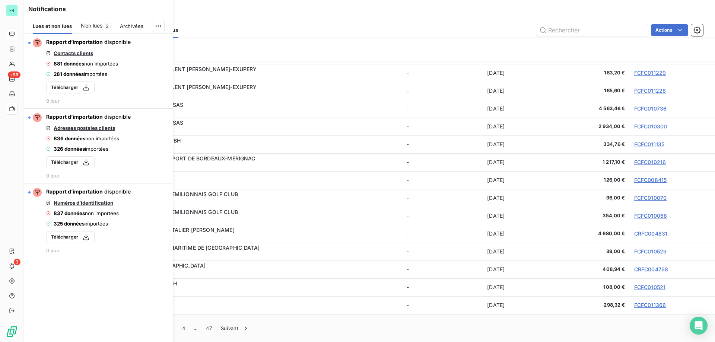
click at [105, 26] on span "3" at bounding box center [107, 26] width 7 height 7
click at [155, 25] on html "FR +99 3 Paiements Paiements via le Portail Paiements reçus Actions Client Reçu…" at bounding box center [357, 171] width 715 height 342
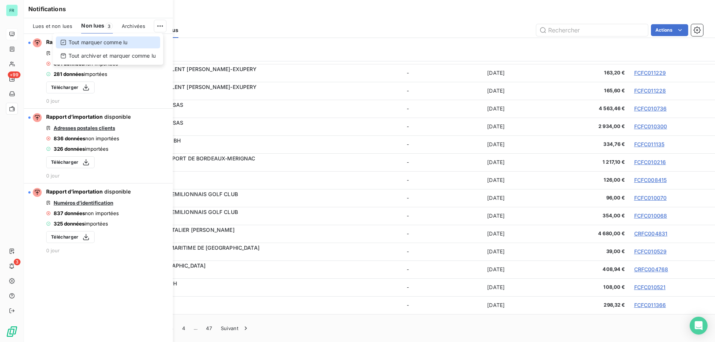
click at [128, 46] on div "Tout marquer comme lu" at bounding box center [108, 43] width 104 height 12
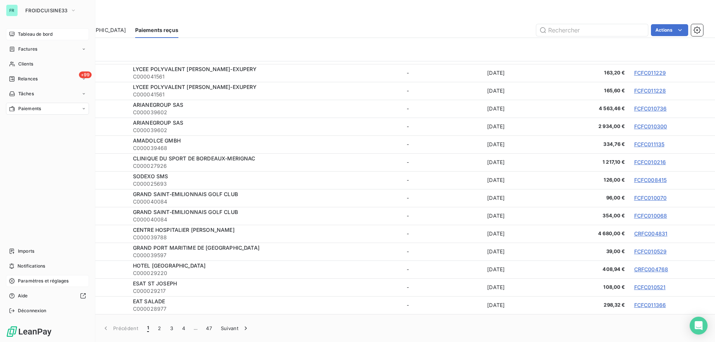
click at [25, 279] on span "Paramètres et réglages" at bounding box center [43, 281] width 51 height 7
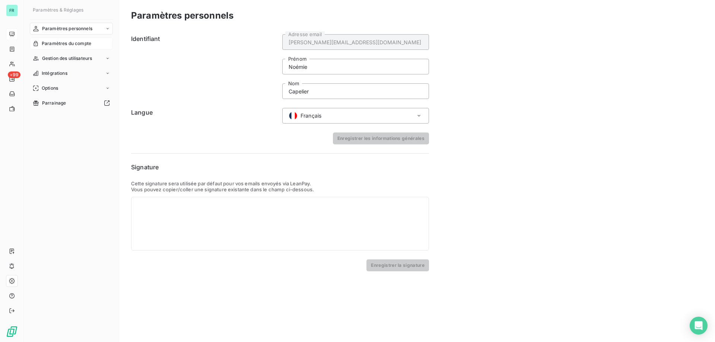
click at [90, 42] on span "Paramètres du compte" at bounding box center [67, 43] width 50 height 7
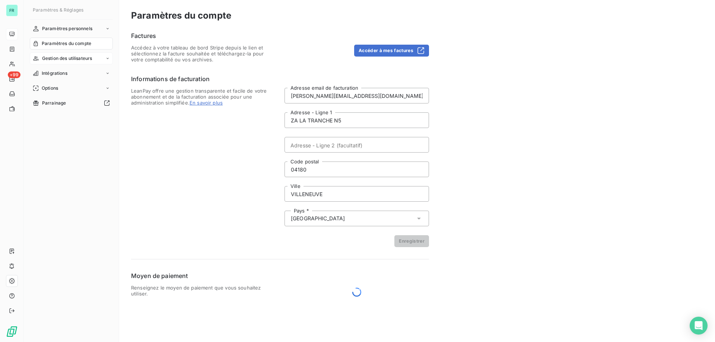
click at [82, 62] on span "Gestion des utilisateurs" at bounding box center [67, 58] width 50 height 7
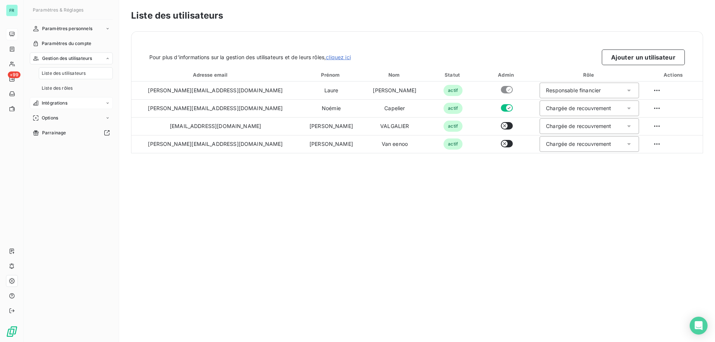
click at [65, 101] on span "Intégrations" at bounding box center [55, 103] width 26 height 7
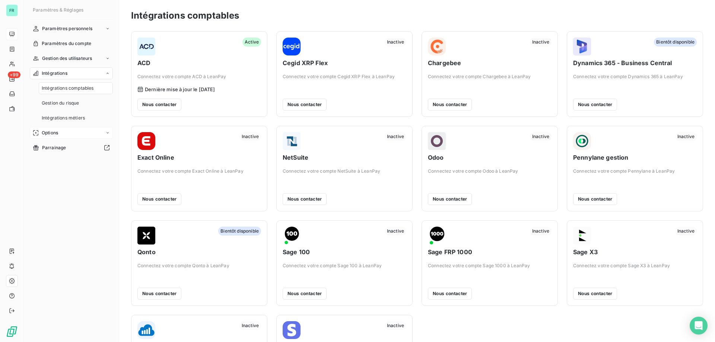
click at [97, 129] on div "Options" at bounding box center [71, 133] width 83 height 12
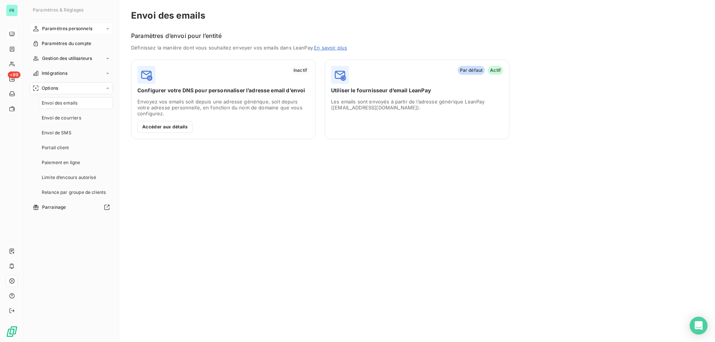
click at [101, 26] on div "Paramètres personnels" at bounding box center [71, 29] width 83 height 12
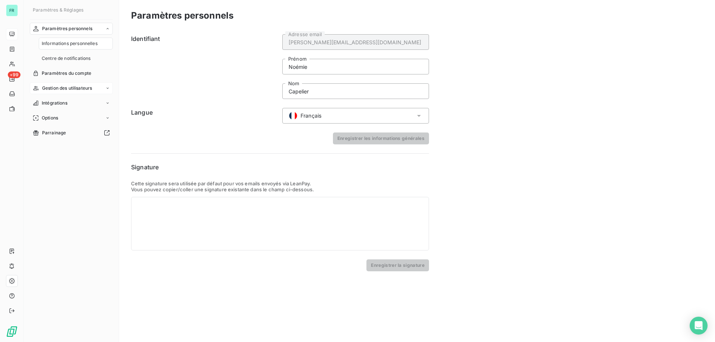
click at [104, 87] on div "Gestion des utilisateurs" at bounding box center [71, 88] width 83 height 12
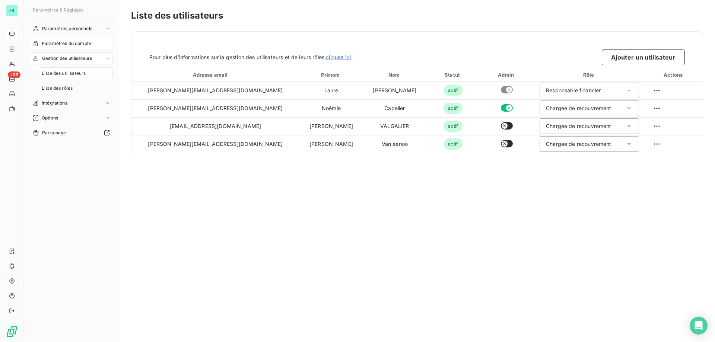
click at [95, 46] on div "Paramètres du compte" at bounding box center [71, 44] width 83 height 12
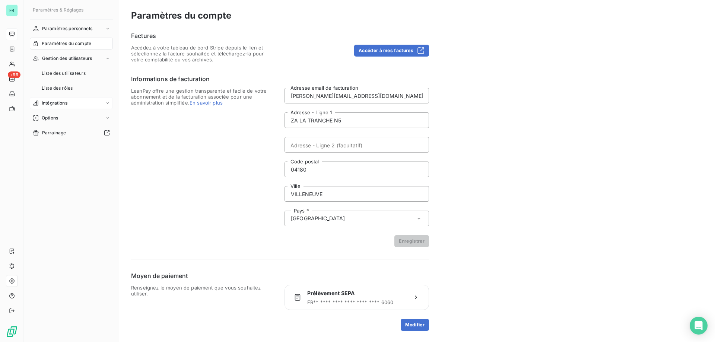
click at [86, 105] on div "Intégrations" at bounding box center [71, 103] width 83 height 12
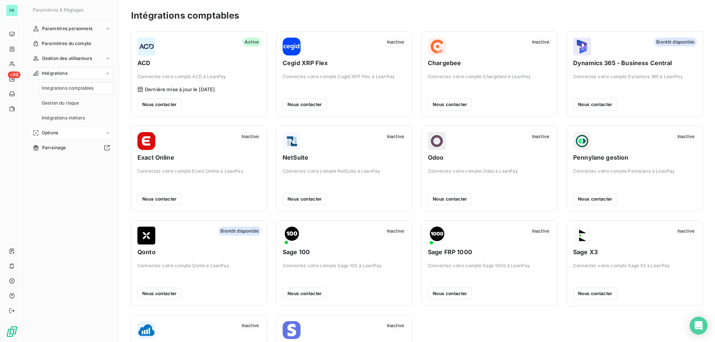
click at [81, 132] on div "Options" at bounding box center [71, 133] width 83 height 12
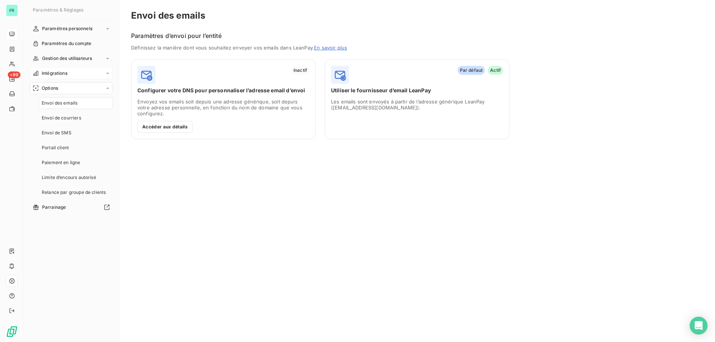
click at [101, 75] on div "Intégrations" at bounding box center [71, 73] width 83 height 12
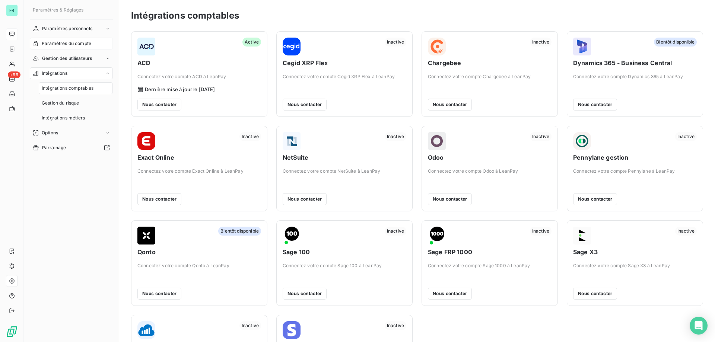
click at [86, 43] on span "Paramètres du compte" at bounding box center [67, 43] width 50 height 7
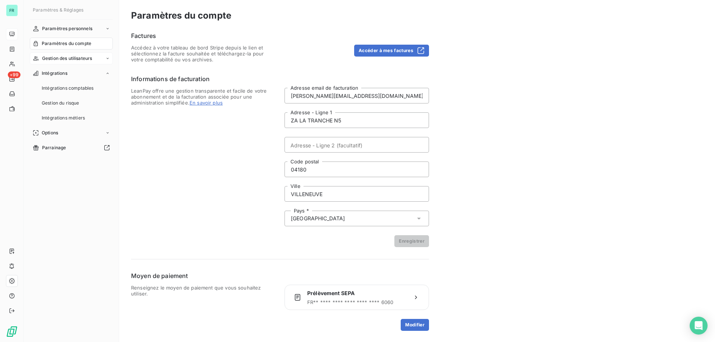
click at [79, 57] on span "Gestion des utilisateurs" at bounding box center [67, 58] width 50 height 7
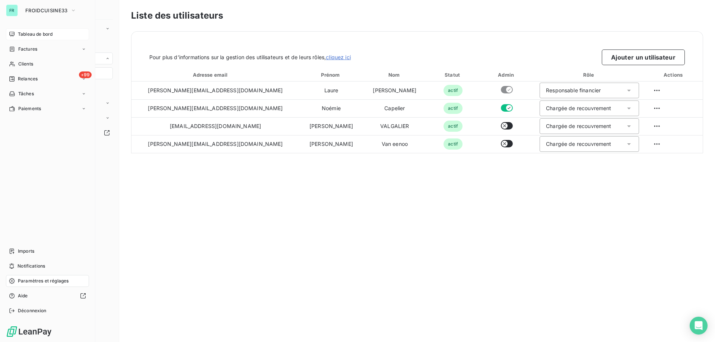
click at [54, 32] on div "Tableau de bord" at bounding box center [47, 34] width 83 height 12
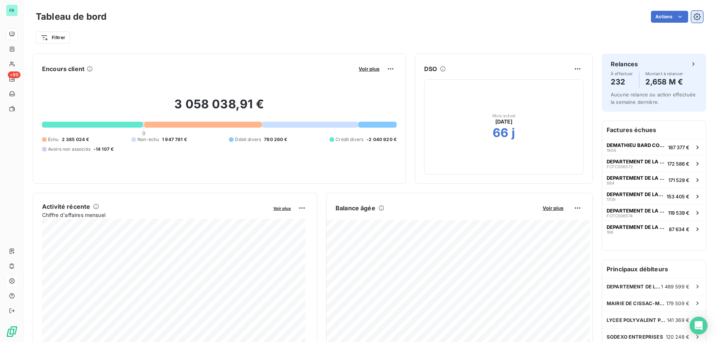
click at [696, 16] on icon "button" at bounding box center [697, 17] width 2 height 2
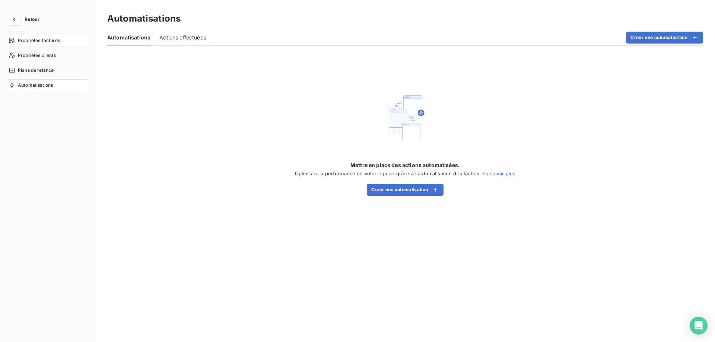
click at [55, 42] on span "Propriétés factures" at bounding box center [39, 40] width 42 height 7
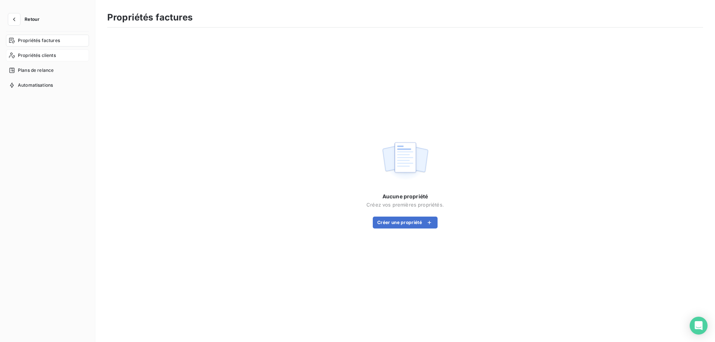
click at [50, 55] on span "Propriétés clients" at bounding box center [37, 55] width 38 height 7
click at [45, 71] on span "Plans de relance" at bounding box center [36, 70] width 36 height 7
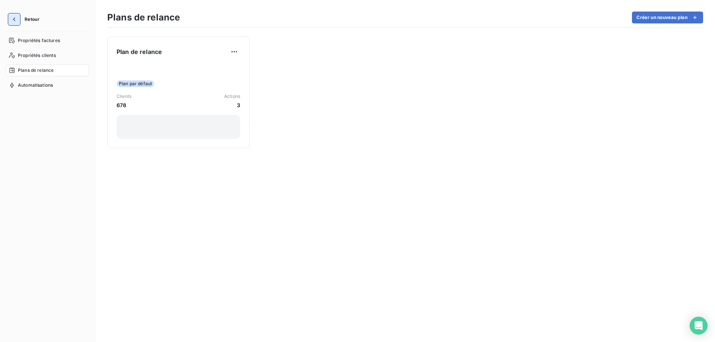
click at [16, 20] on icon "button" at bounding box center [13, 19] width 7 height 7
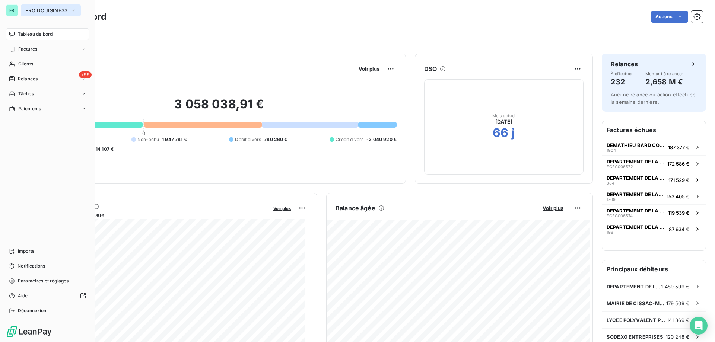
click at [25, 9] on span "FROIDCUISINE33" at bounding box center [46, 10] width 42 height 6
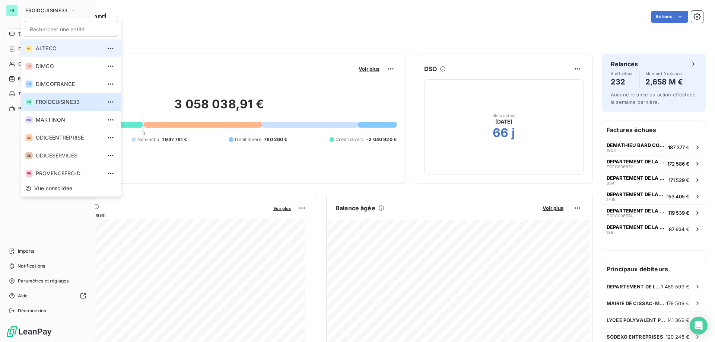
click at [47, 50] on span "ALTECC" at bounding box center [69, 48] width 66 height 7
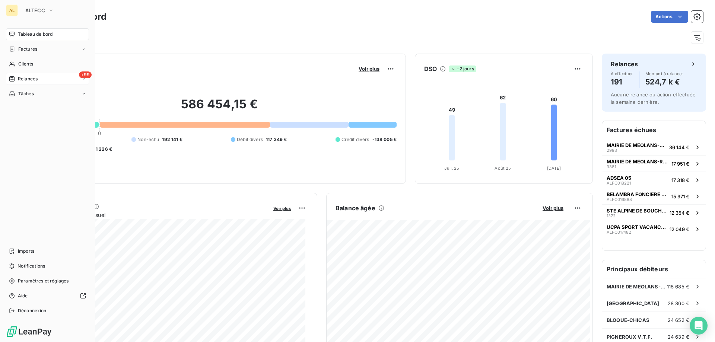
click at [56, 80] on div "+99 Relances" at bounding box center [47, 79] width 83 height 12
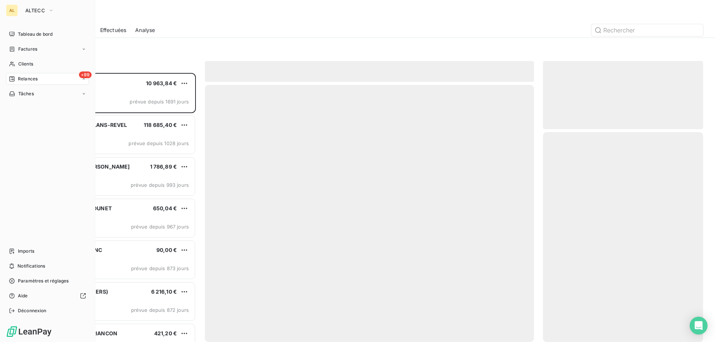
scroll to position [264, 155]
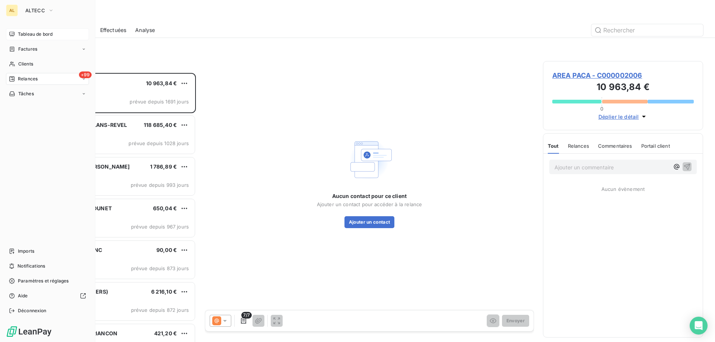
click at [26, 33] on span "Tableau de bord" at bounding box center [35, 34] width 35 height 7
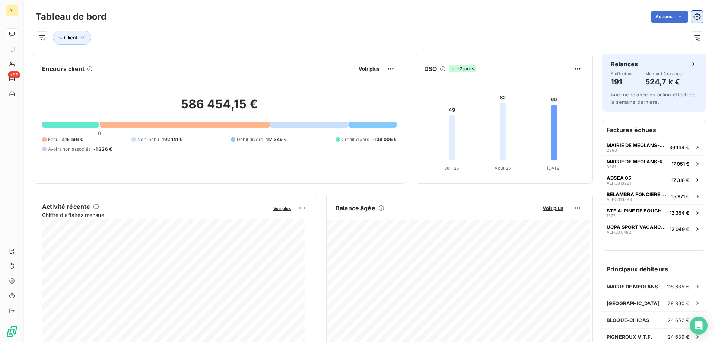
click at [694, 15] on icon "button" at bounding box center [697, 16] width 7 height 7
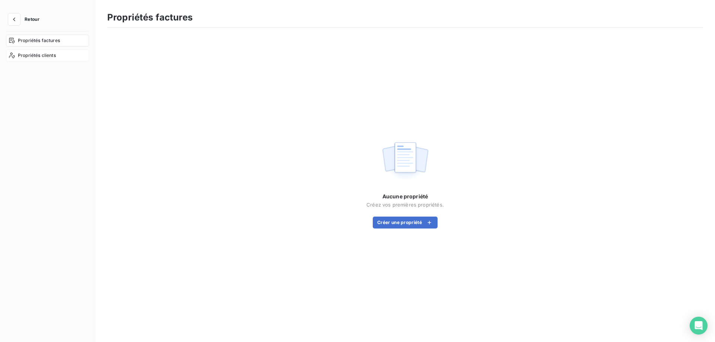
click at [46, 57] on span "Propriétés clients" at bounding box center [37, 55] width 38 height 7
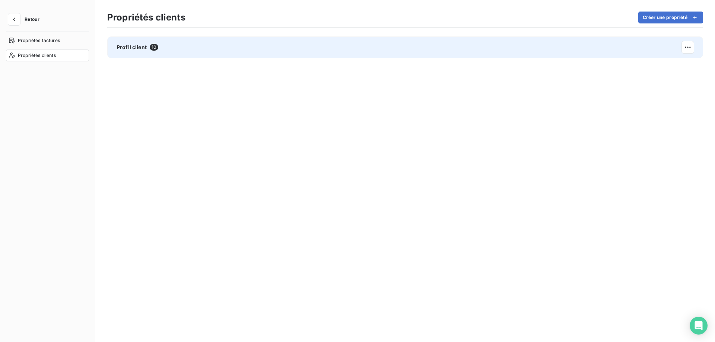
click at [173, 46] on div "Profil client 10" at bounding box center [405, 48] width 596 height 22
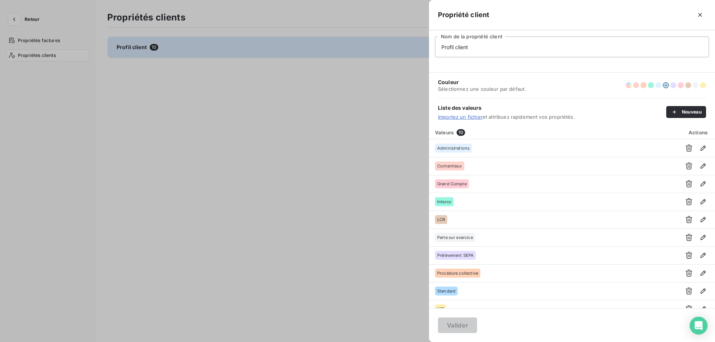
click at [169, 81] on div at bounding box center [357, 171] width 715 height 342
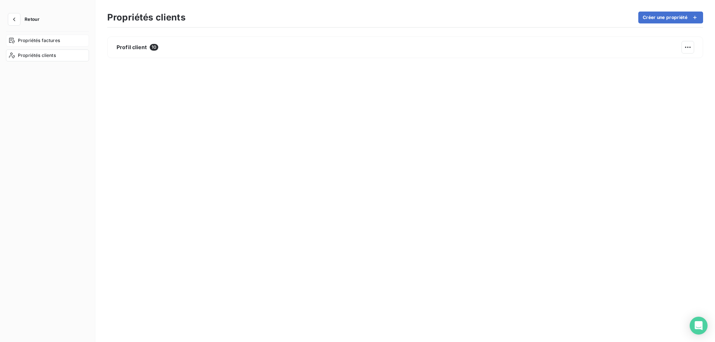
click at [50, 42] on span "Propriétés factures" at bounding box center [39, 40] width 42 height 7
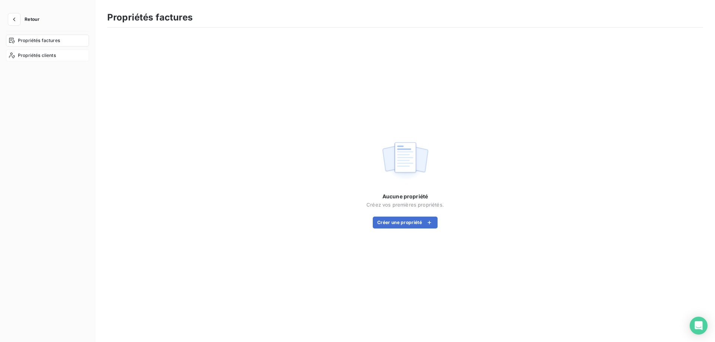
click at [53, 54] on span "Propriétés clients" at bounding box center [37, 55] width 38 height 7
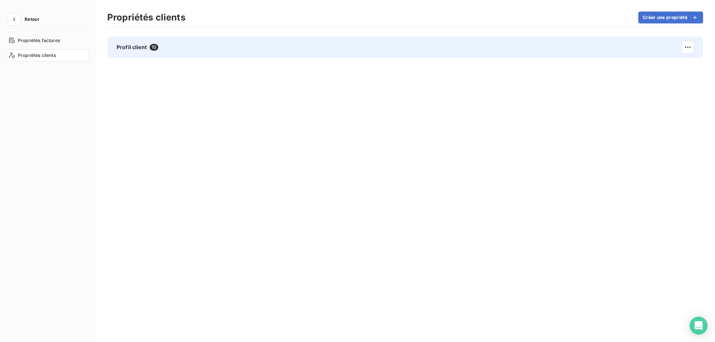
click at [219, 54] on div "Profil client 10" at bounding box center [405, 48] width 596 height 22
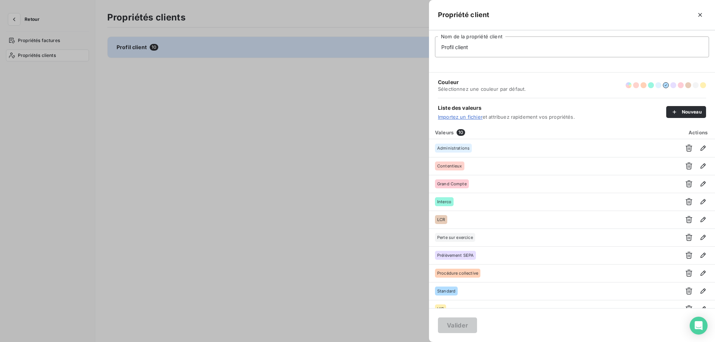
click at [305, 165] on div at bounding box center [357, 171] width 715 height 342
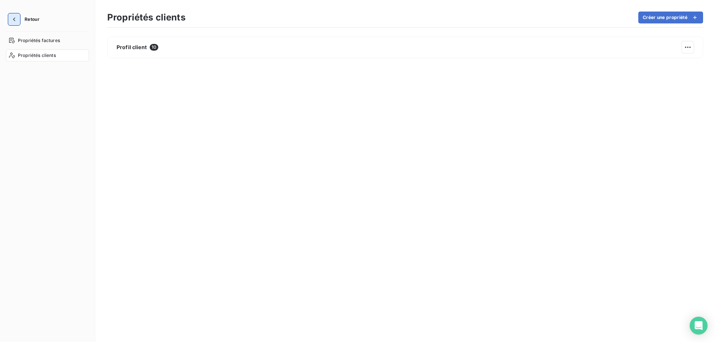
click at [16, 18] on icon "button" at bounding box center [13, 19] width 7 height 7
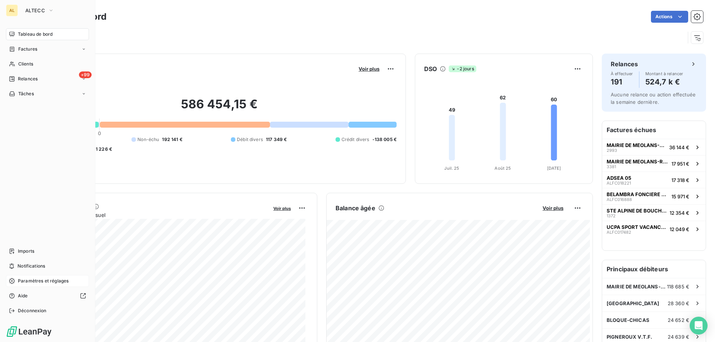
click at [55, 279] on span "Paramètres et réglages" at bounding box center [43, 281] width 51 height 7
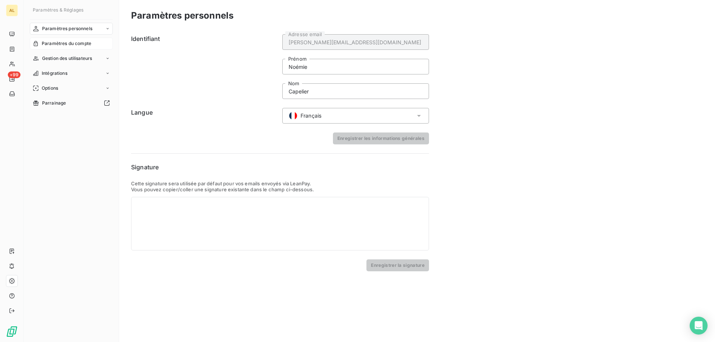
click at [94, 46] on div "Paramètres du compte" at bounding box center [71, 44] width 83 height 12
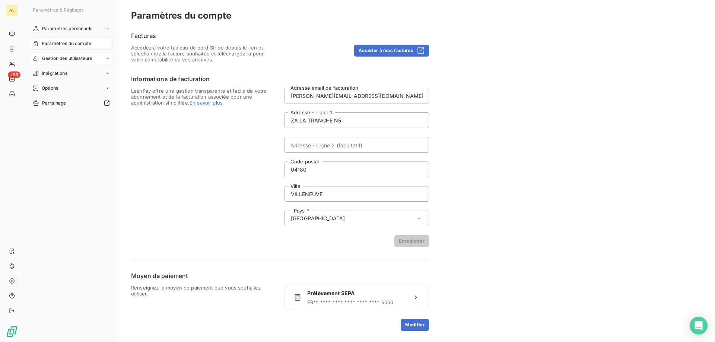
click at [80, 57] on span "Gestion des utilisateurs" at bounding box center [67, 58] width 50 height 7
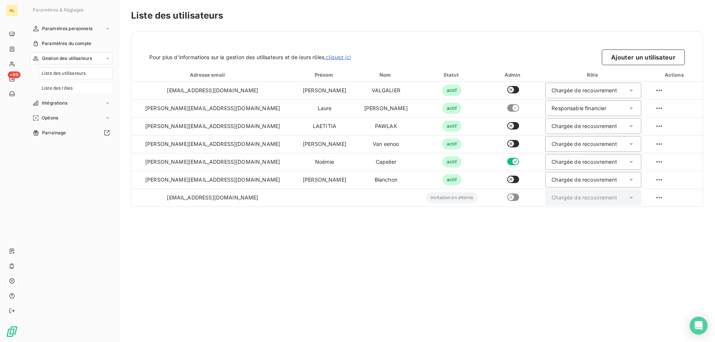
click at [73, 87] on span "Liste des rôles" at bounding box center [57, 88] width 31 height 7
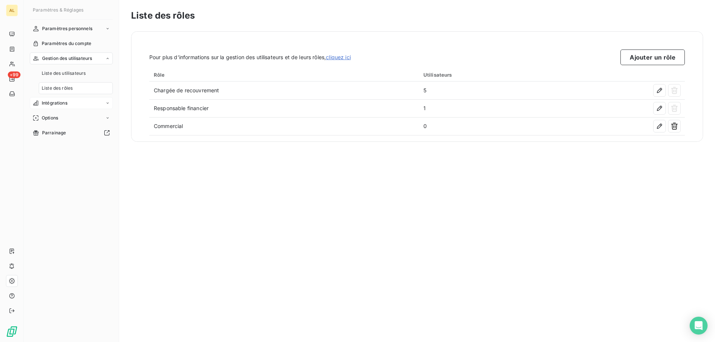
click at [69, 102] on div "Intégrations" at bounding box center [71, 103] width 83 height 12
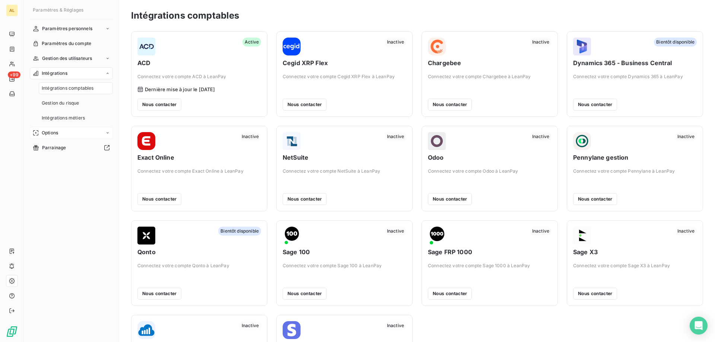
click at [69, 133] on div "Options" at bounding box center [71, 133] width 83 height 12
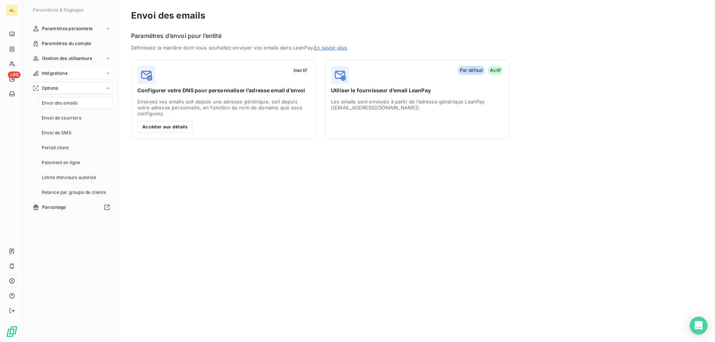
click at [73, 72] on div "Intégrations" at bounding box center [71, 73] width 83 height 12
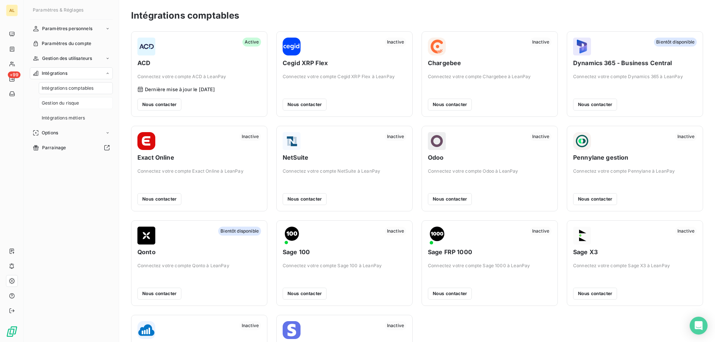
click at [93, 105] on div "Gestion du risque" at bounding box center [76, 103] width 74 height 12
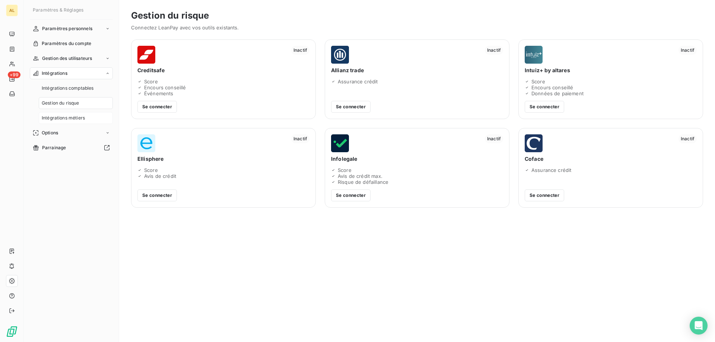
click at [77, 116] on span "Intégrations métiers" at bounding box center [63, 118] width 43 height 7
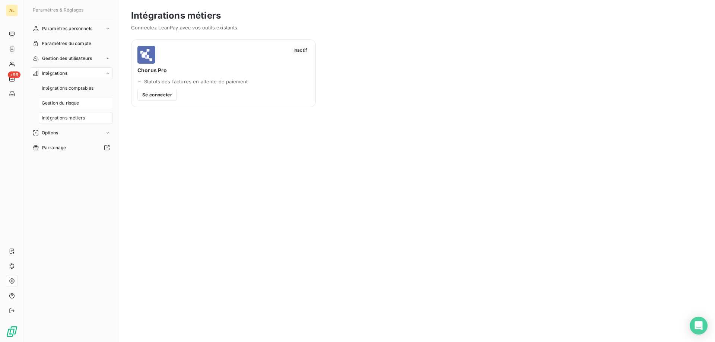
click at [89, 104] on div "Gestion du risque" at bounding box center [76, 103] width 74 height 12
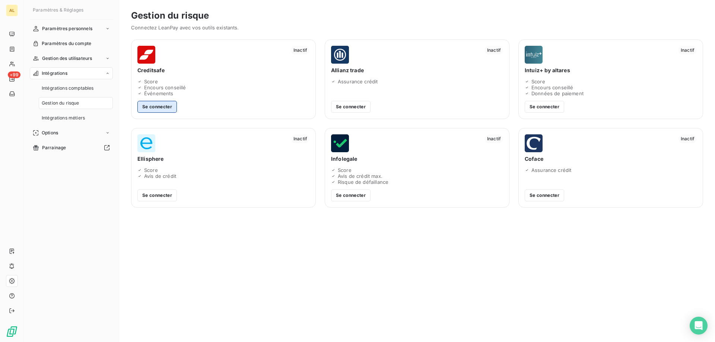
click at [151, 107] on button "Se connecter" at bounding box center [156, 107] width 39 height 12
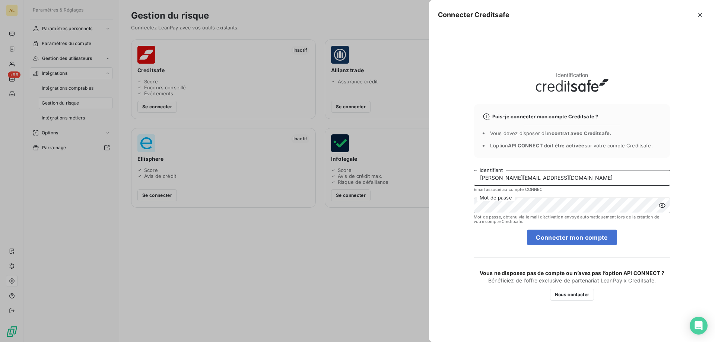
drag, startPoint x: 545, startPoint y: 174, endPoint x: 369, endPoint y: 165, distance: 176.0
click at [369, 342] on div "Connecter Creditsafe Identification Puis-je connecter mon compte Creditsafe ? V…" at bounding box center [357, 342] width 715 height 0
paste input "[EMAIL_ADDRESS][DOMAIN_NAME]"
type input "[EMAIL_ADDRESS][DOMAIN_NAME]"
click at [450, 208] on div "Identification Puis-je connecter mon compte Creditsafe ? Vous devez disposer d’…" at bounding box center [572, 186] width 286 height 312
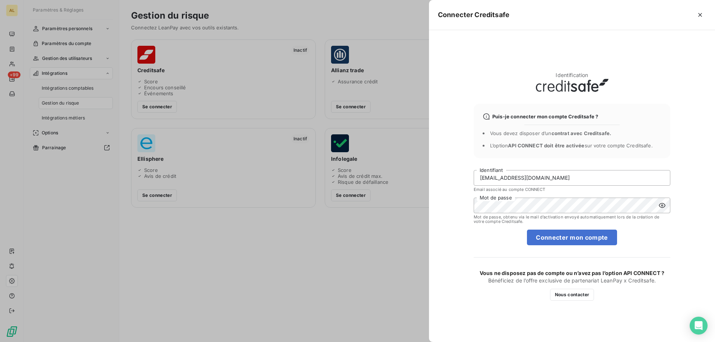
click at [664, 207] on icon at bounding box center [661, 205] width 7 height 7
click at [564, 237] on button "Connecter mon compte" at bounding box center [572, 238] width 90 height 16
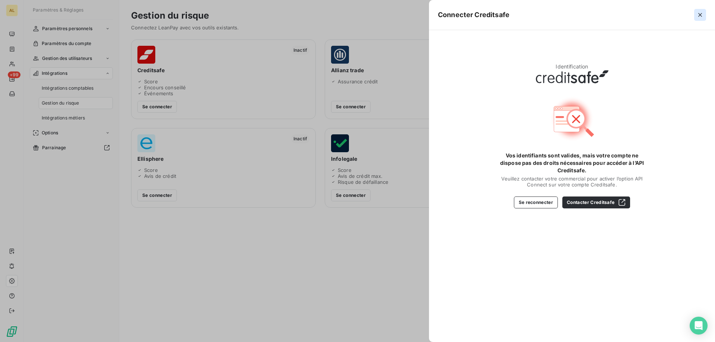
drag, startPoint x: 701, startPoint y: 13, endPoint x: 682, endPoint y: 19, distance: 20.0
click at [701, 13] on icon "button" at bounding box center [699, 14] width 7 height 7
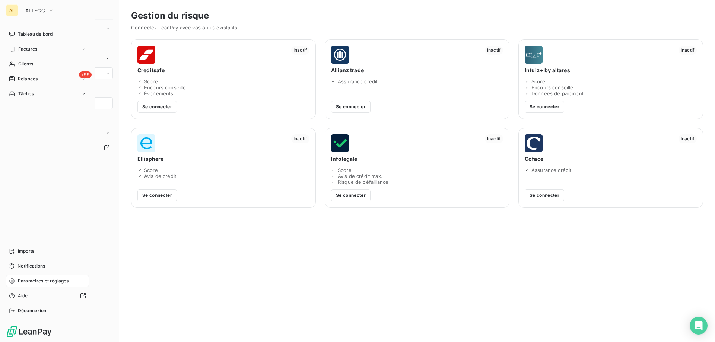
drag, startPoint x: 37, startPoint y: 252, endPoint x: 6, endPoint y: 235, distance: 35.7
click at [37, 252] on div "Imports" at bounding box center [47, 251] width 83 height 12
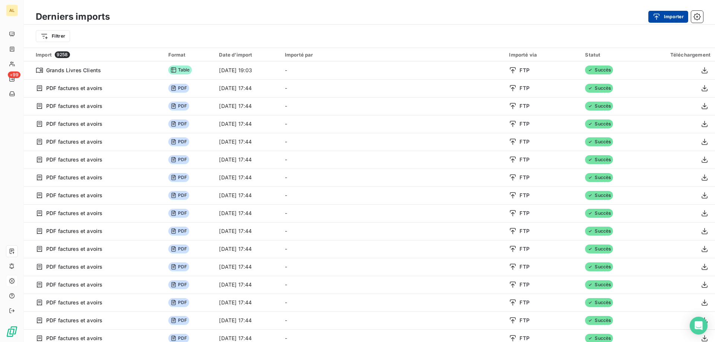
click at [670, 11] on button "Importer" at bounding box center [668, 17] width 40 height 12
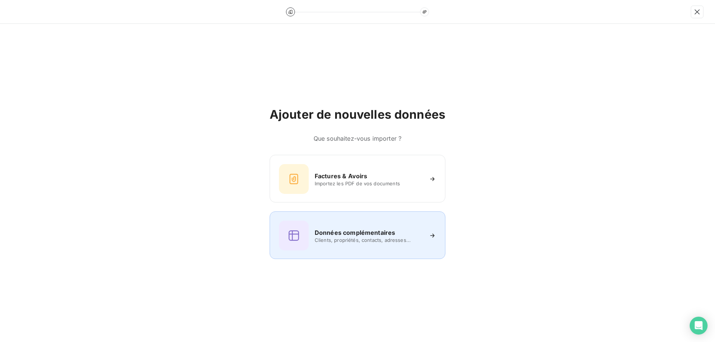
click at [381, 234] on h6 "Données complémentaires" at bounding box center [355, 232] width 80 height 9
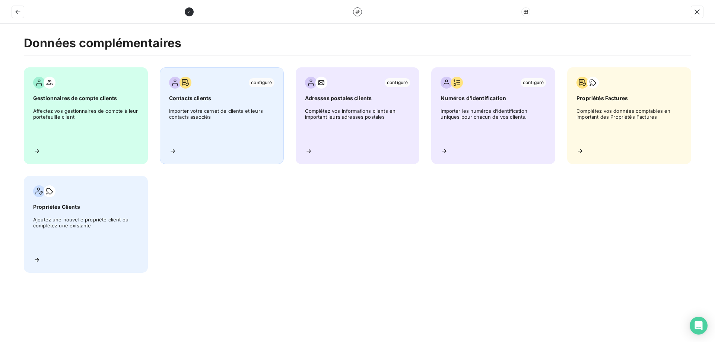
click at [231, 142] on div "configuré Contacts clients Importer votre carnet de clients et leurs contacts a…" at bounding box center [222, 115] width 124 height 97
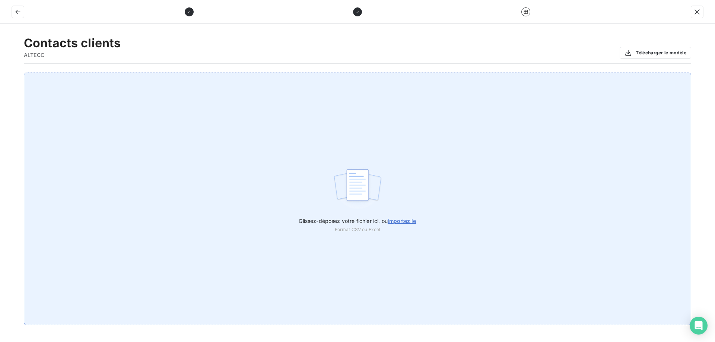
click at [393, 217] on label "Glissez-déposez votre fichier ici, ou importez le" at bounding box center [357, 220] width 117 height 14
click at [0, 73] on input "Glissez-déposez votre fichier ici, ou importez le" at bounding box center [0, 73] width 0 height 0
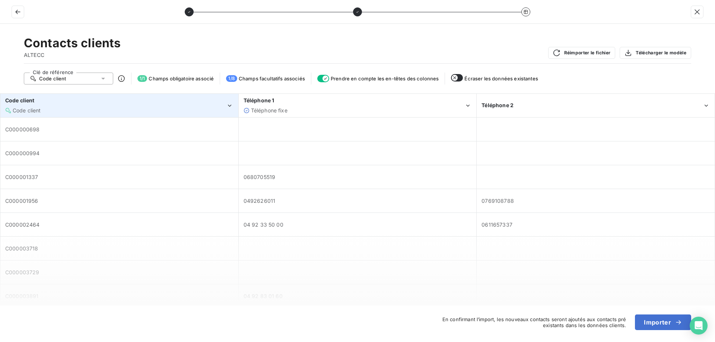
click at [103, 114] on div "Code client" at bounding box center [115, 110] width 221 height 7
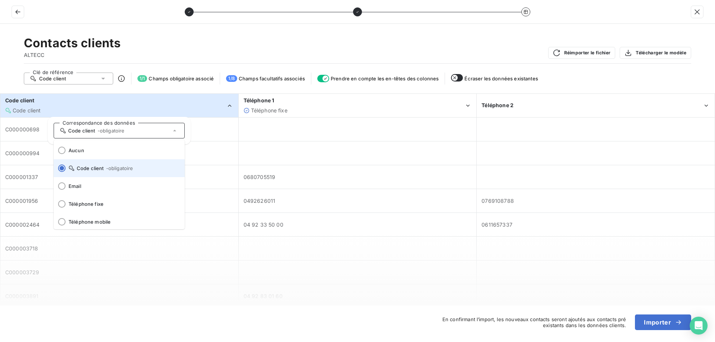
click at [118, 170] on span "- obligatoire" at bounding box center [119, 168] width 27 height 6
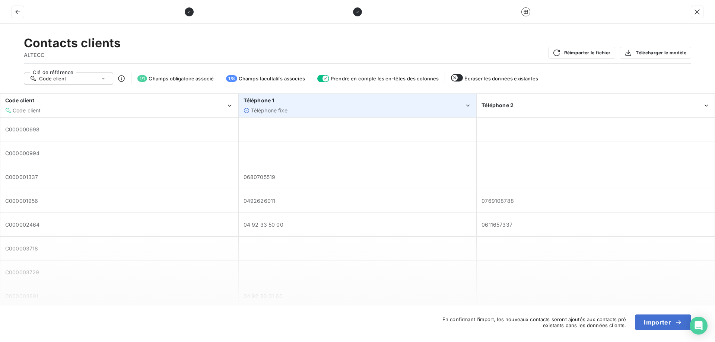
click at [286, 114] on div "Téléphone fixe" at bounding box center [269, 110] width 37 height 7
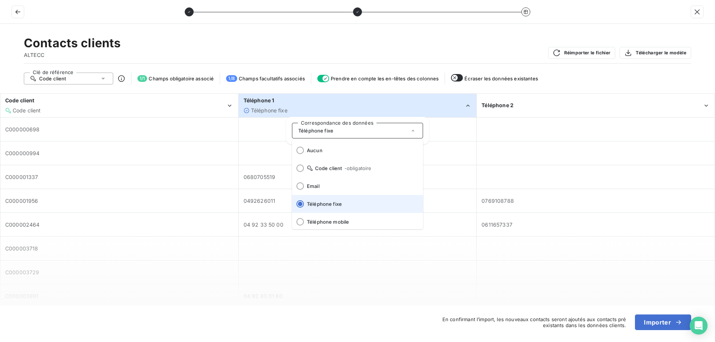
click at [337, 204] on span "Téléphone fixe" at bounding box center [362, 204] width 110 height 6
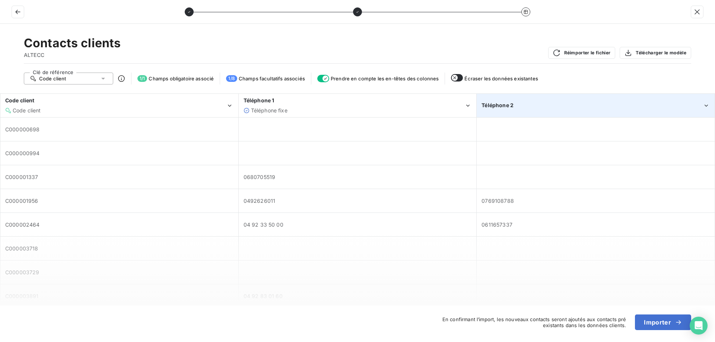
click at [513, 110] on div "Téléphone 2" at bounding box center [595, 105] width 237 height 23
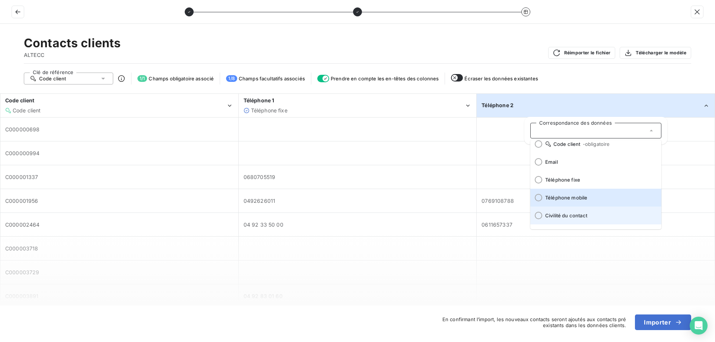
scroll to position [37, 0]
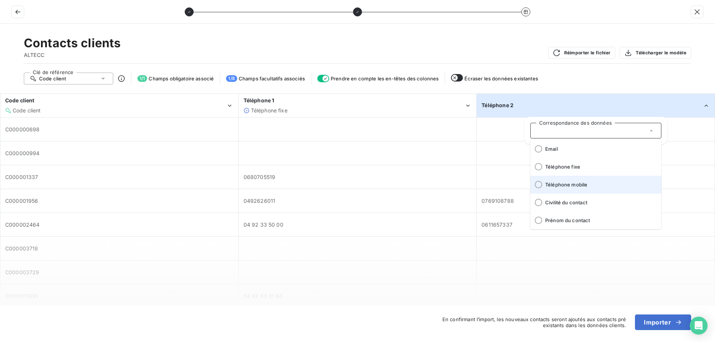
click at [558, 188] on li "Téléphone mobile" at bounding box center [595, 185] width 131 height 18
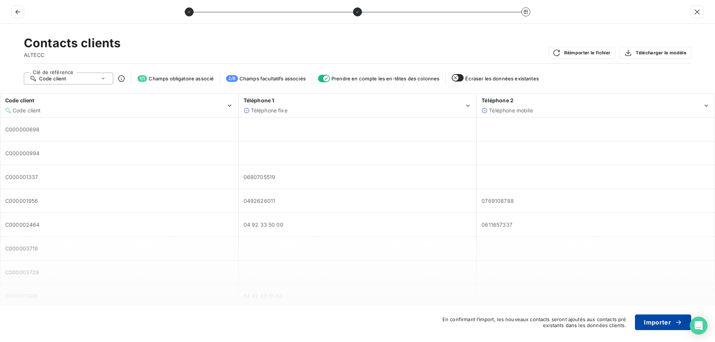
click at [664, 325] on button "Importer" at bounding box center [663, 323] width 56 height 16
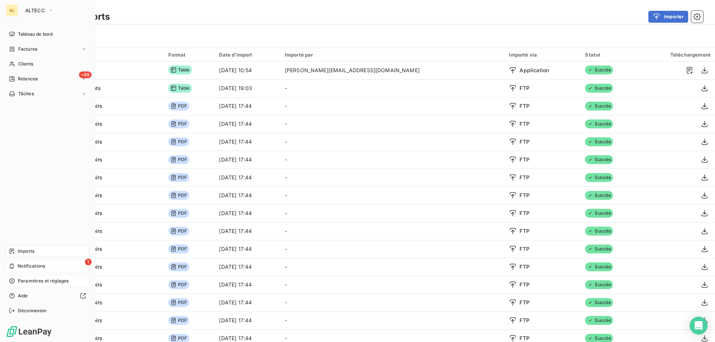
click at [33, 269] on span "Notifications" at bounding box center [32, 266] width 28 height 7
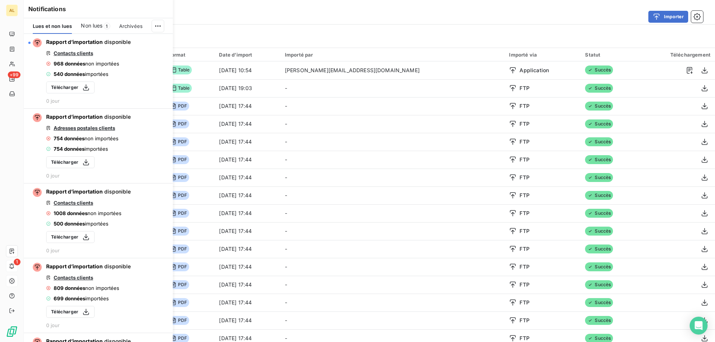
click at [107, 28] on span "1" at bounding box center [107, 26] width 7 height 7
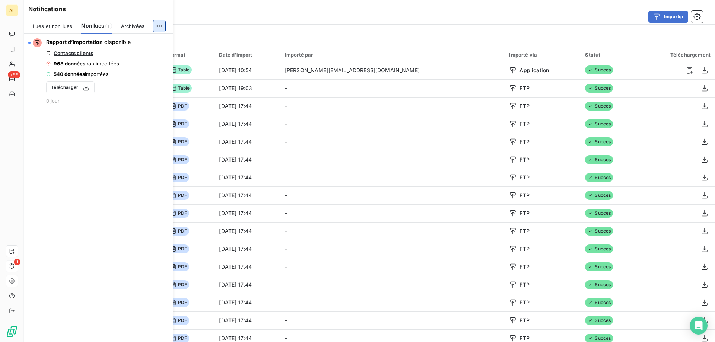
click at [152, 28] on html "AL +99 1 Derniers imports Importer Filtrer Import 9259 Format Date d’import Imp…" at bounding box center [357, 171] width 715 height 342
click at [142, 45] on div "Tout marquer comme lu" at bounding box center [108, 43] width 104 height 12
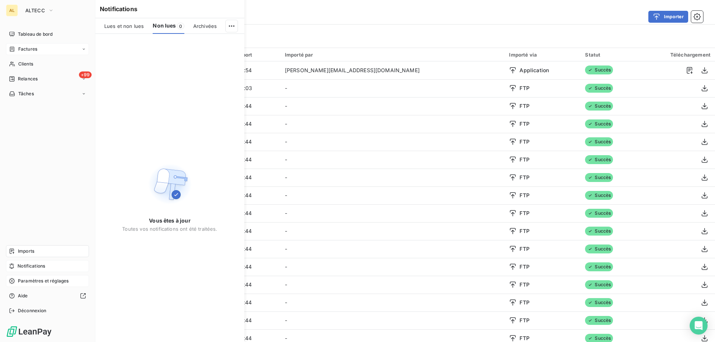
click at [58, 49] on div "Factures" at bounding box center [47, 49] width 83 height 12
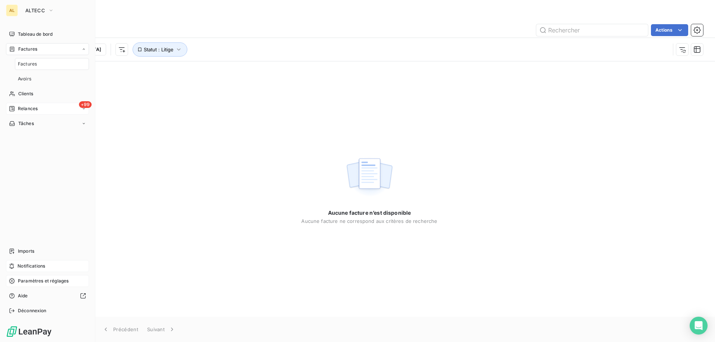
click at [60, 110] on div "+99 Relances" at bounding box center [47, 109] width 83 height 12
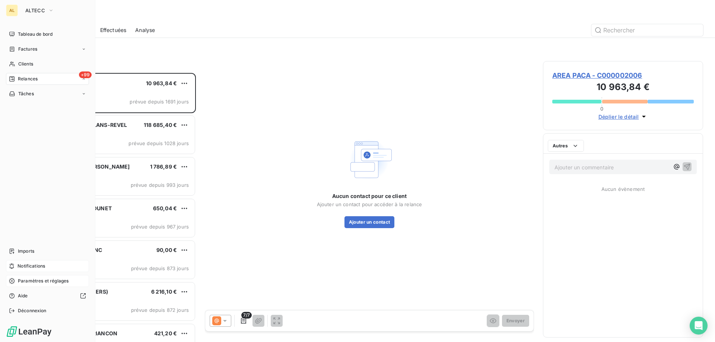
scroll to position [264, 155]
click at [31, 283] on span "Paramètres et réglages" at bounding box center [43, 281] width 51 height 7
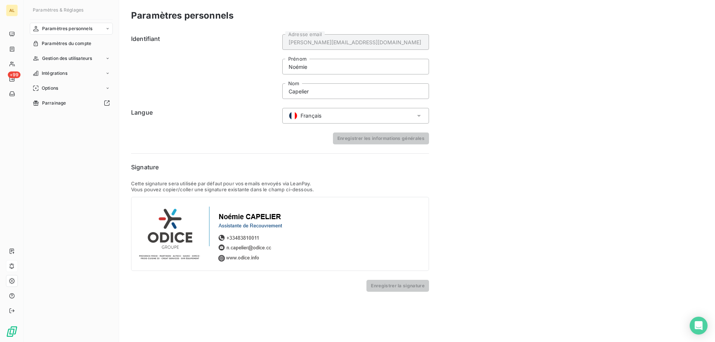
click at [99, 31] on div "Paramètres personnels" at bounding box center [71, 29] width 83 height 12
click at [92, 75] on div "Paramètres du compte" at bounding box center [71, 73] width 83 height 12
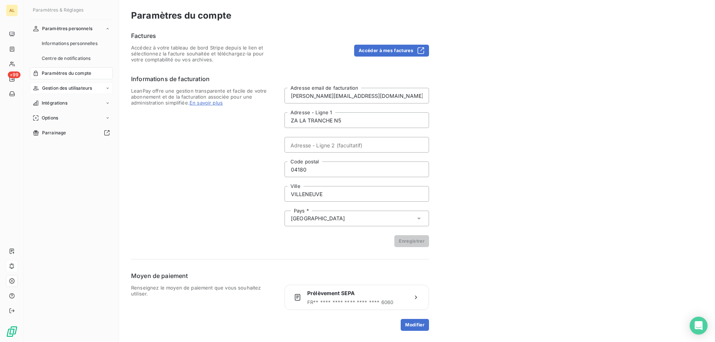
click at [88, 87] on span "Gestion des utilisateurs" at bounding box center [67, 88] width 50 height 7
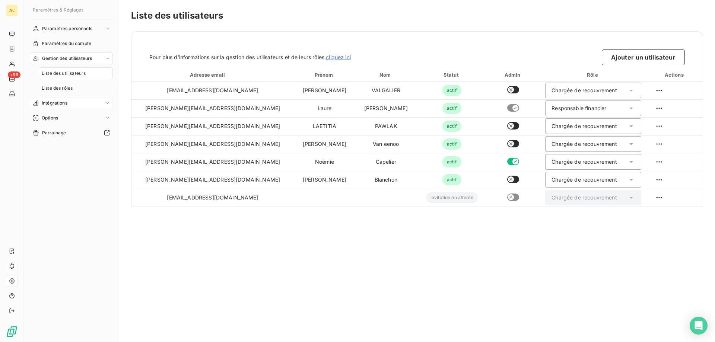
click at [78, 101] on div "Intégrations" at bounding box center [71, 103] width 83 height 12
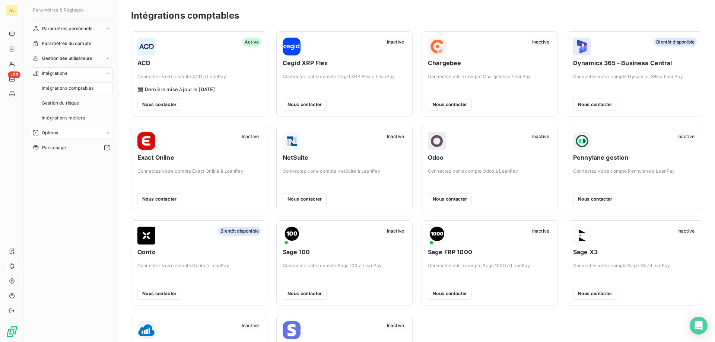
click at [77, 128] on div "Options" at bounding box center [71, 133] width 83 height 12
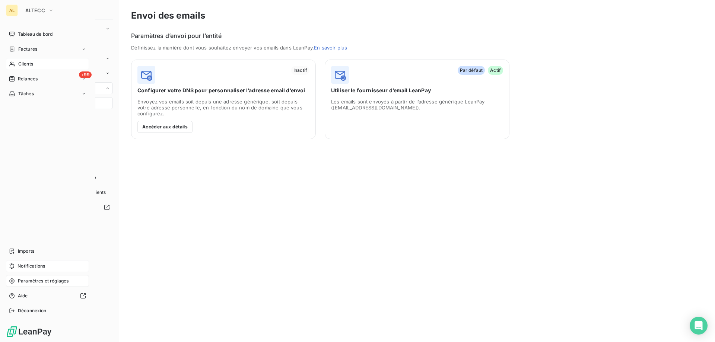
click at [32, 67] on div "Clients" at bounding box center [47, 64] width 83 height 12
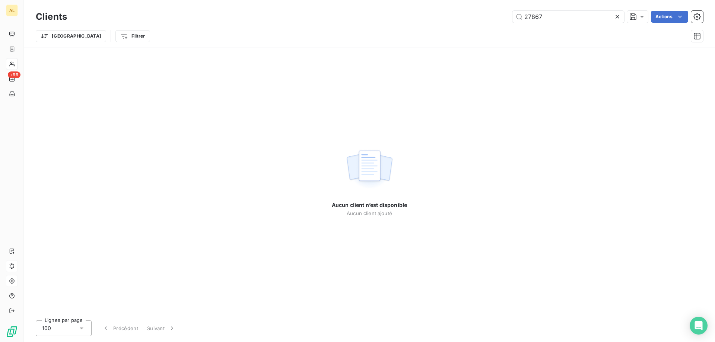
click at [619, 18] on icon at bounding box center [617, 16] width 7 height 7
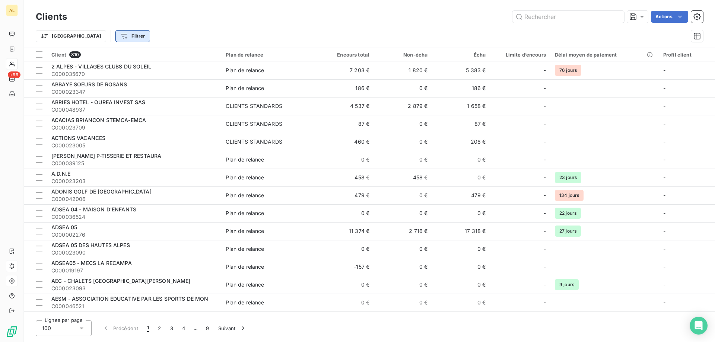
click at [96, 40] on html "AL +99 Clients Actions Trier Filtrer Client 810 Plan de relance Encours total N…" at bounding box center [357, 171] width 715 height 342
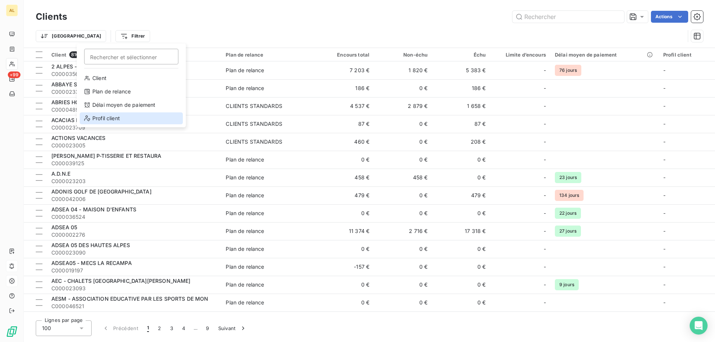
click at [120, 119] on div "Profil client" at bounding box center [131, 118] width 103 height 12
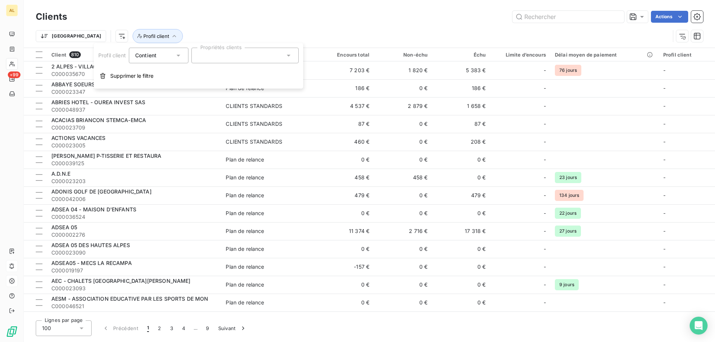
click at [293, 49] on div at bounding box center [244, 56] width 107 height 16
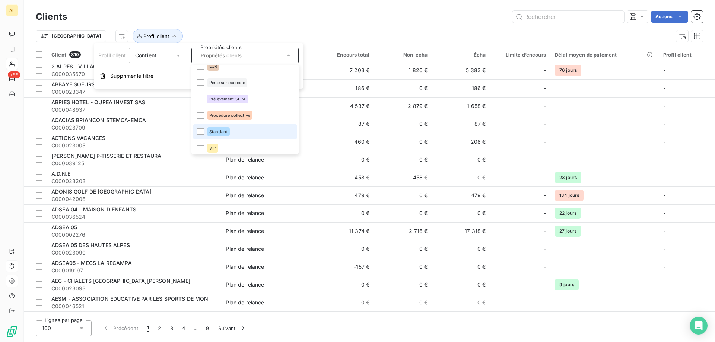
scroll to position [76, 0]
click at [202, 127] on div at bounding box center [200, 129] width 7 height 7
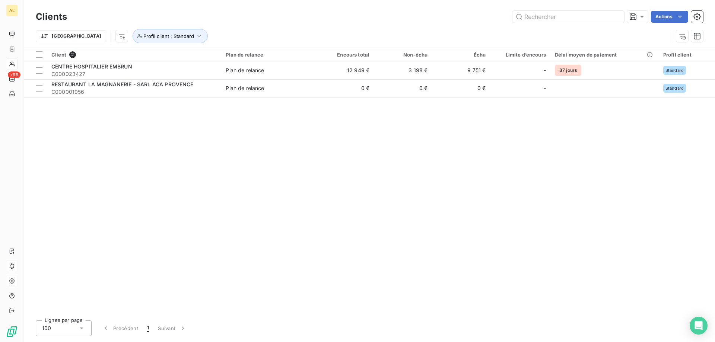
click at [334, 21] on div "Actions" at bounding box center [389, 17] width 627 height 12
click at [196, 35] on icon "button" at bounding box center [199, 35] width 7 height 7
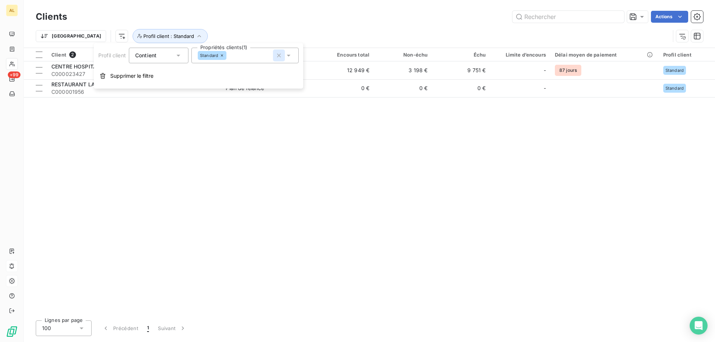
click at [277, 58] on icon "button" at bounding box center [278, 55] width 7 height 7
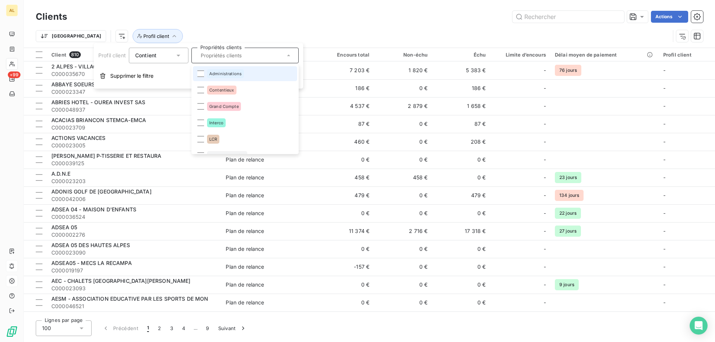
click at [335, 11] on div "Actions" at bounding box center [389, 17] width 627 height 12
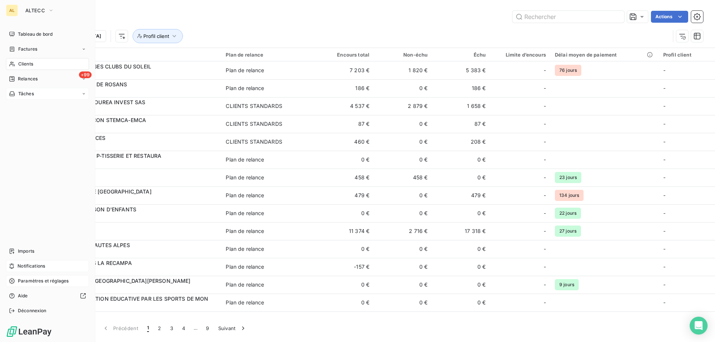
click at [66, 93] on div "Tâches" at bounding box center [47, 94] width 83 height 12
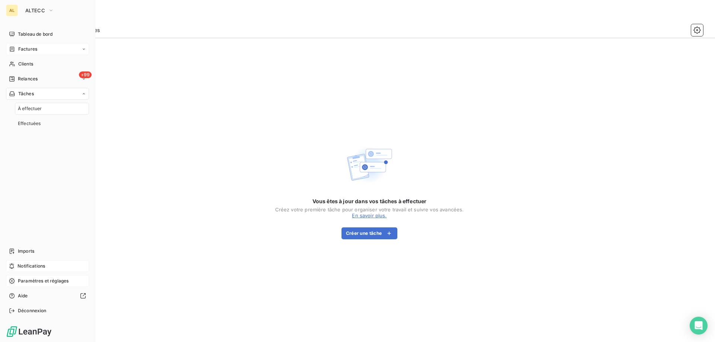
click at [45, 54] on div "Factures" at bounding box center [47, 49] width 83 height 12
